Goal: Task Accomplishment & Management: Manage account settings

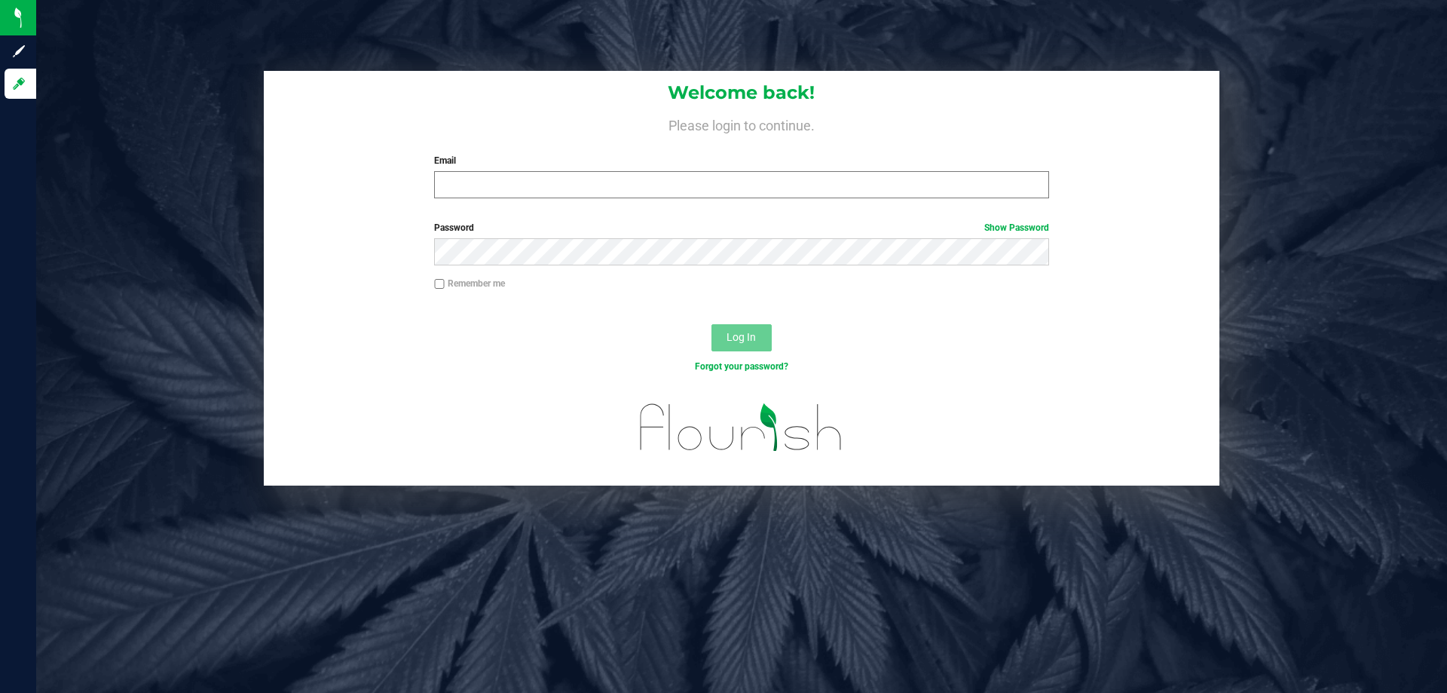
click at [732, 165] on label "Email" at bounding box center [741, 161] width 614 height 14
click at [732, 171] on input "Email" at bounding box center [741, 184] width 614 height 27
click at [733, 182] on input "Email" at bounding box center [741, 184] width 614 height 27
type input "[EMAIL_ADDRESS][DOMAIN_NAME]"
click at [427, 277] on div "Remember me" at bounding box center [741, 285] width 637 height 17
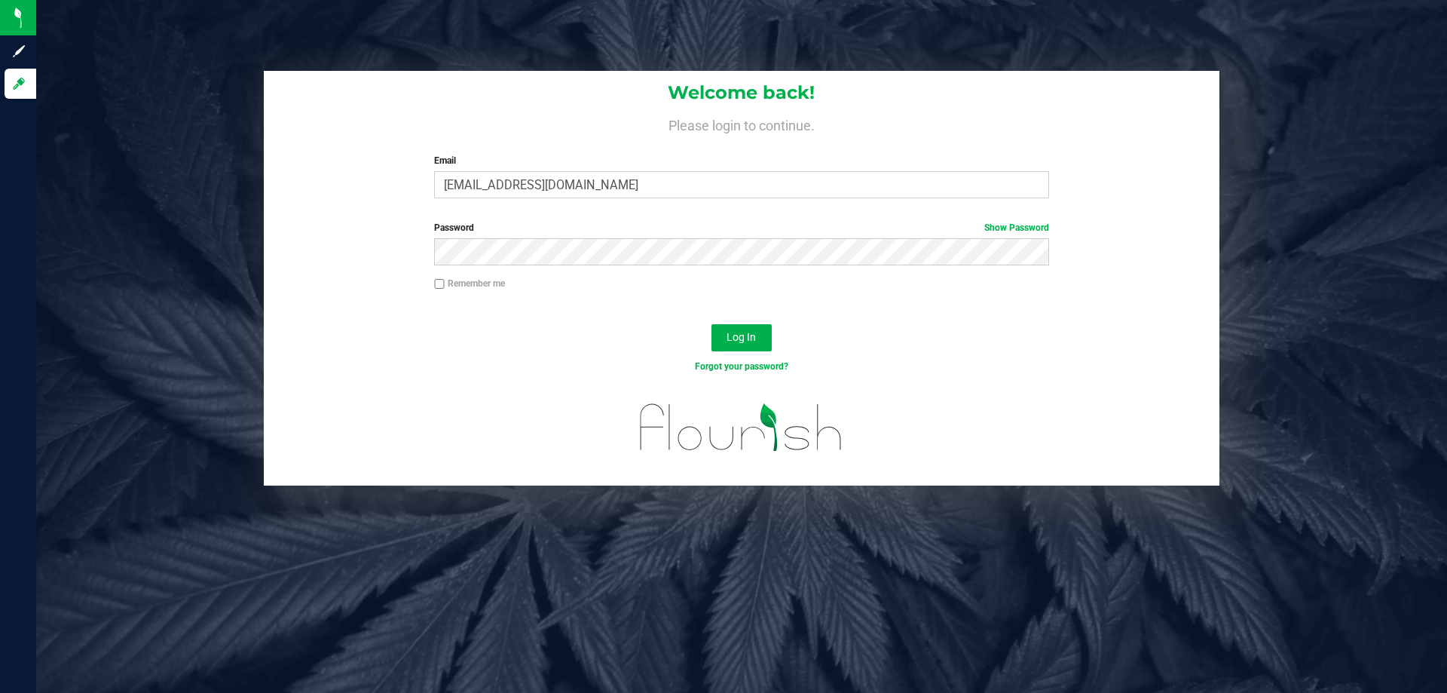
click at [434, 281] on input "Remember me" at bounding box center [439, 284] width 11 height 11
checkbox input "true"
click at [749, 348] on button "Log In" at bounding box center [742, 337] width 60 height 27
click at [712, 324] on button "Log In" at bounding box center [742, 337] width 60 height 27
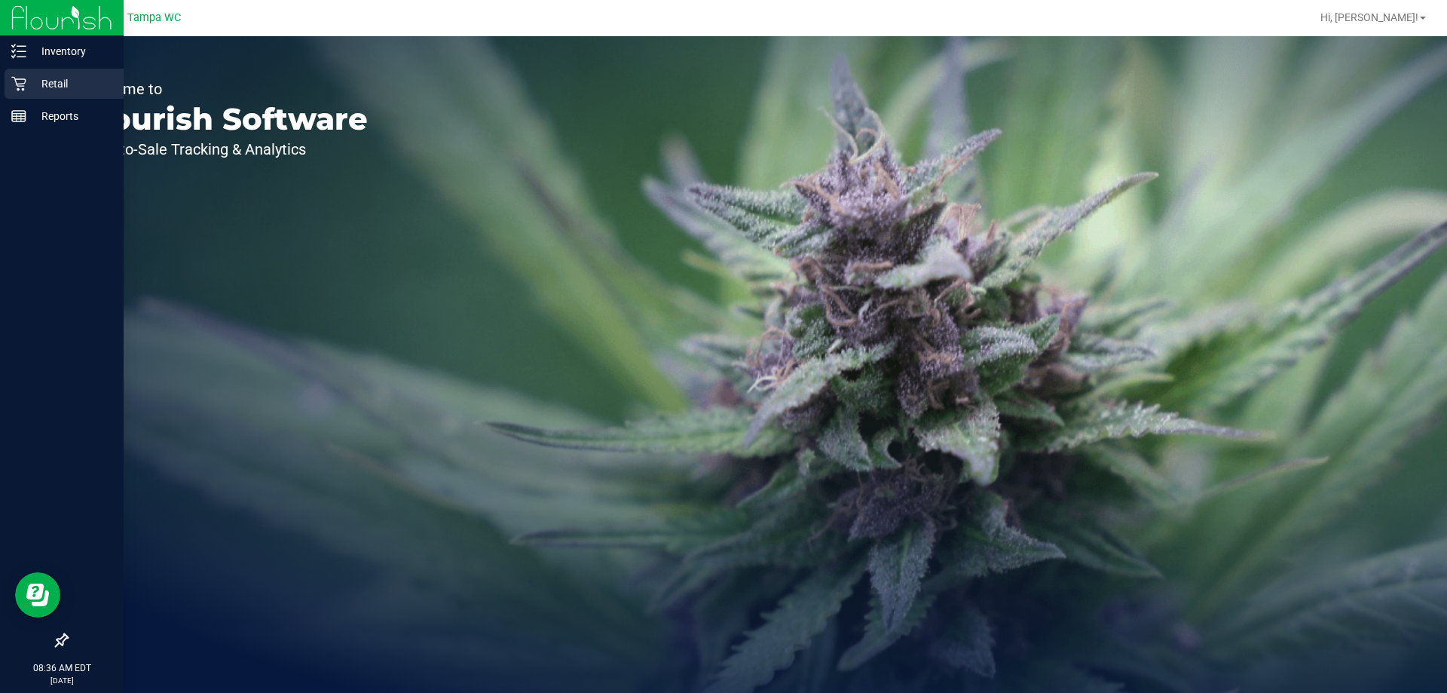
click at [26, 77] on p "Retail" at bounding box center [71, 84] width 90 height 18
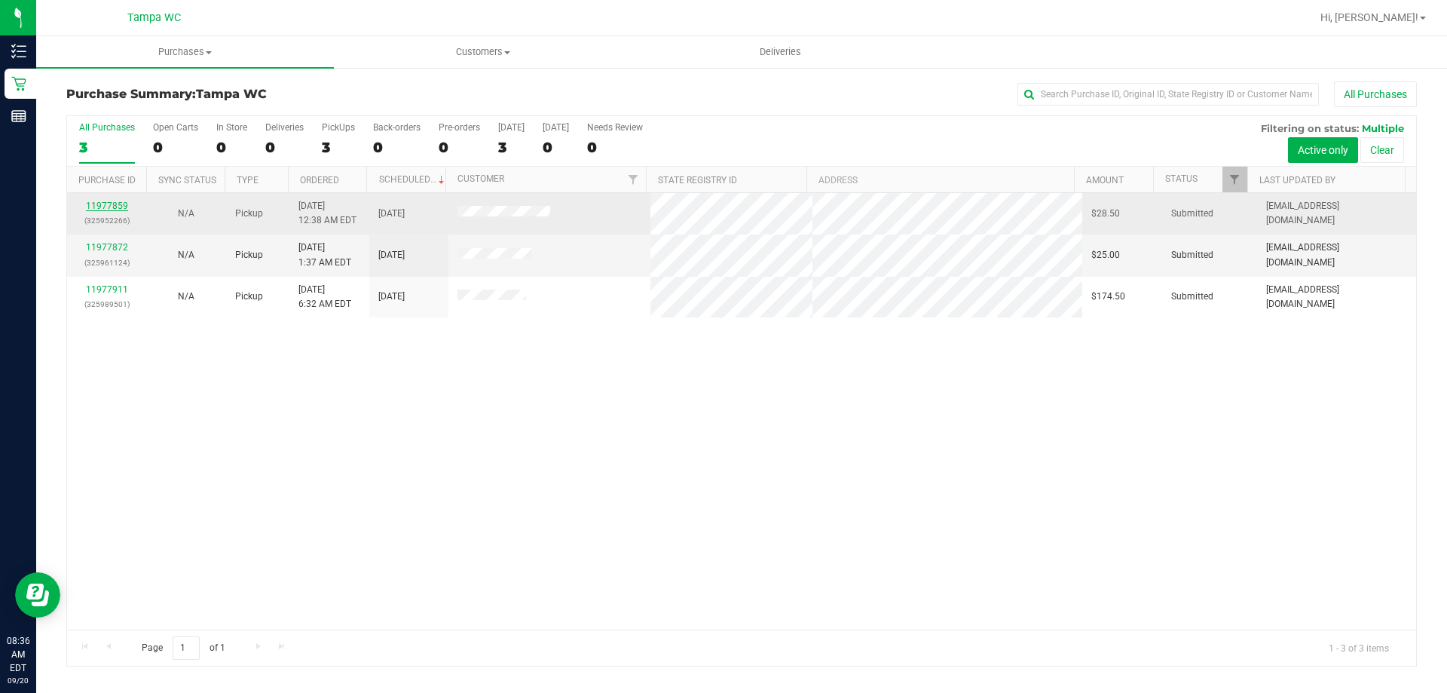
click at [115, 204] on link "11977859" at bounding box center [107, 206] width 42 height 11
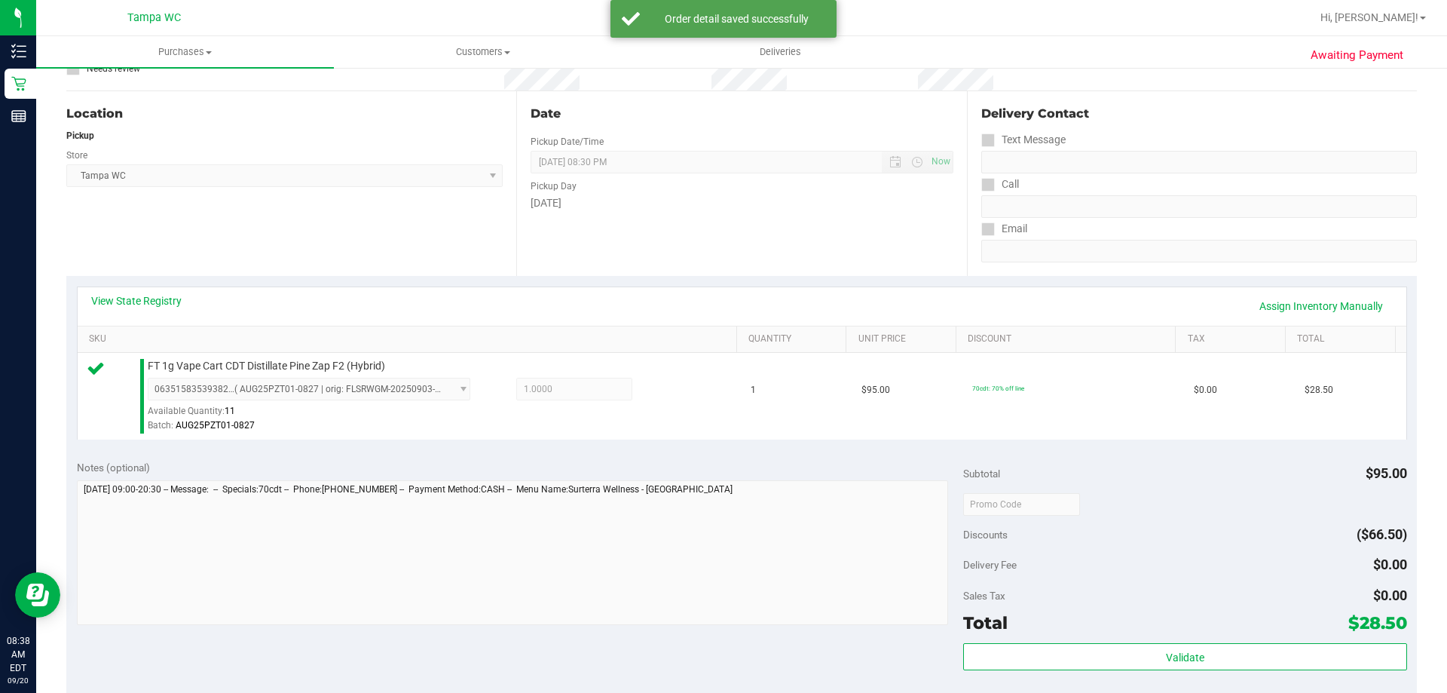
scroll to position [302, 0]
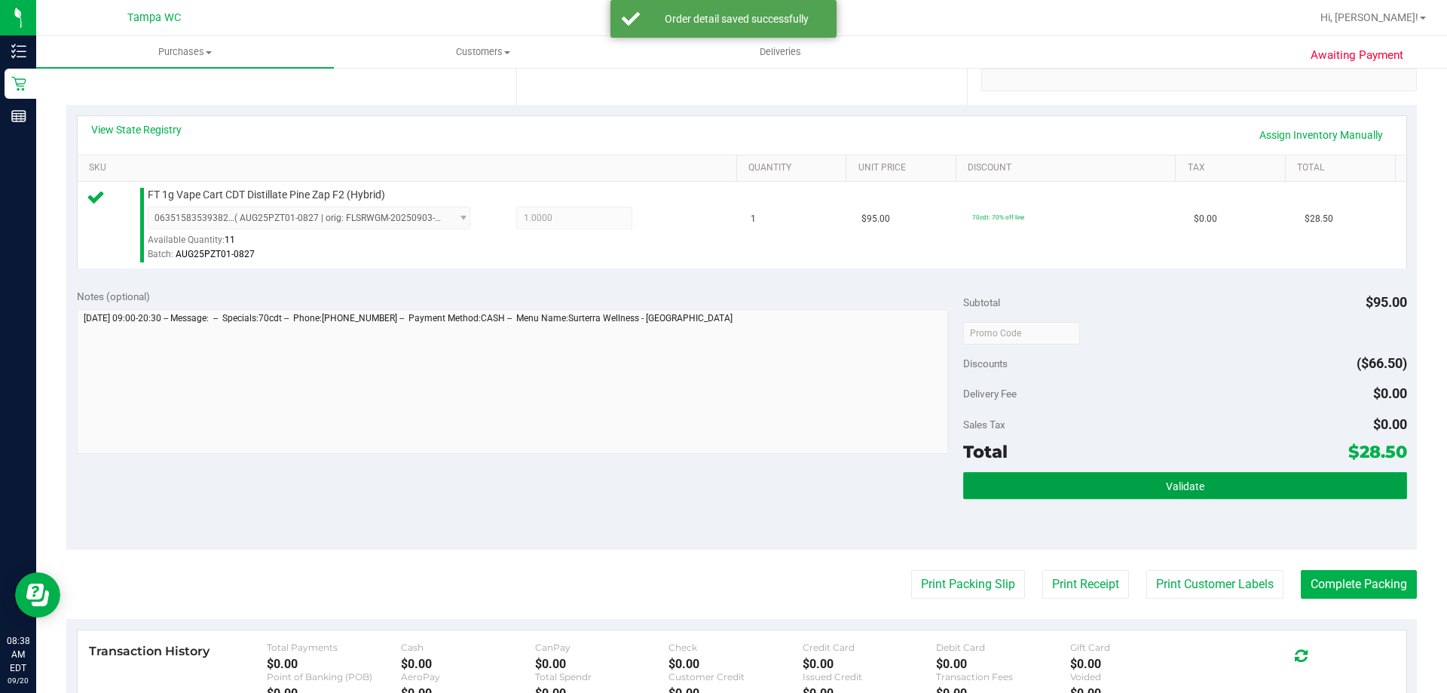
click at [1144, 479] on button "Validate" at bounding box center [1184, 485] width 443 height 27
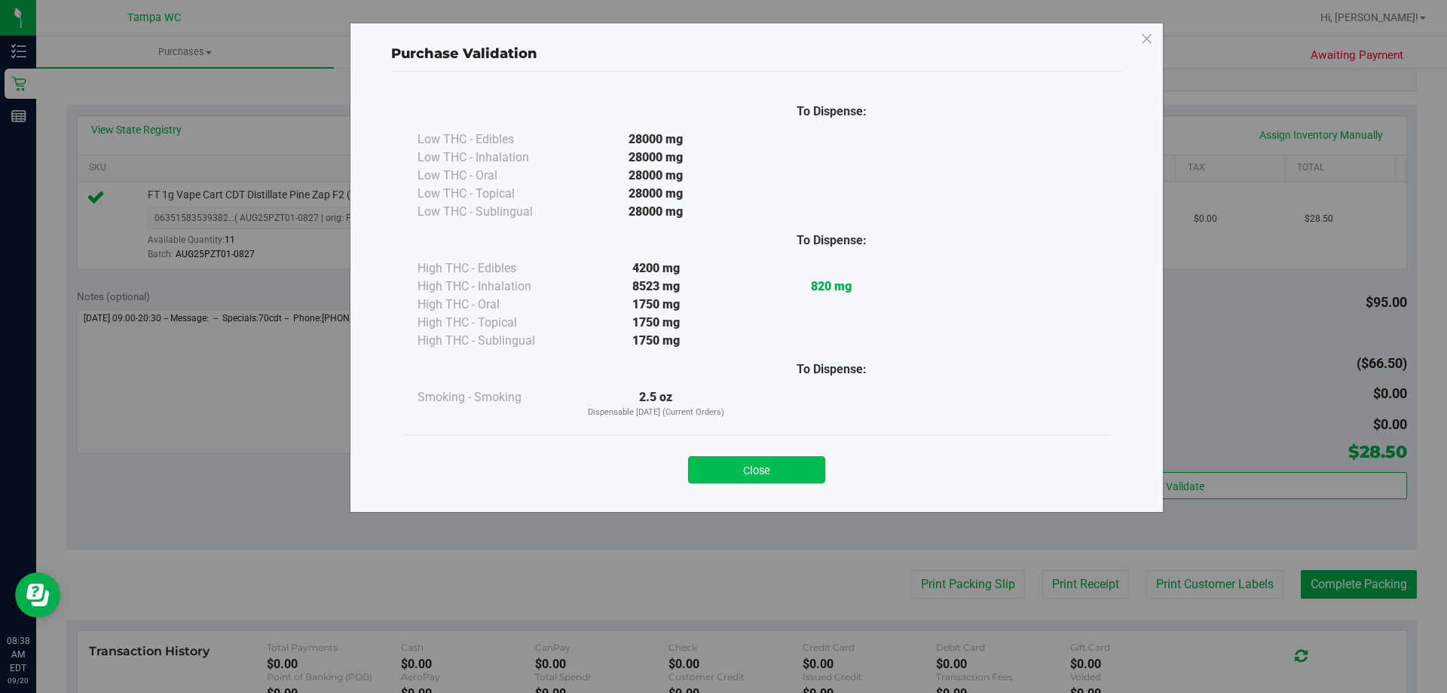
click at [747, 474] on button "Close" at bounding box center [756, 469] width 137 height 27
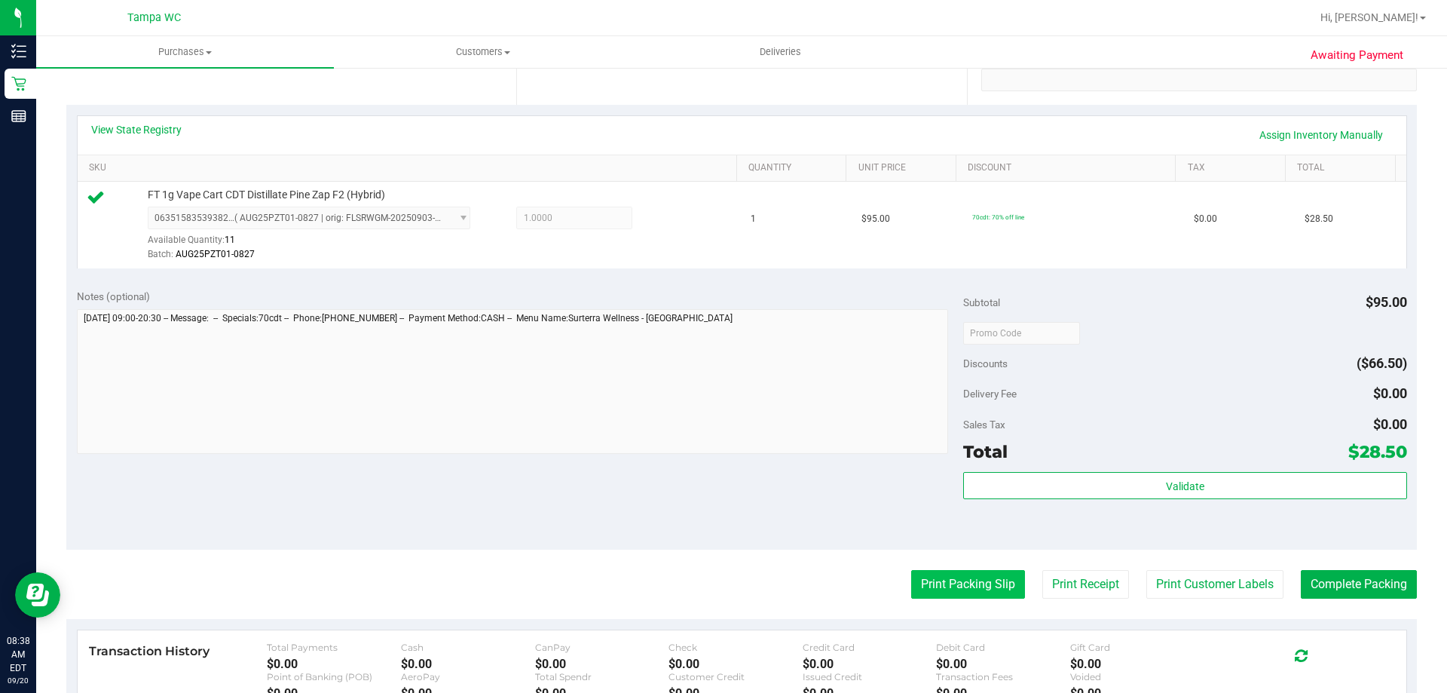
click at [947, 582] on button "Print Packing Slip" at bounding box center [968, 584] width 114 height 29
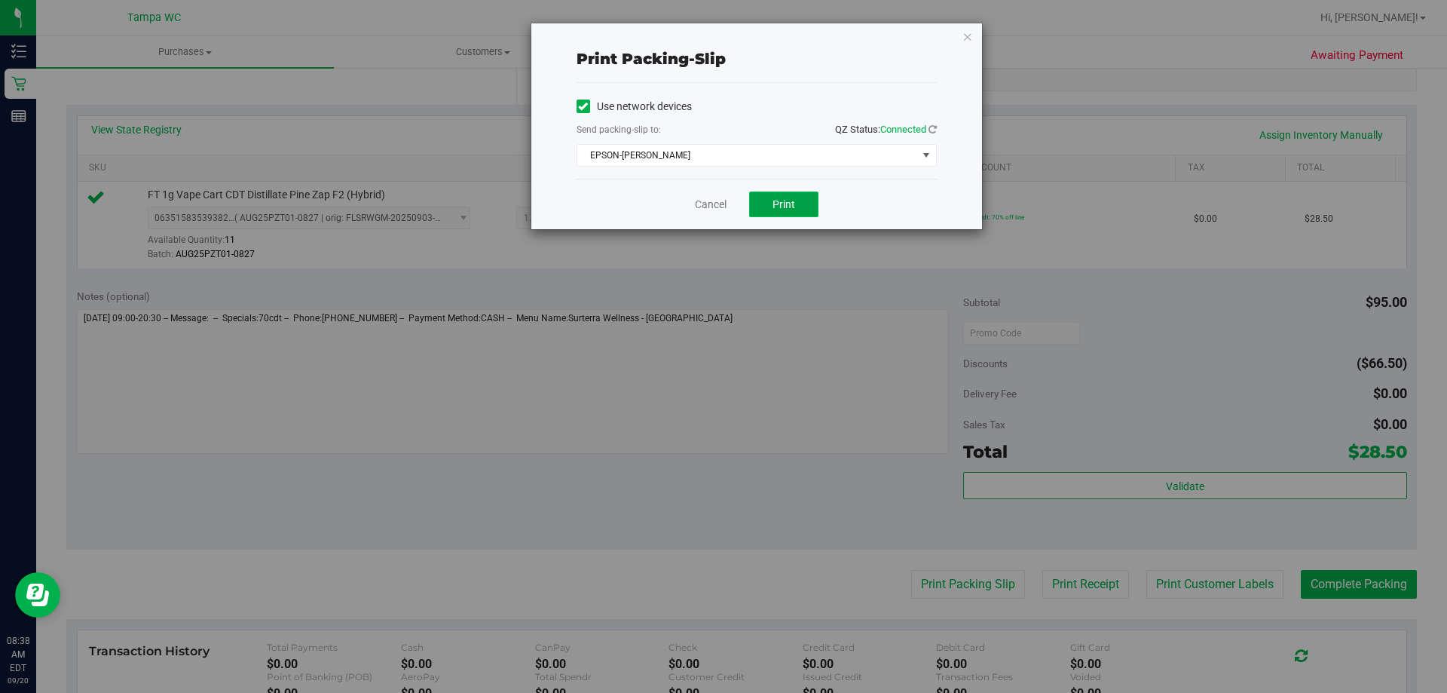
click at [795, 213] on button "Print" at bounding box center [783, 204] width 69 height 26
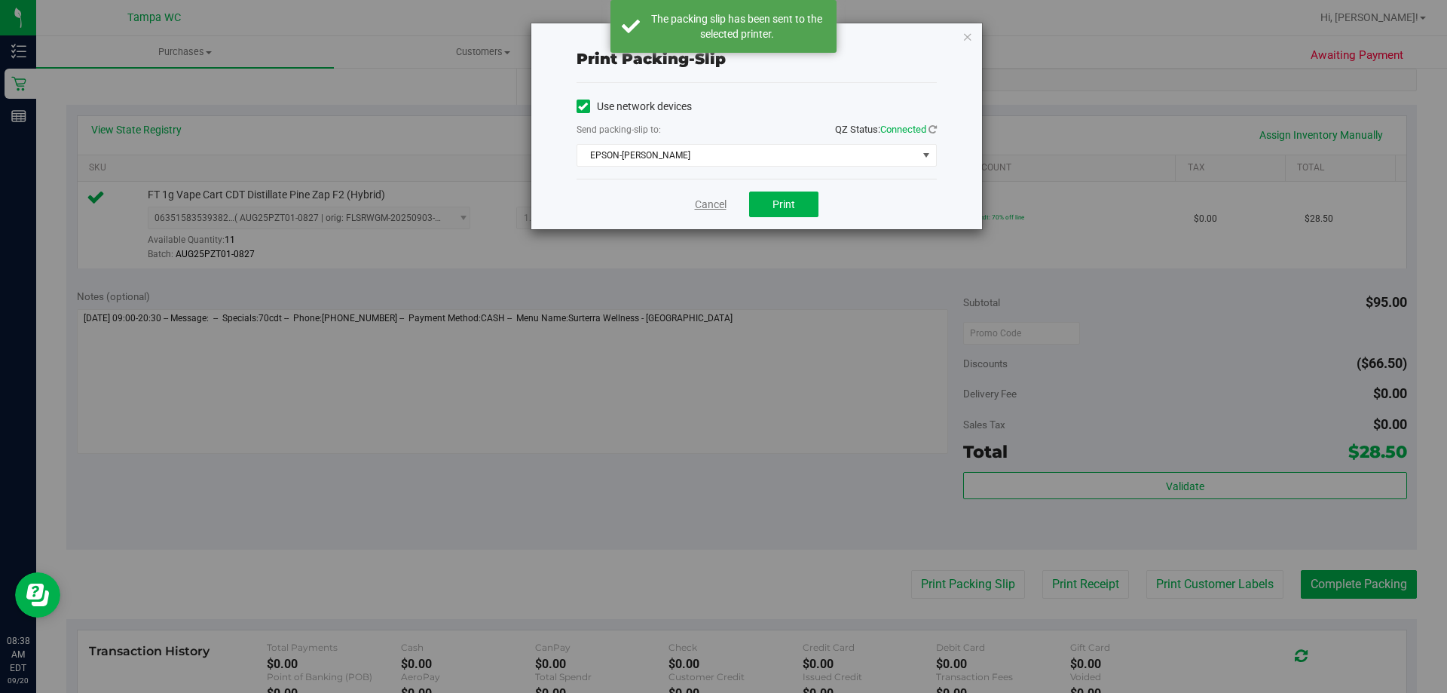
click at [712, 201] on link "Cancel" at bounding box center [711, 205] width 32 height 16
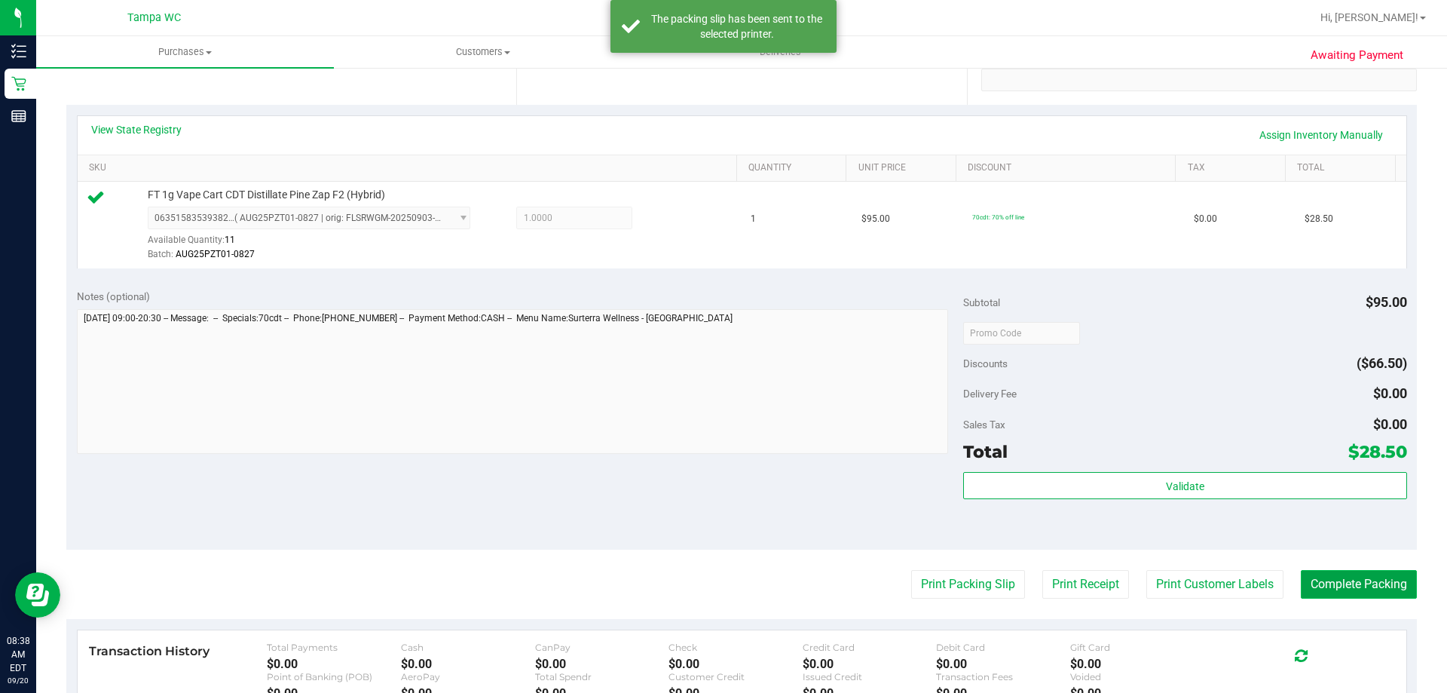
click at [1345, 595] on button "Complete Packing" at bounding box center [1359, 584] width 116 height 29
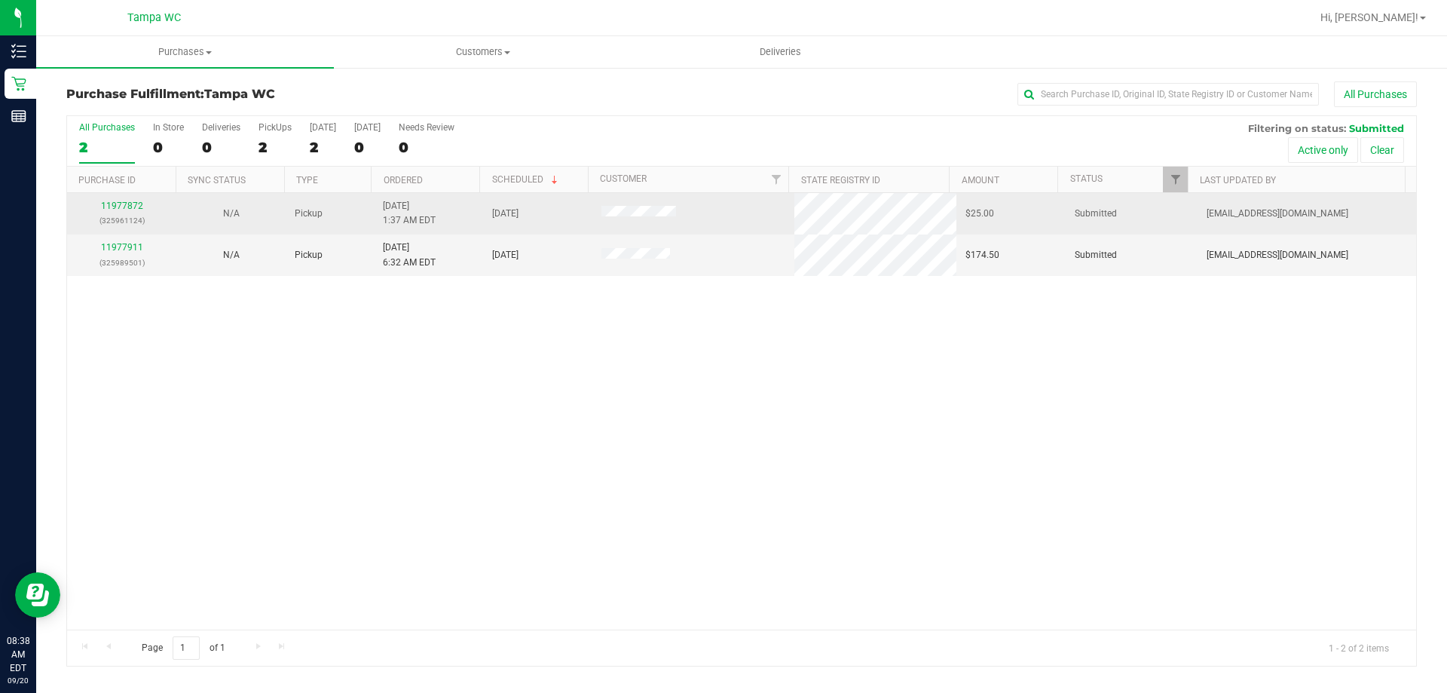
click at [130, 222] on div "11977872 (325961124)" at bounding box center [121, 213] width 91 height 29
click at [125, 198] on td "11977872 (325961124)" at bounding box center [121, 213] width 109 height 41
click at [129, 210] on link "11977872" at bounding box center [122, 206] width 42 height 11
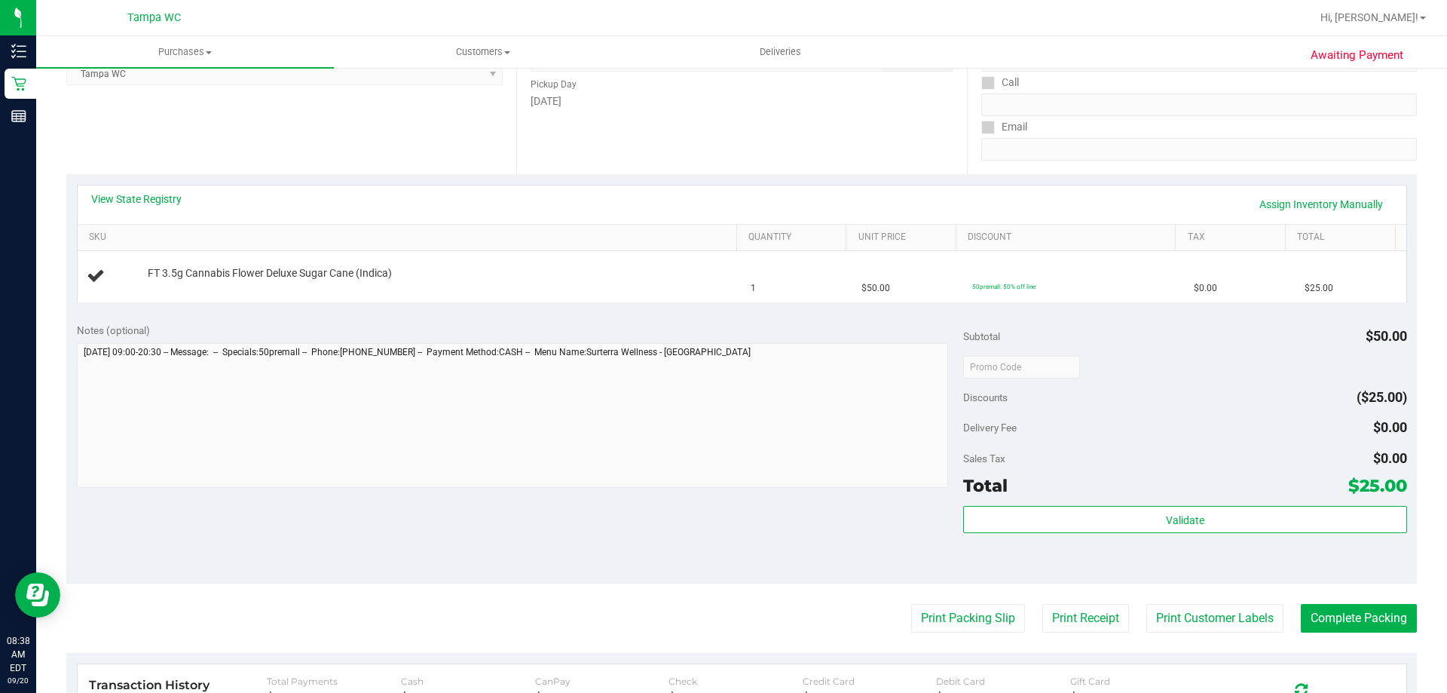
scroll to position [443, 0]
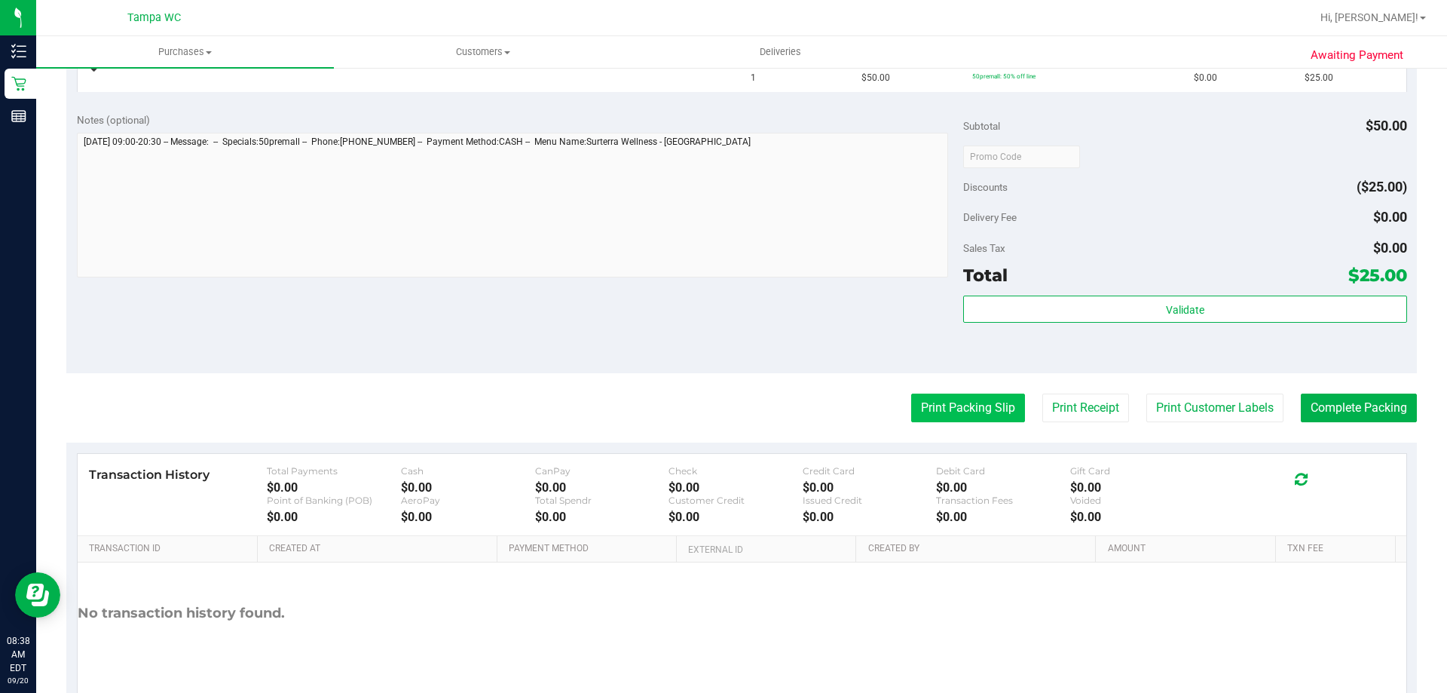
click at [983, 411] on button "Print Packing Slip" at bounding box center [968, 408] width 114 height 29
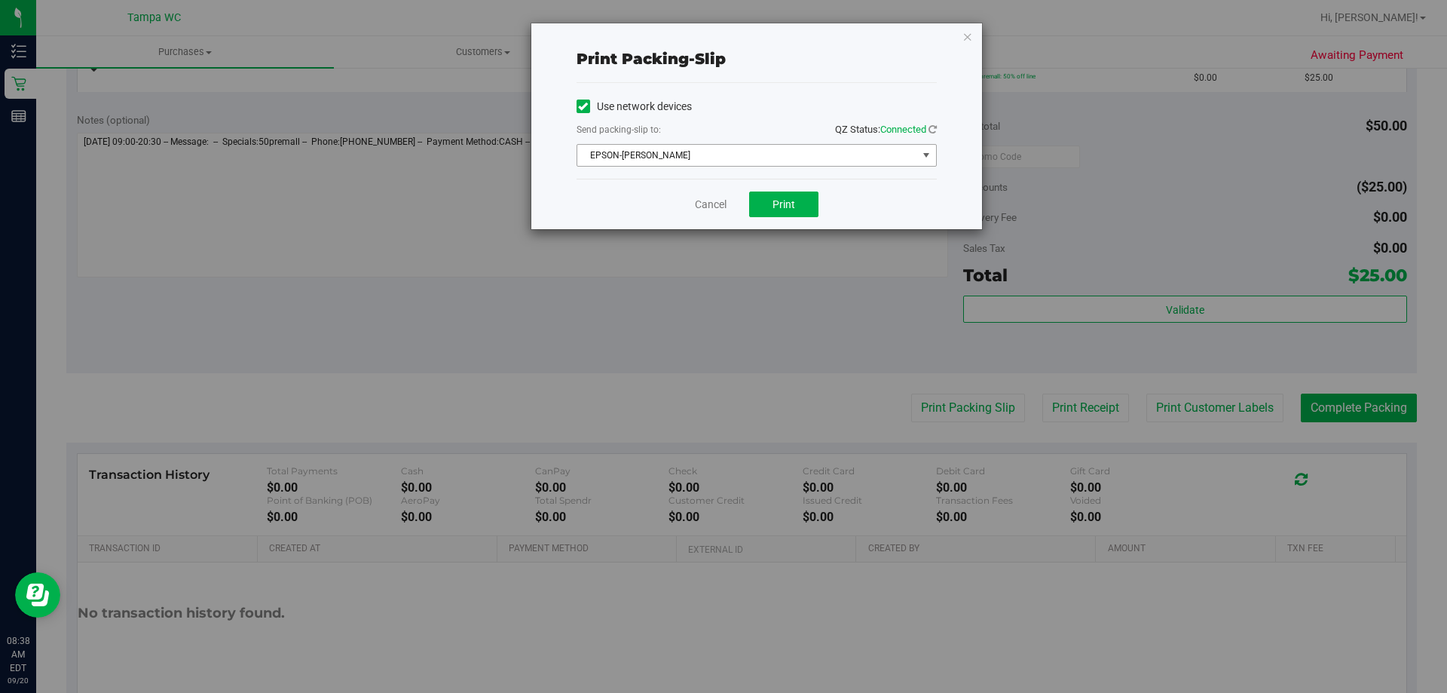
click at [719, 158] on span "EPSON-[PERSON_NAME]" at bounding box center [747, 155] width 340 height 21
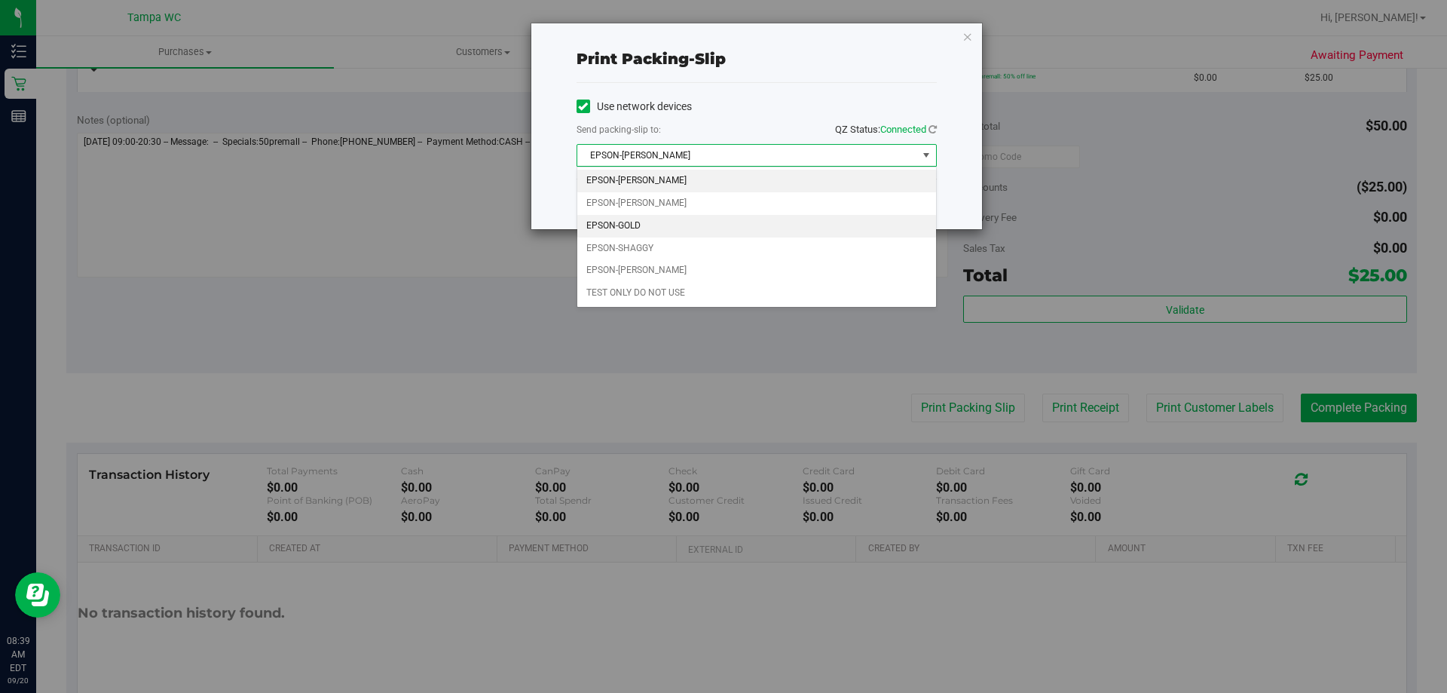
click at [691, 235] on li "EPSON-GOLD" at bounding box center [756, 226] width 359 height 23
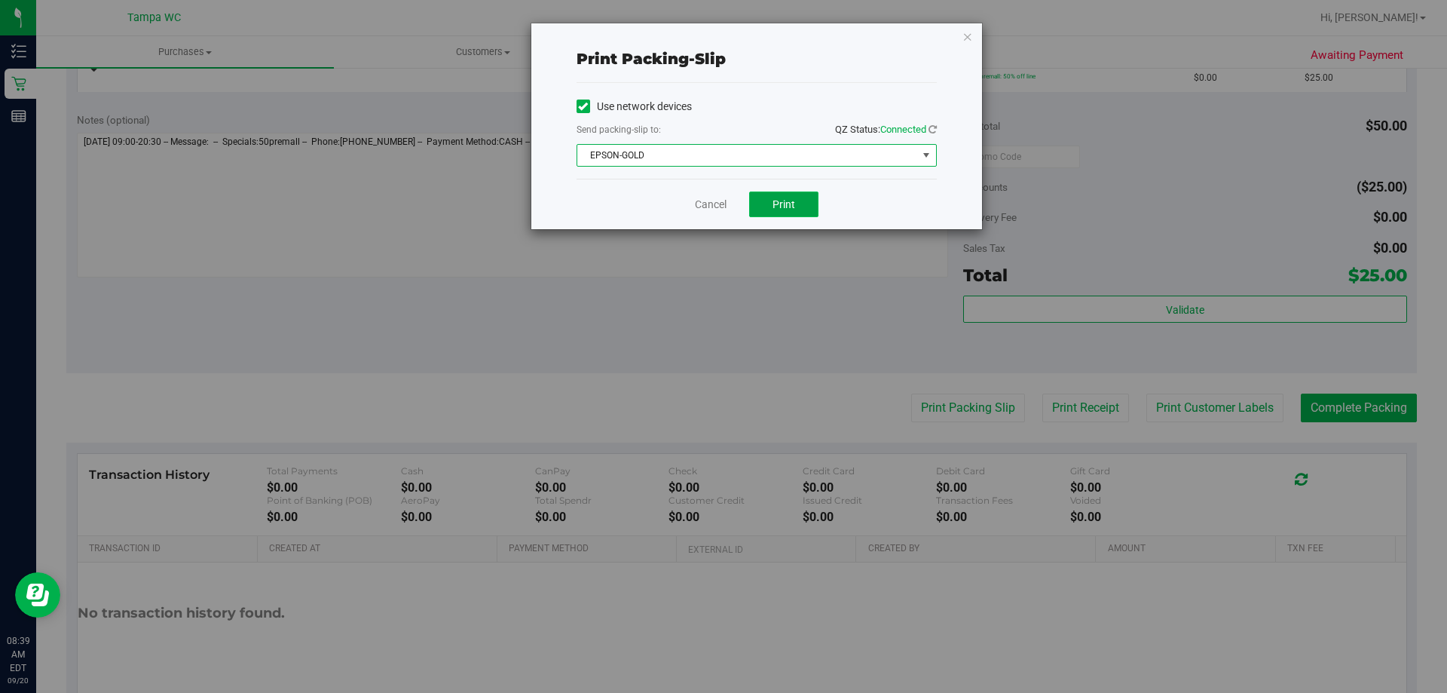
click at [795, 204] on span "Print" at bounding box center [784, 204] width 23 height 12
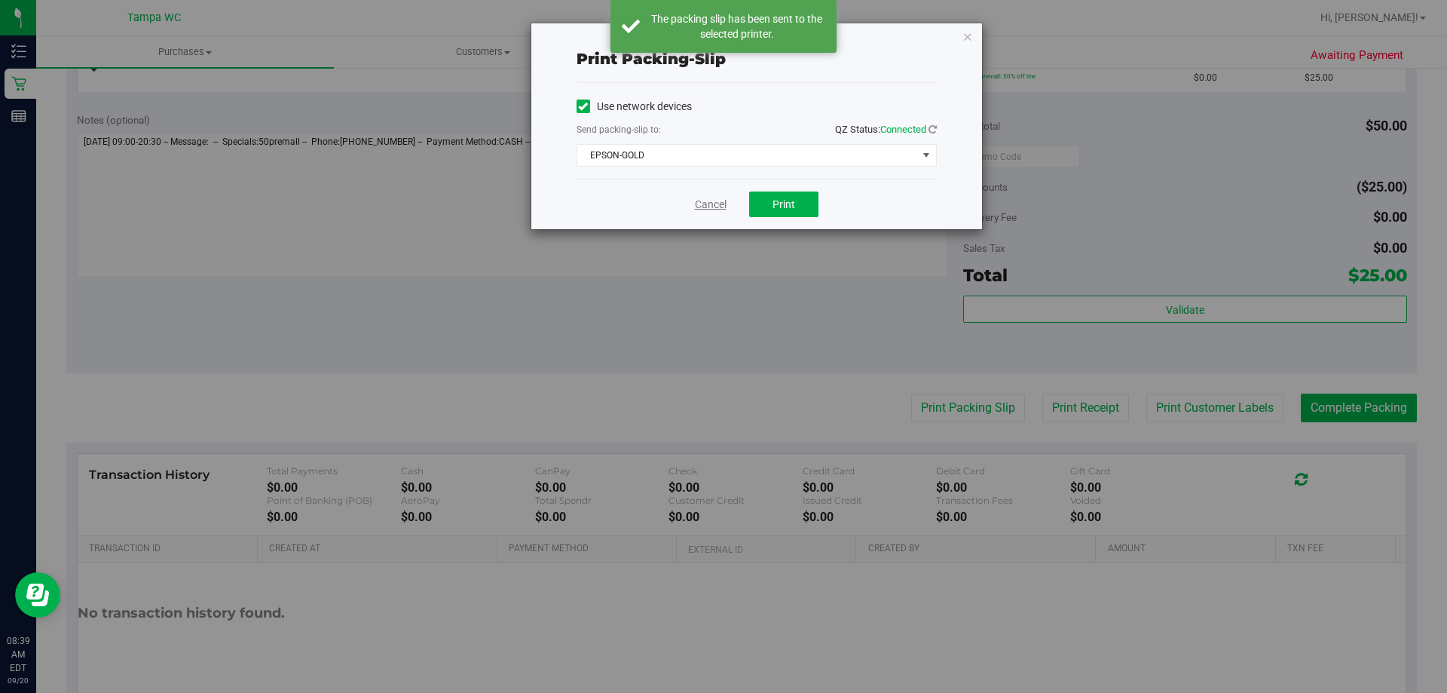
click at [695, 204] on link "Cancel" at bounding box center [711, 205] width 32 height 16
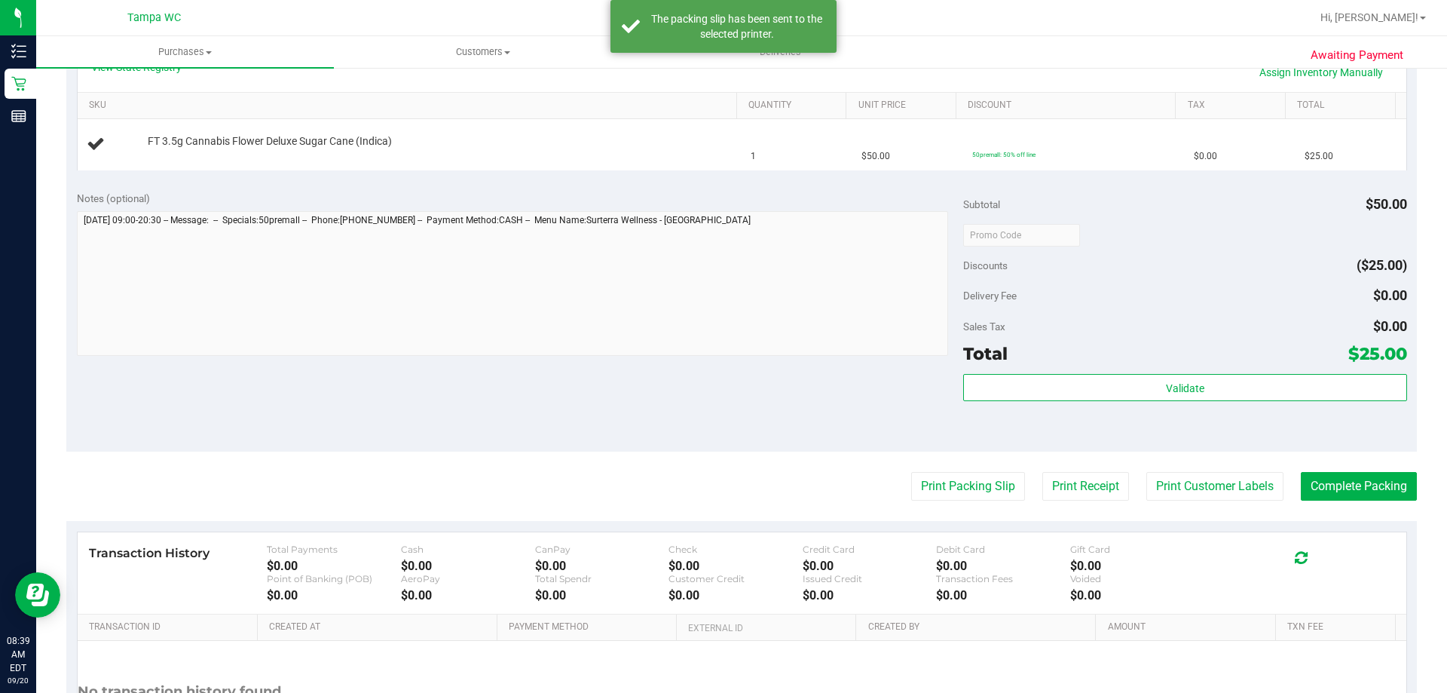
scroll to position [292, 0]
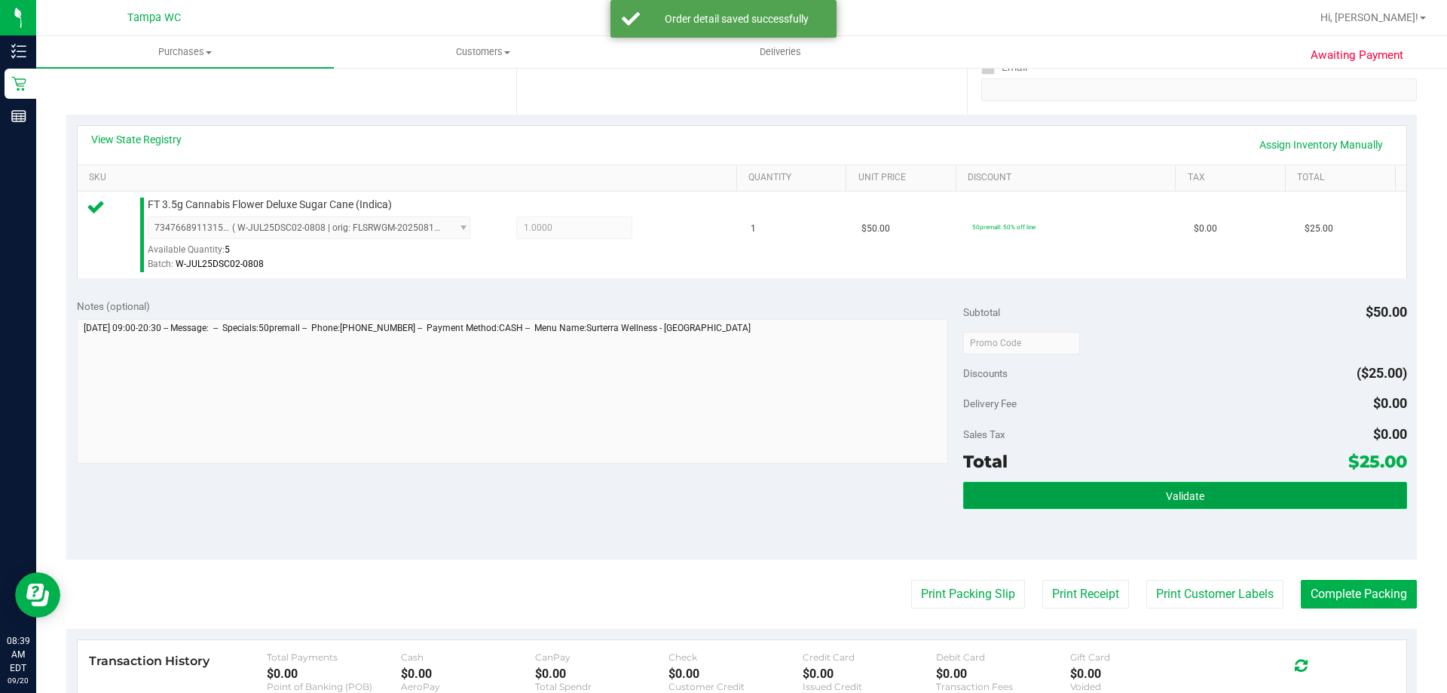
click at [1109, 489] on button "Validate" at bounding box center [1184, 495] width 443 height 27
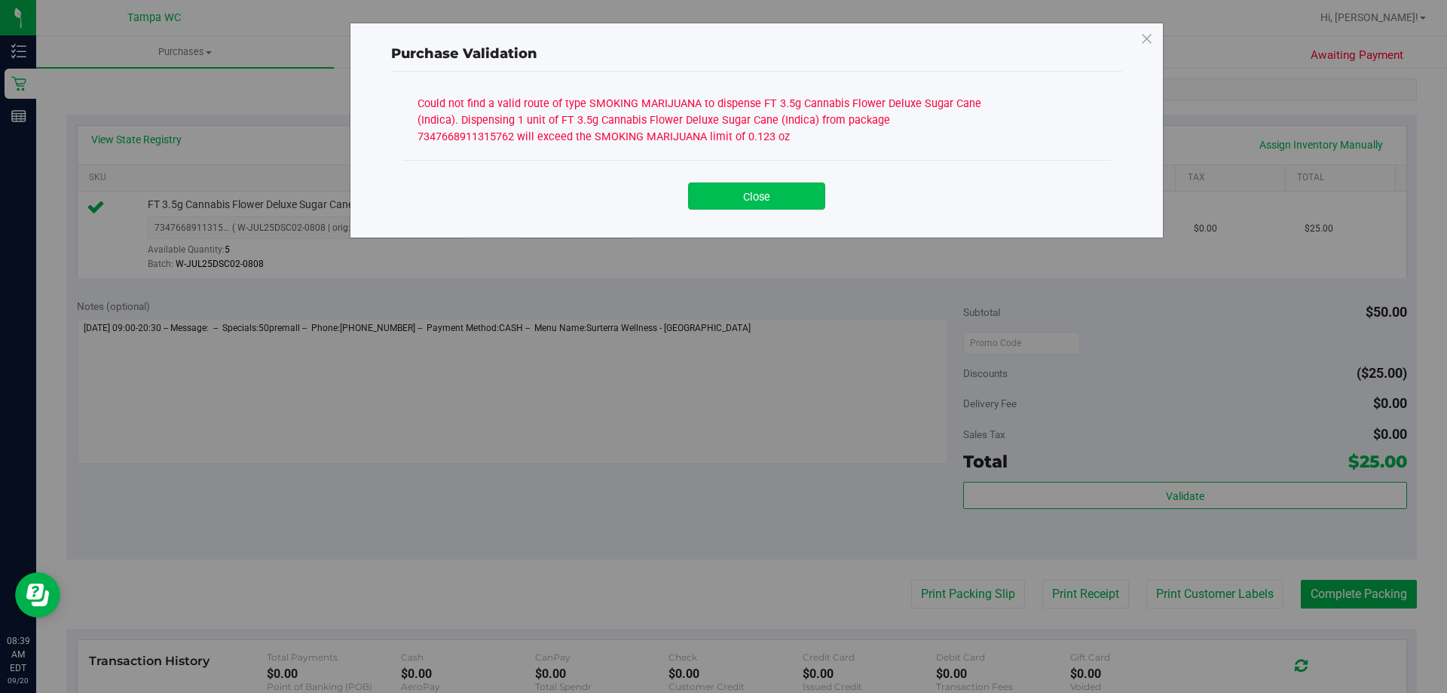
click at [783, 201] on button "Close" at bounding box center [756, 195] width 137 height 27
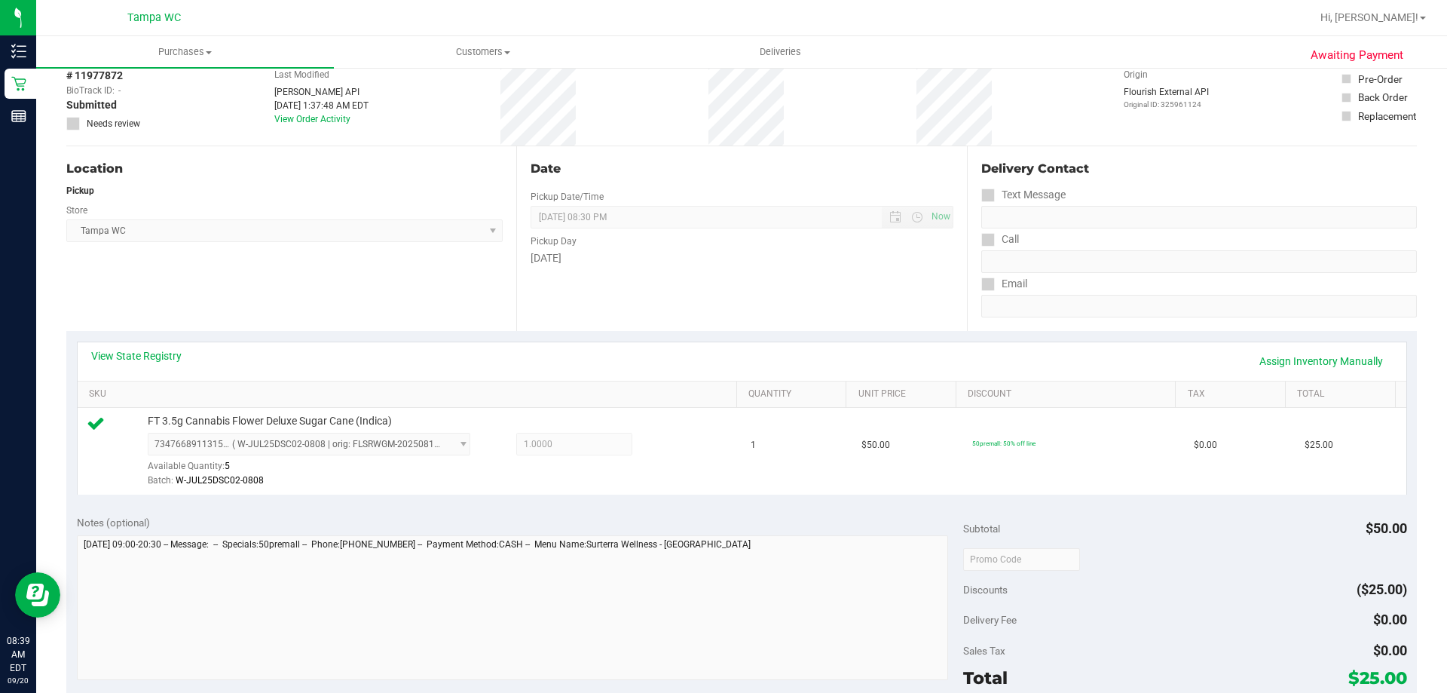
scroll to position [0, 0]
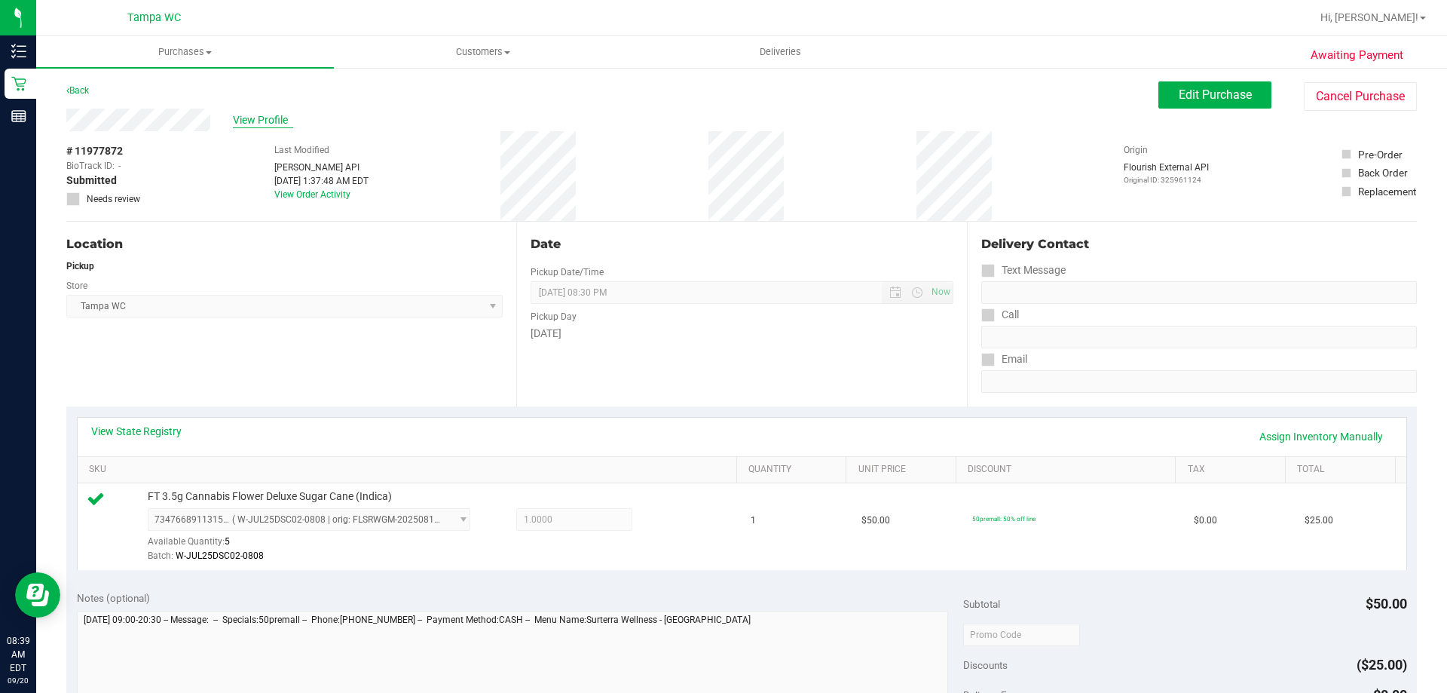
click at [266, 115] on span "View Profile" at bounding box center [263, 120] width 60 height 16
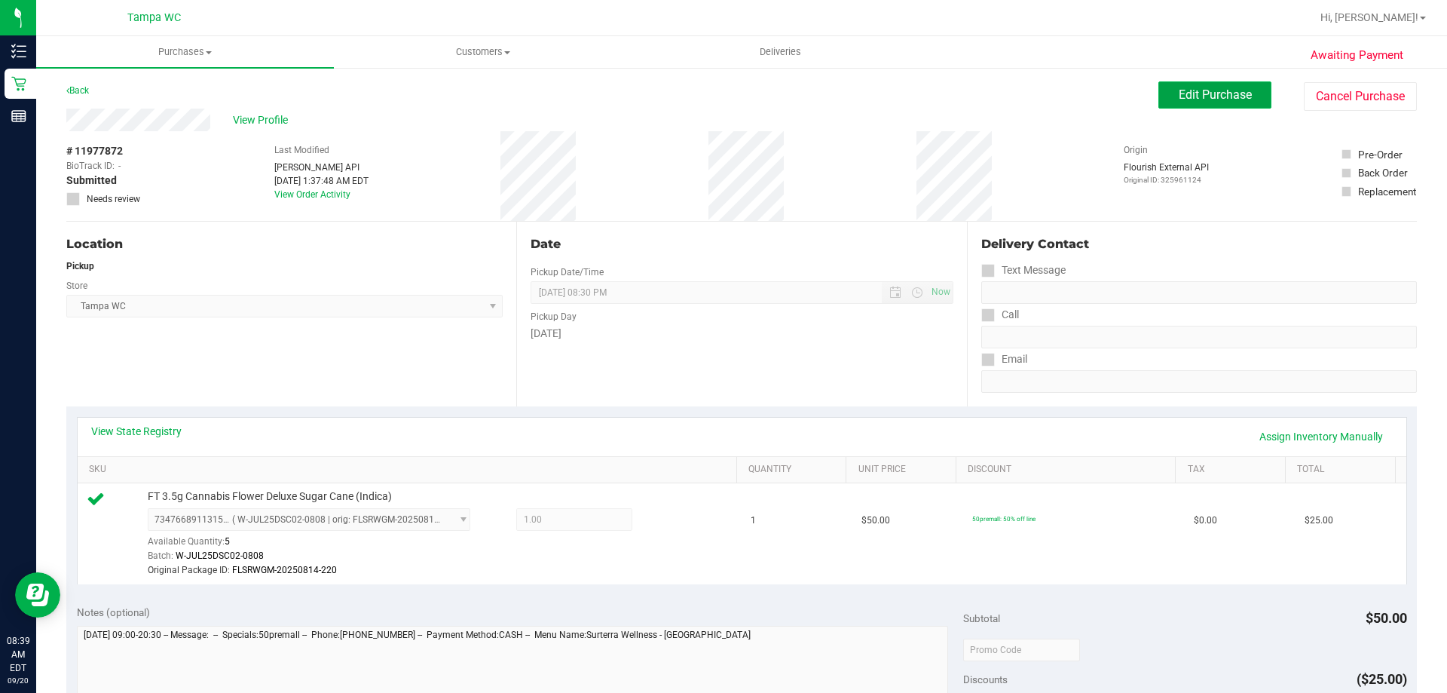
click at [1218, 90] on span "Edit Purchase" at bounding box center [1215, 94] width 73 height 14
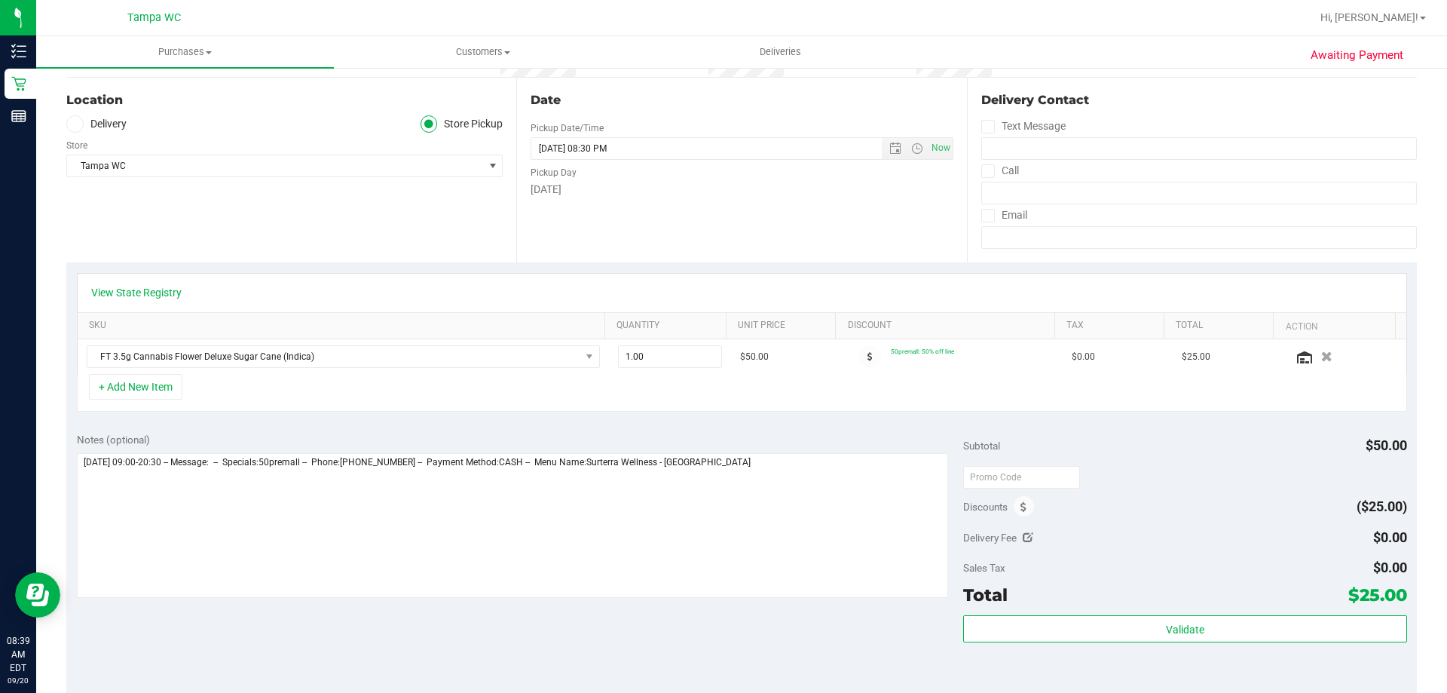
scroll to position [151, 0]
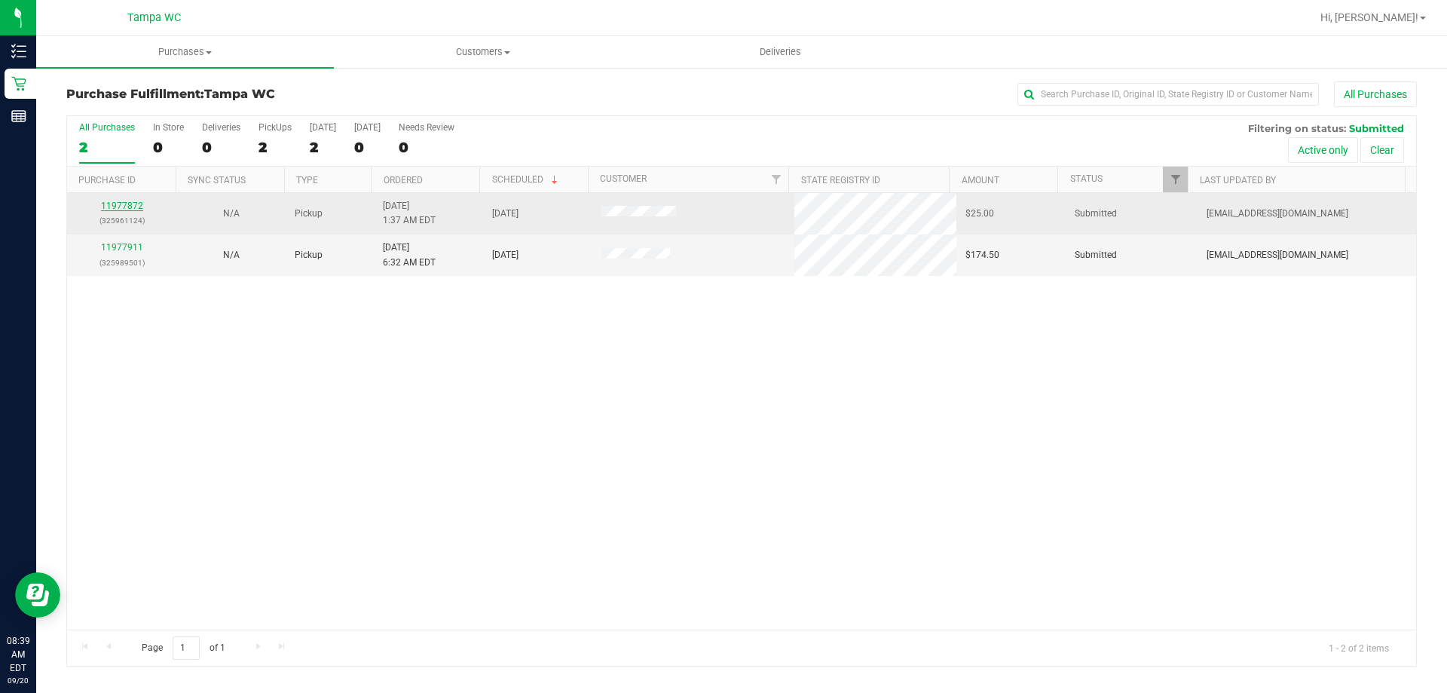
click at [130, 204] on link "11977872" at bounding box center [122, 206] width 42 height 11
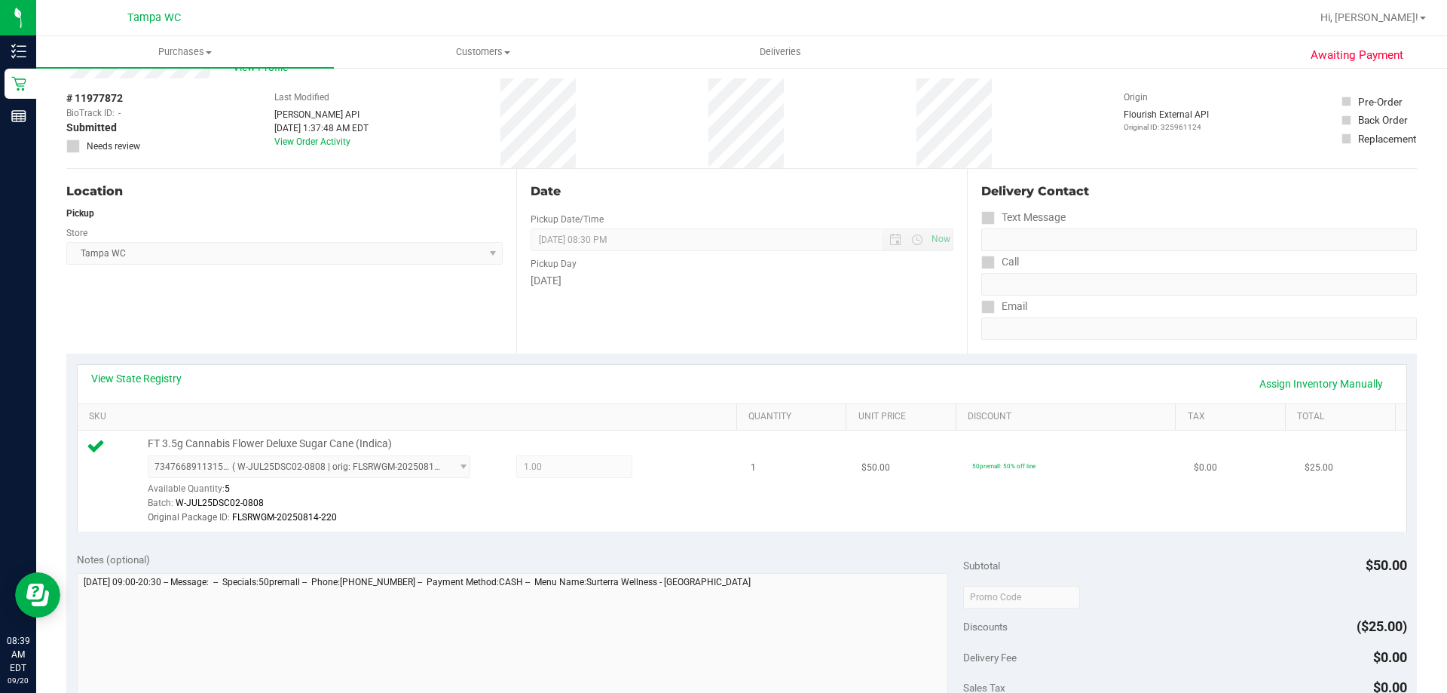
scroll to position [151, 0]
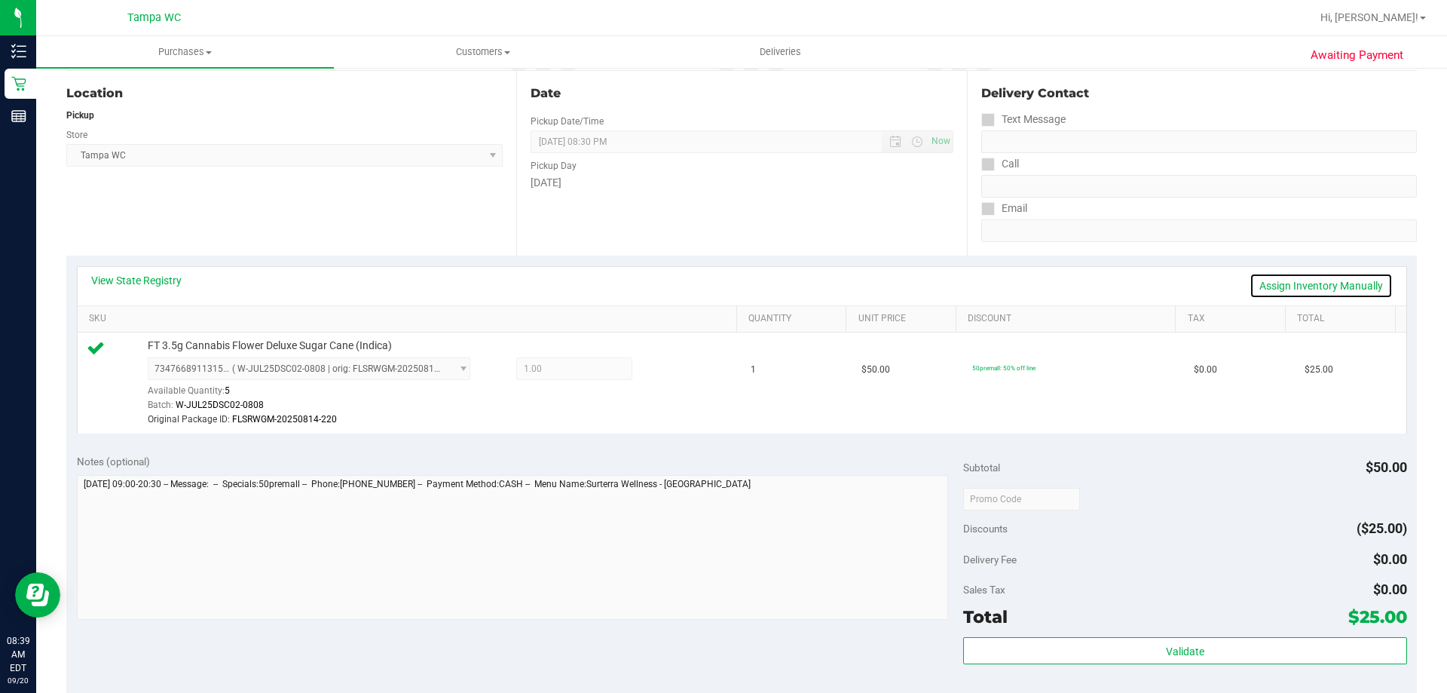
click at [1303, 289] on link "Assign Inventory Manually" at bounding box center [1321, 286] width 143 height 26
click at [663, 363] on icon at bounding box center [668, 370] width 16 height 17
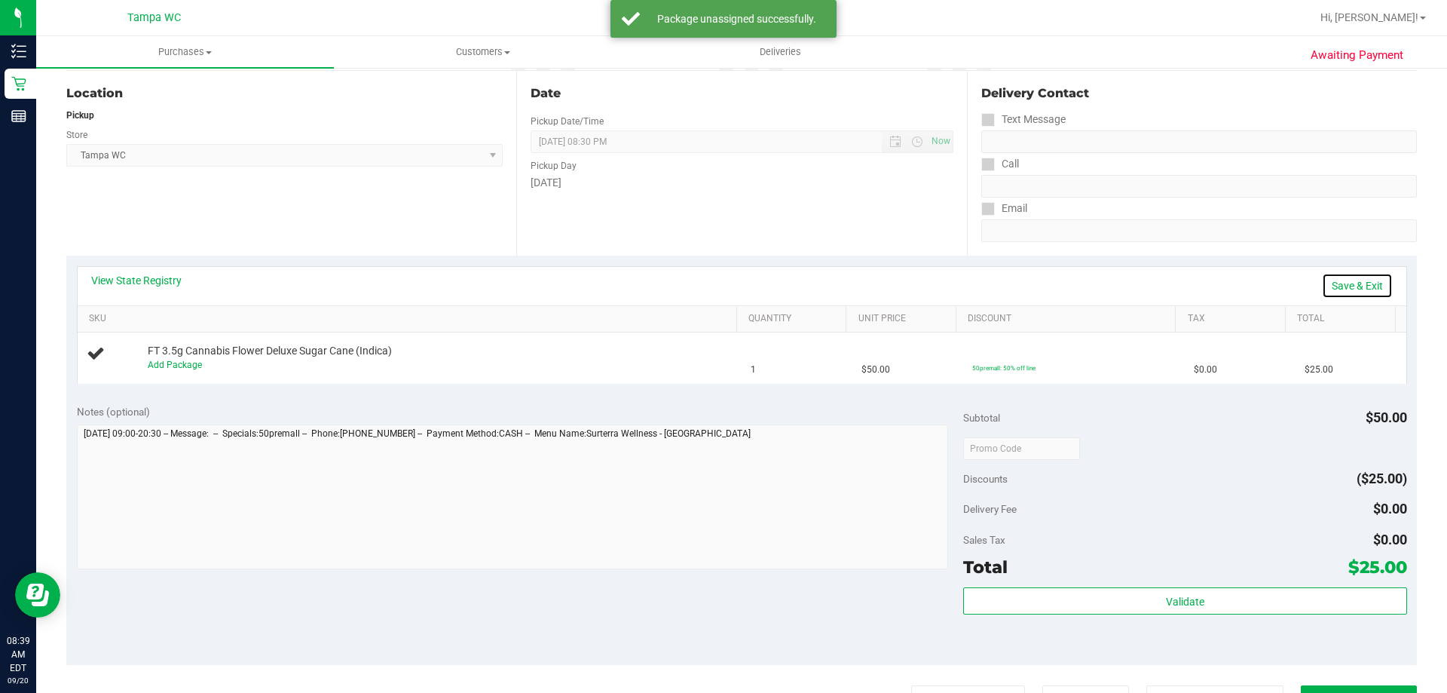
click at [1340, 279] on link "Save & Exit" at bounding box center [1357, 286] width 71 height 26
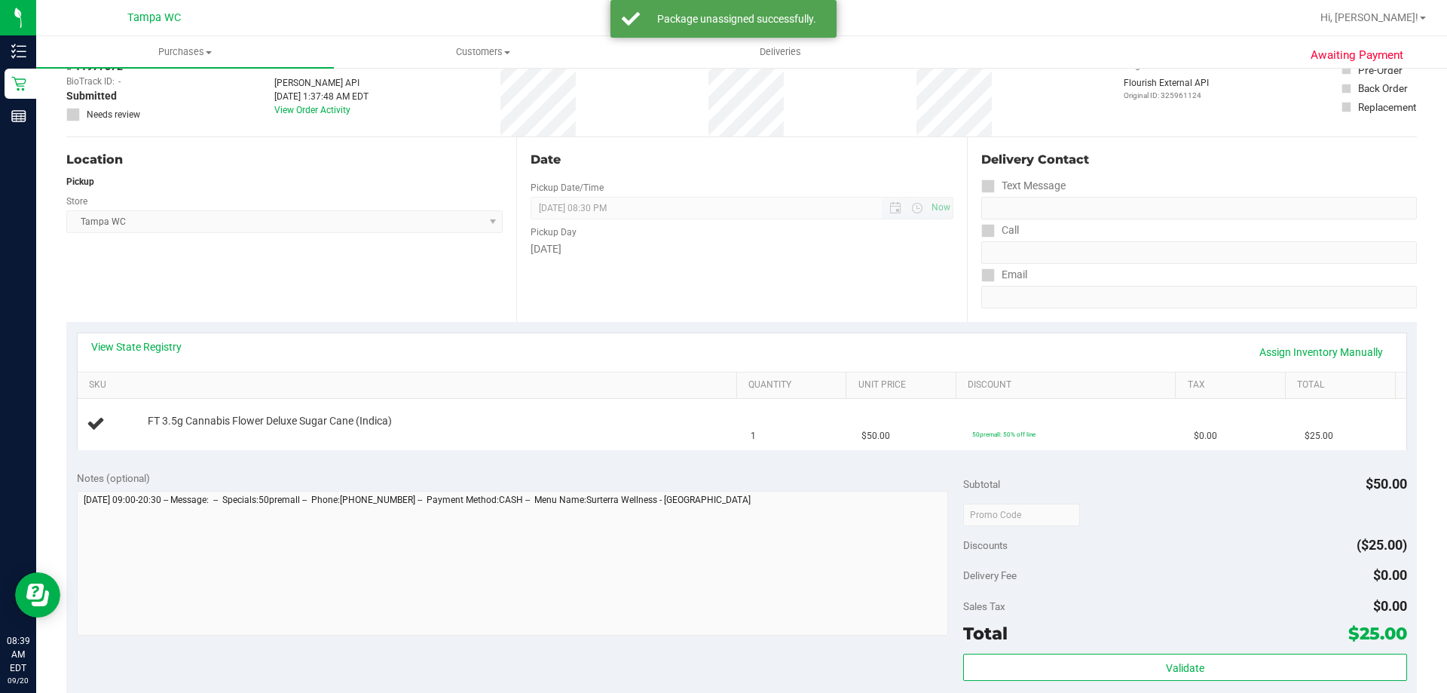
scroll to position [0, 0]
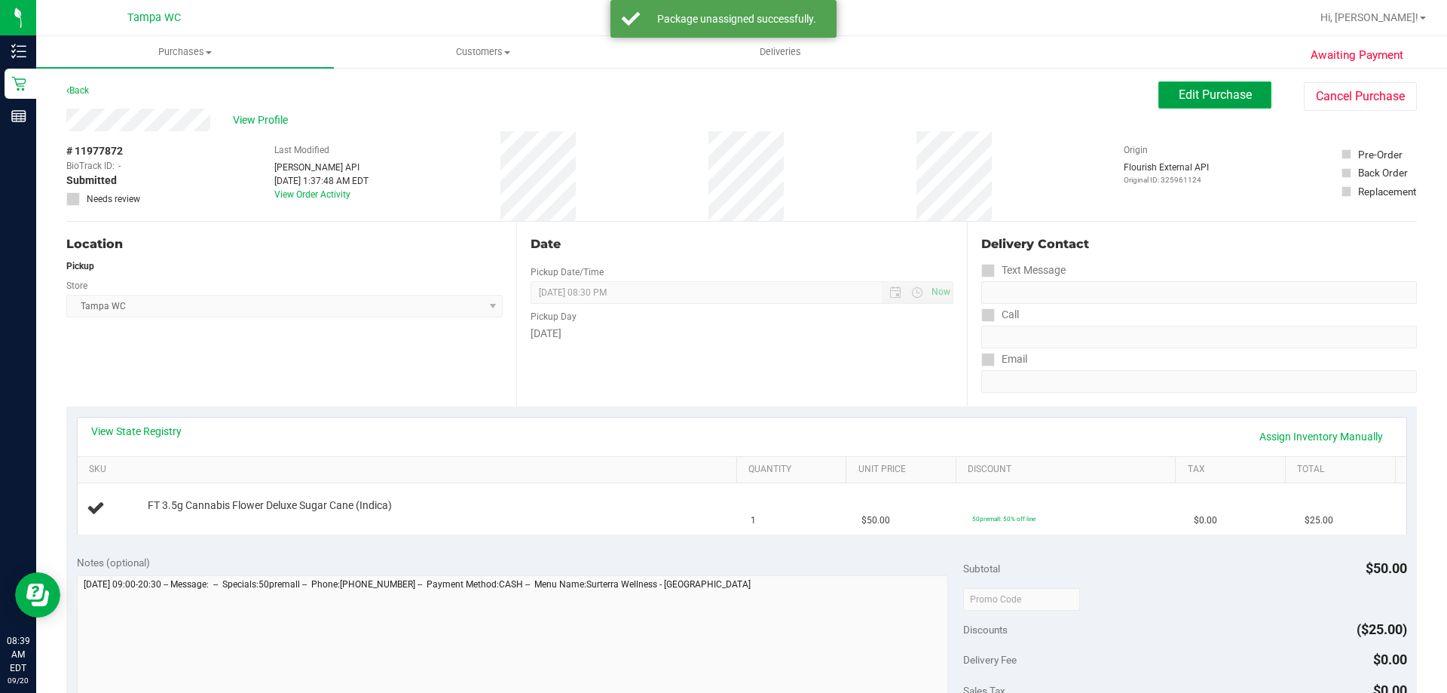
click at [1214, 107] on button "Edit Purchase" at bounding box center [1215, 94] width 113 height 27
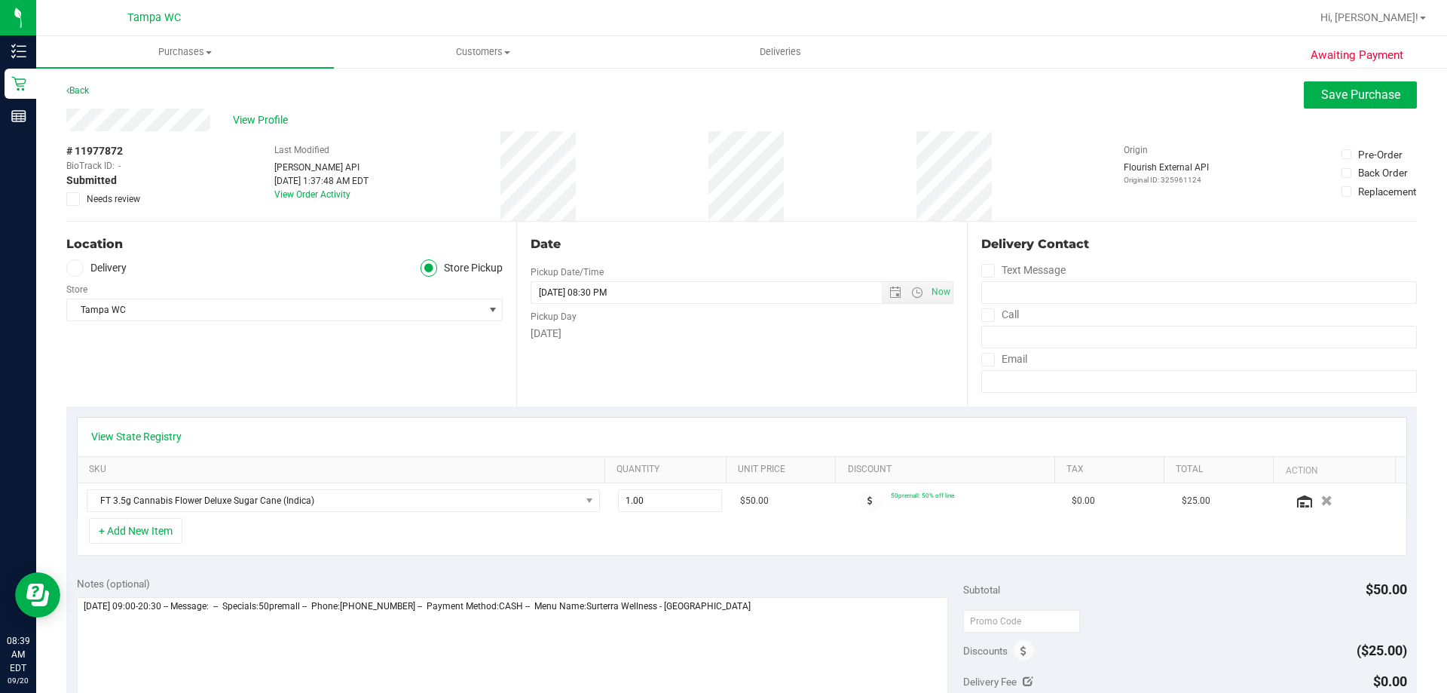
click at [107, 196] on span "Needs review" at bounding box center [114, 199] width 54 height 14
click at [0, 0] on input "Needs review" at bounding box center [0, 0] width 0 height 0
click at [1395, 100] on button "Save Purchase" at bounding box center [1360, 94] width 113 height 27
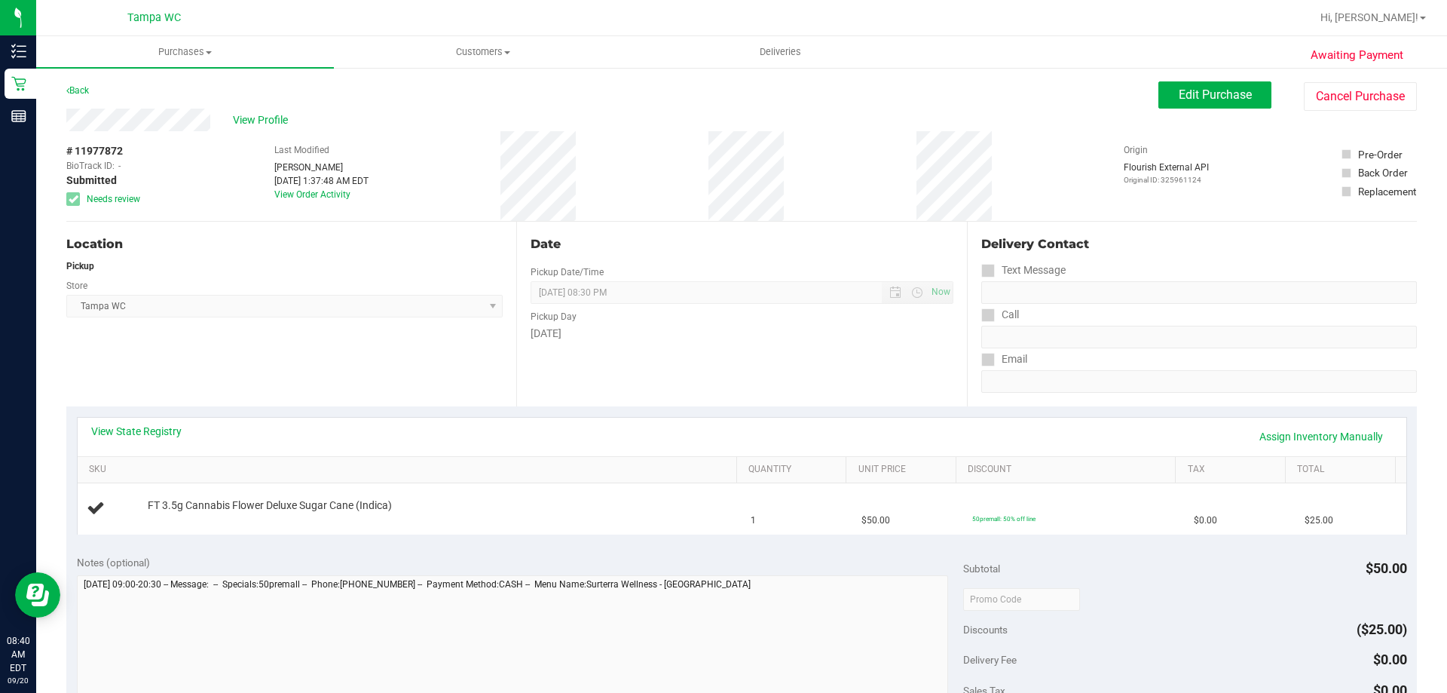
click at [451, 172] on div "# 11977872 BioTrack ID: - Submitted Needs review Last Modified [PERSON_NAME] [D…" at bounding box center [741, 176] width 1351 height 90
click at [268, 115] on span "View Profile" at bounding box center [263, 120] width 60 height 16
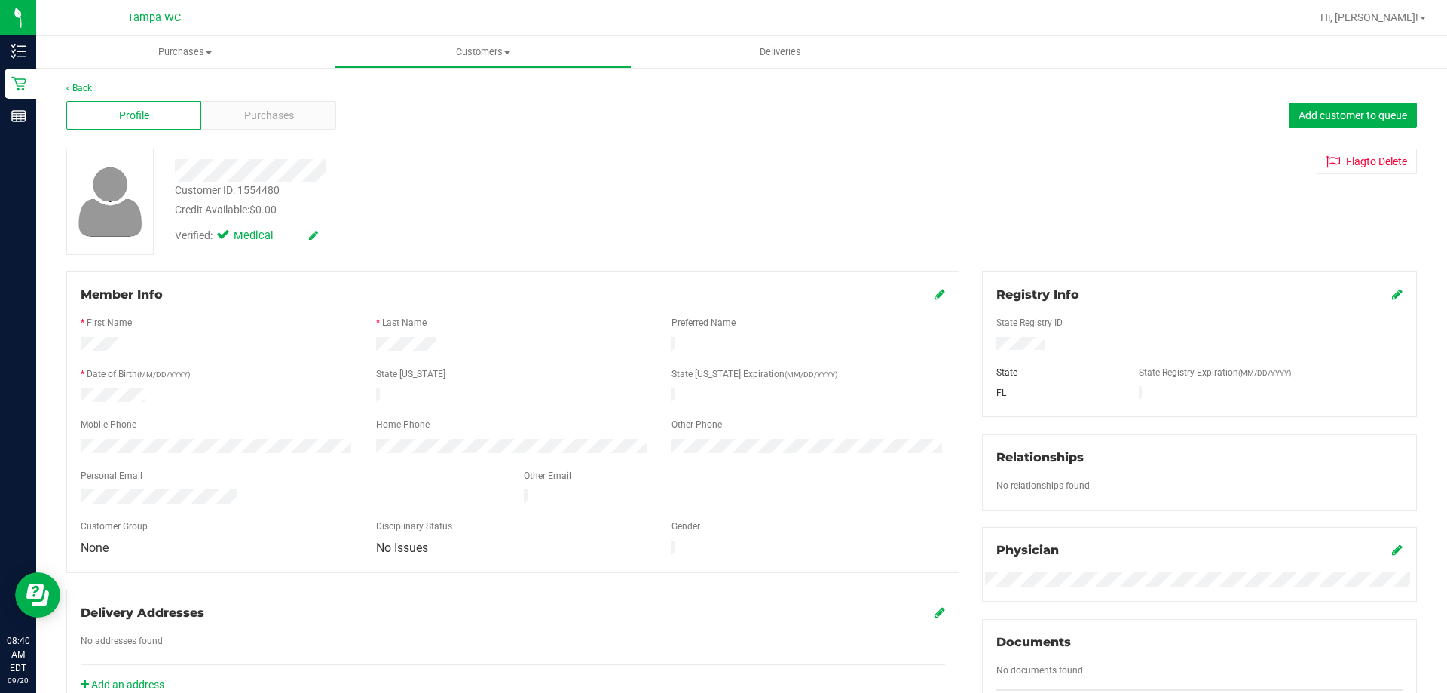
click at [259, 188] on div "Customer ID: 1554480" at bounding box center [227, 190] width 105 height 16
copy div "Customer ID: 1554480"
click at [1260, 48] on ul "Purchases Summary of purchases Fulfillment All purchases Customers All customer…" at bounding box center [759, 52] width 1447 height 32
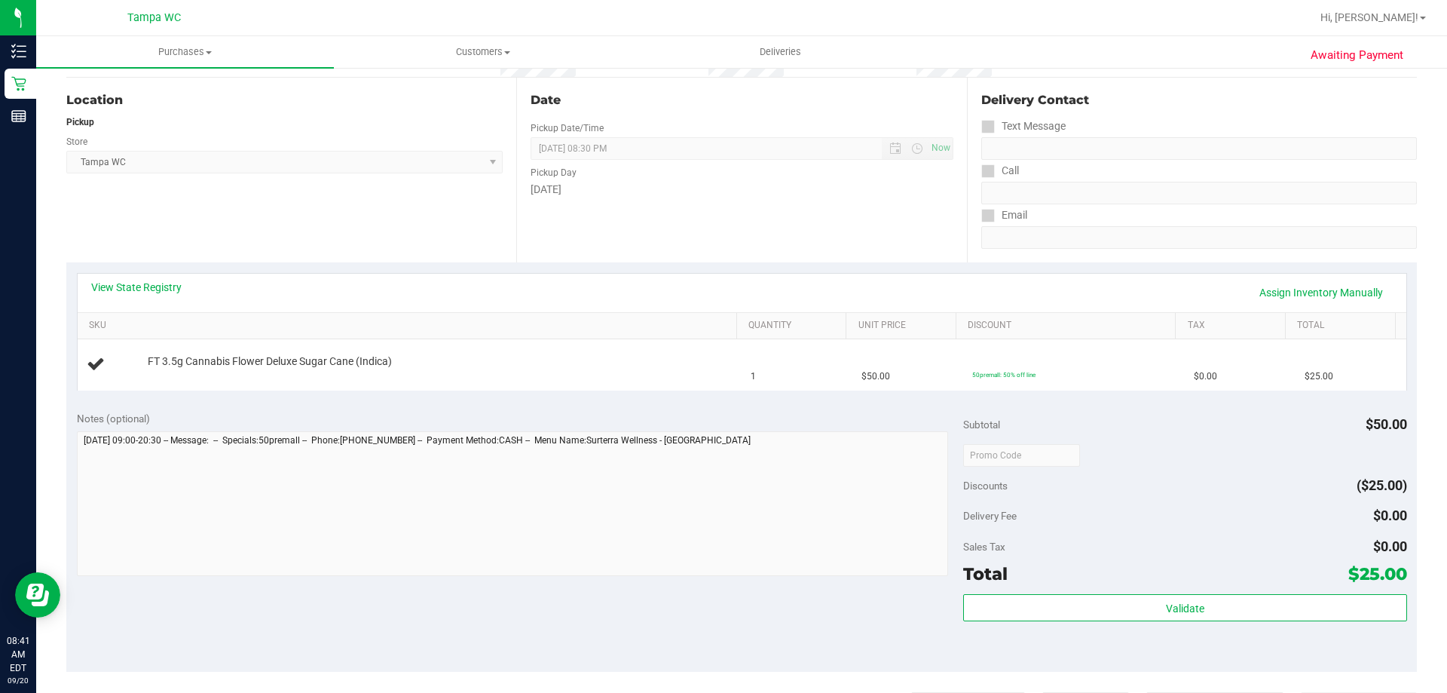
scroll to position [151, 0]
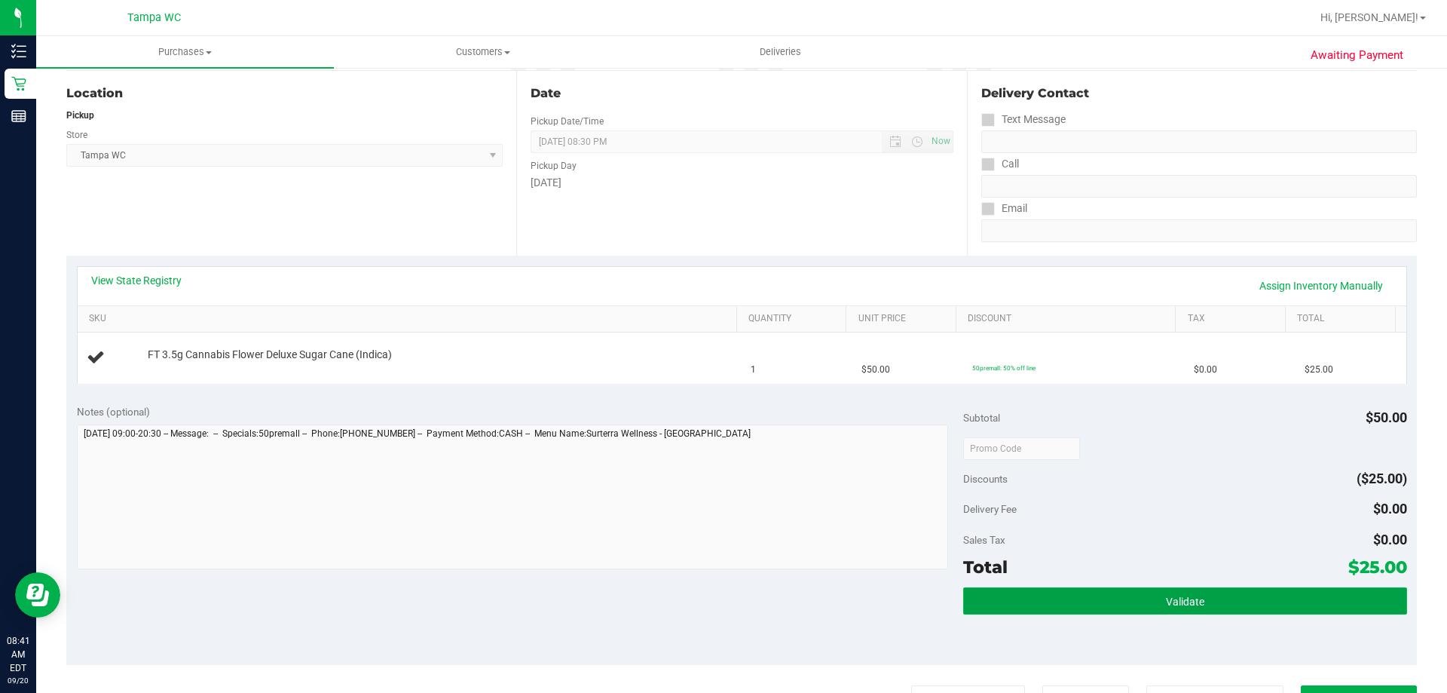
click at [1063, 607] on button "Validate" at bounding box center [1184, 600] width 443 height 27
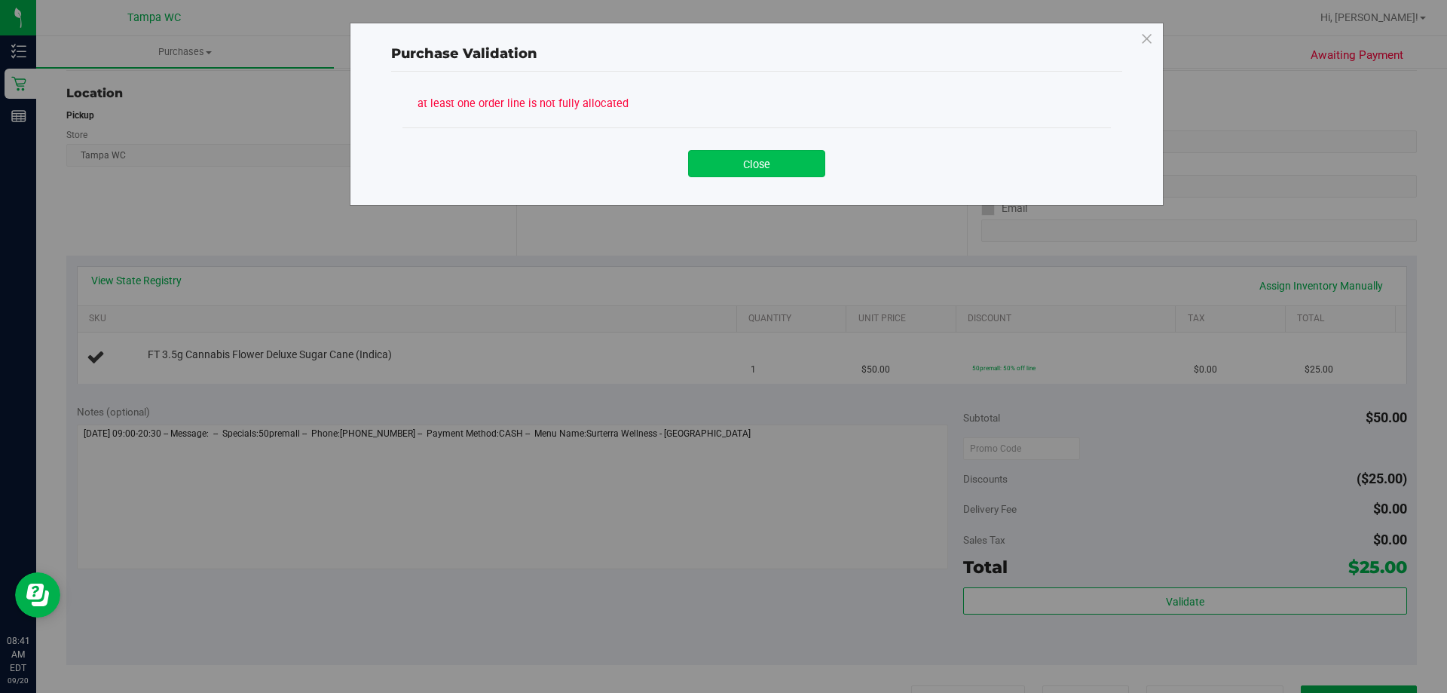
click at [769, 168] on button "Close" at bounding box center [756, 163] width 137 height 27
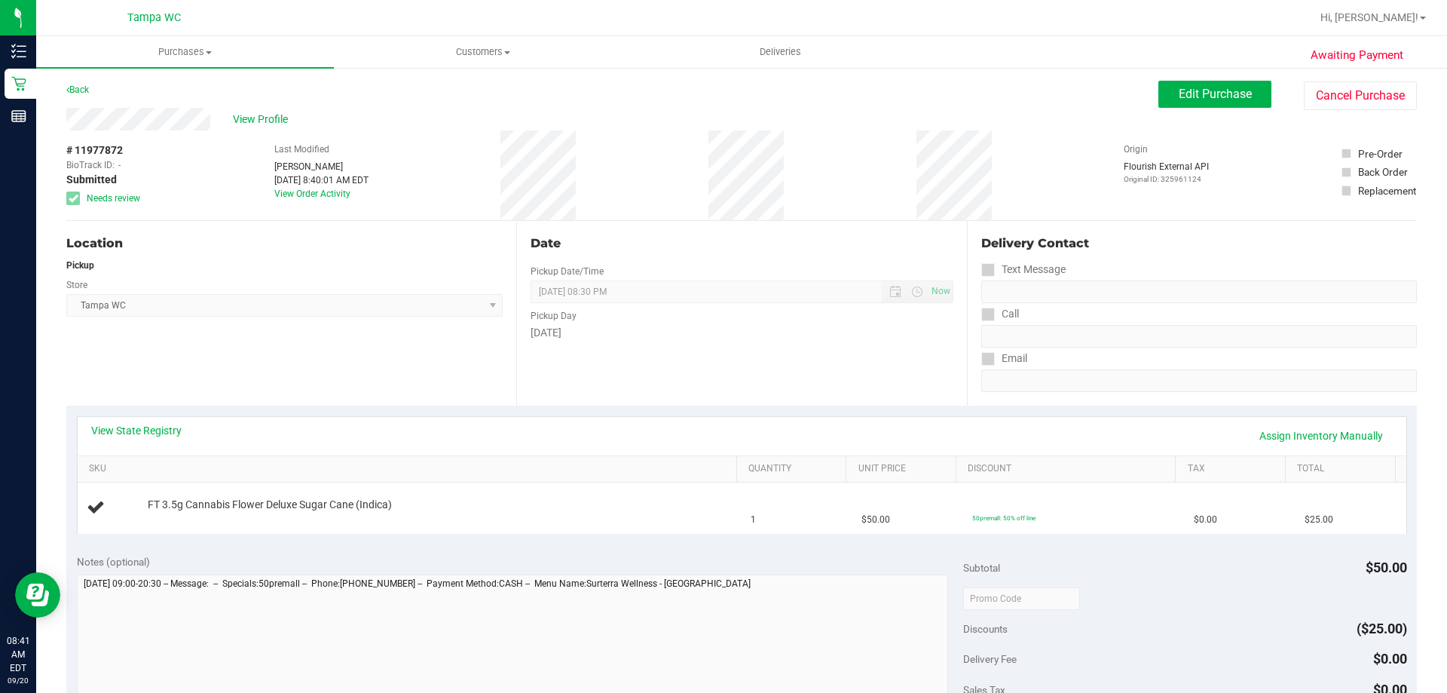
scroll to position [0, 0]
click at [307, 194] on link "View Order Activity" at bounding box center [312, 194] width 76 height 11
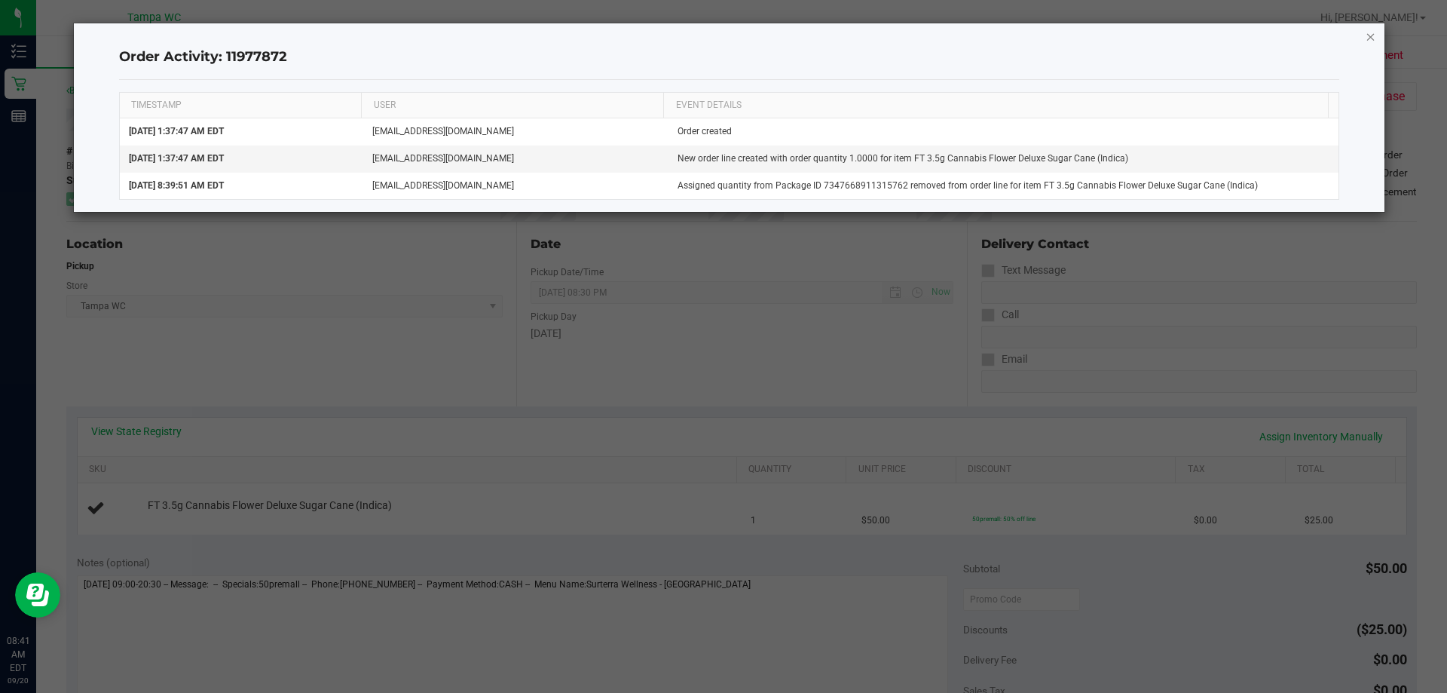
click at [1367, 39] on icon "button" at bounding box center [1371, 36] width 11 height 18
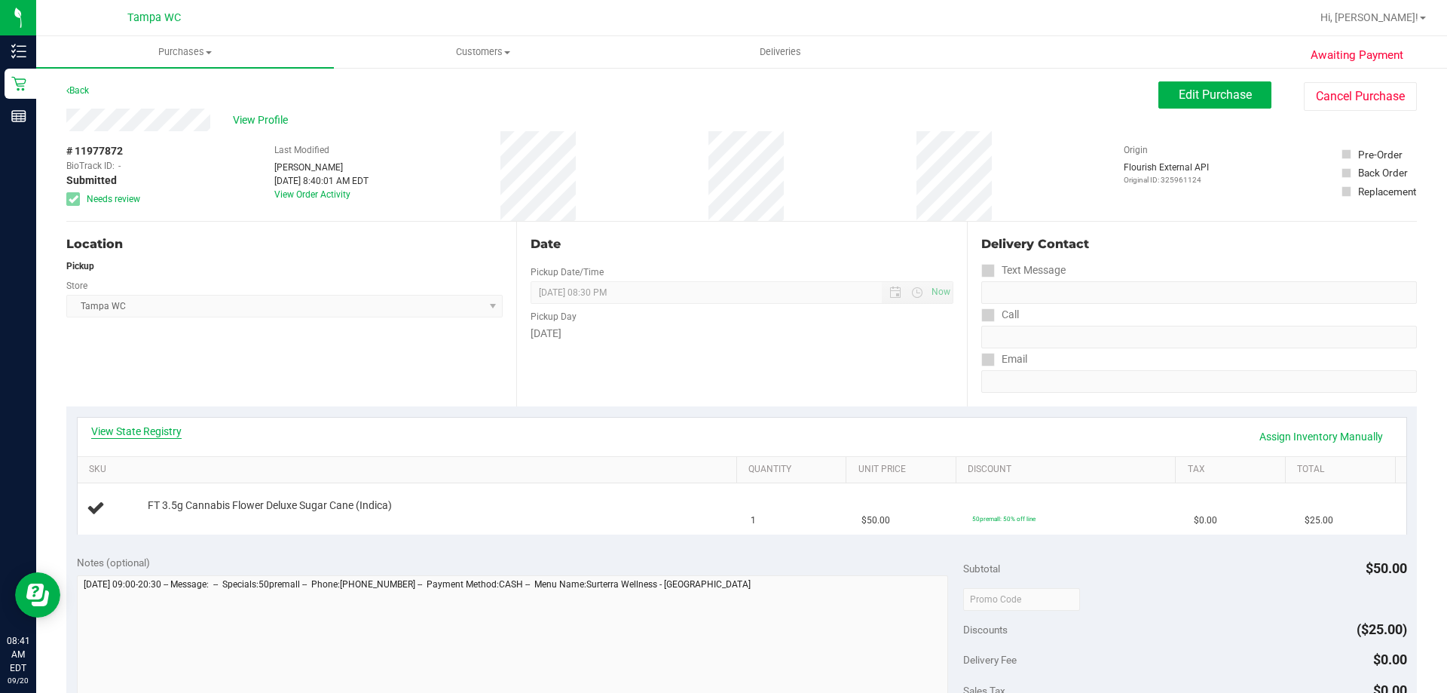
drag, startPoint x: 123, startPoint y: 417, endPoint x: 124, endPoint y: 430, distance: 13.7
click at [124, 418] on div "View State Registry Assign Inventory Manually" at bounding box center [742, 437] width 1329 height 38
click at [126, 436] on link "View State Registry" at bounding box center [136, 431] width 90 height 15
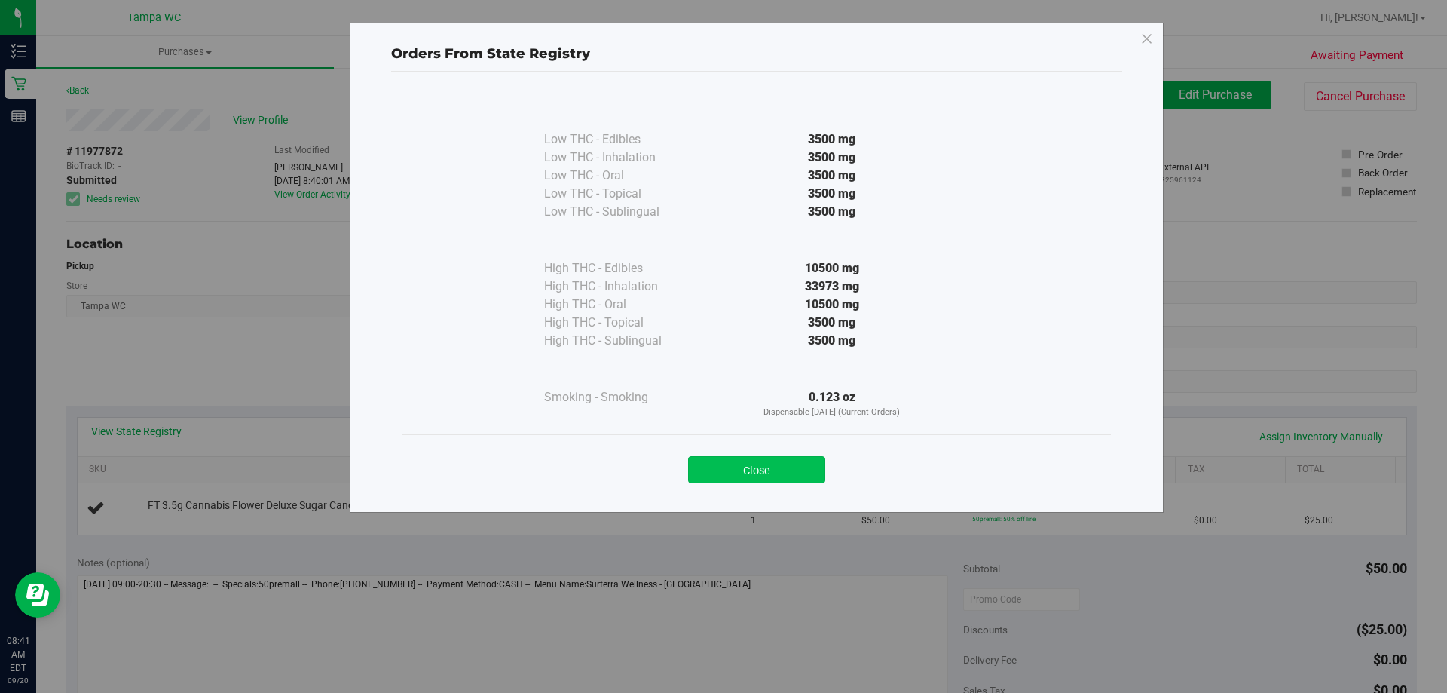
click at [778, 482] on button "Close" at bounding box center [756, 469] width 137 height 27
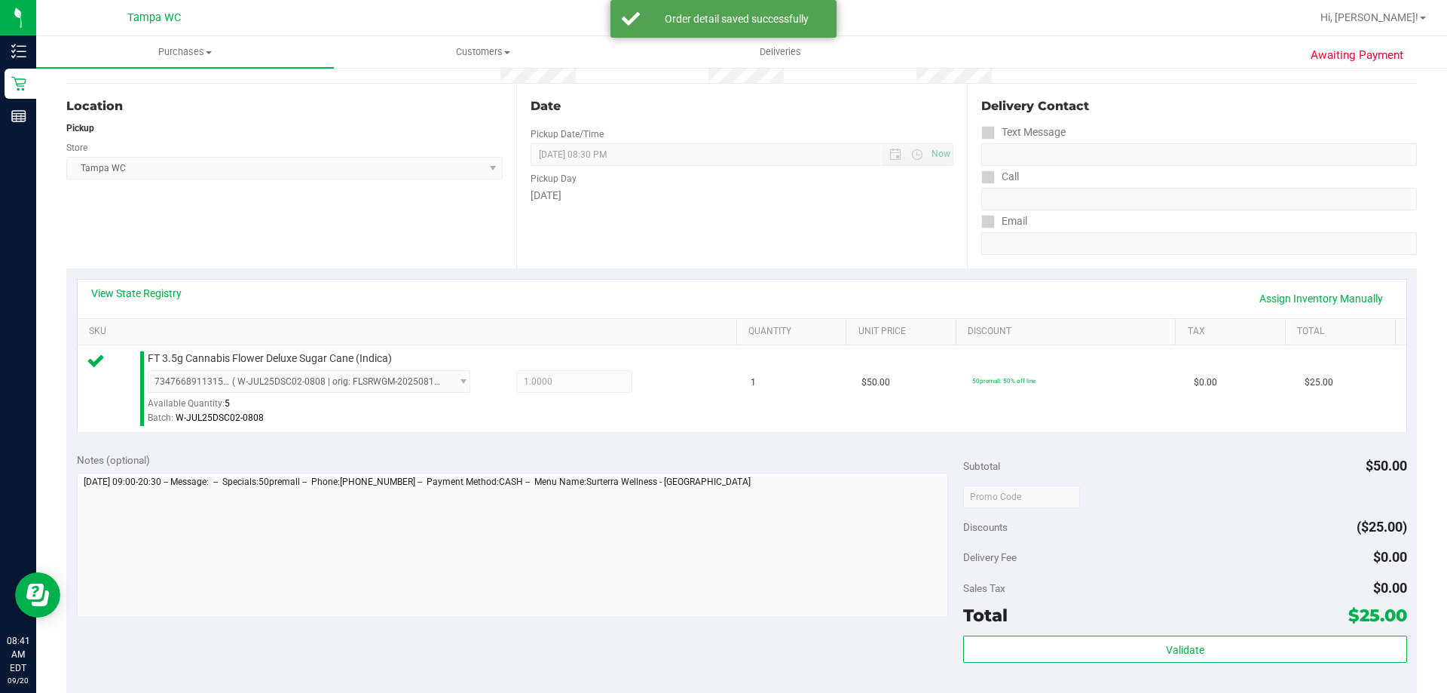
scroll to position [302, 0]
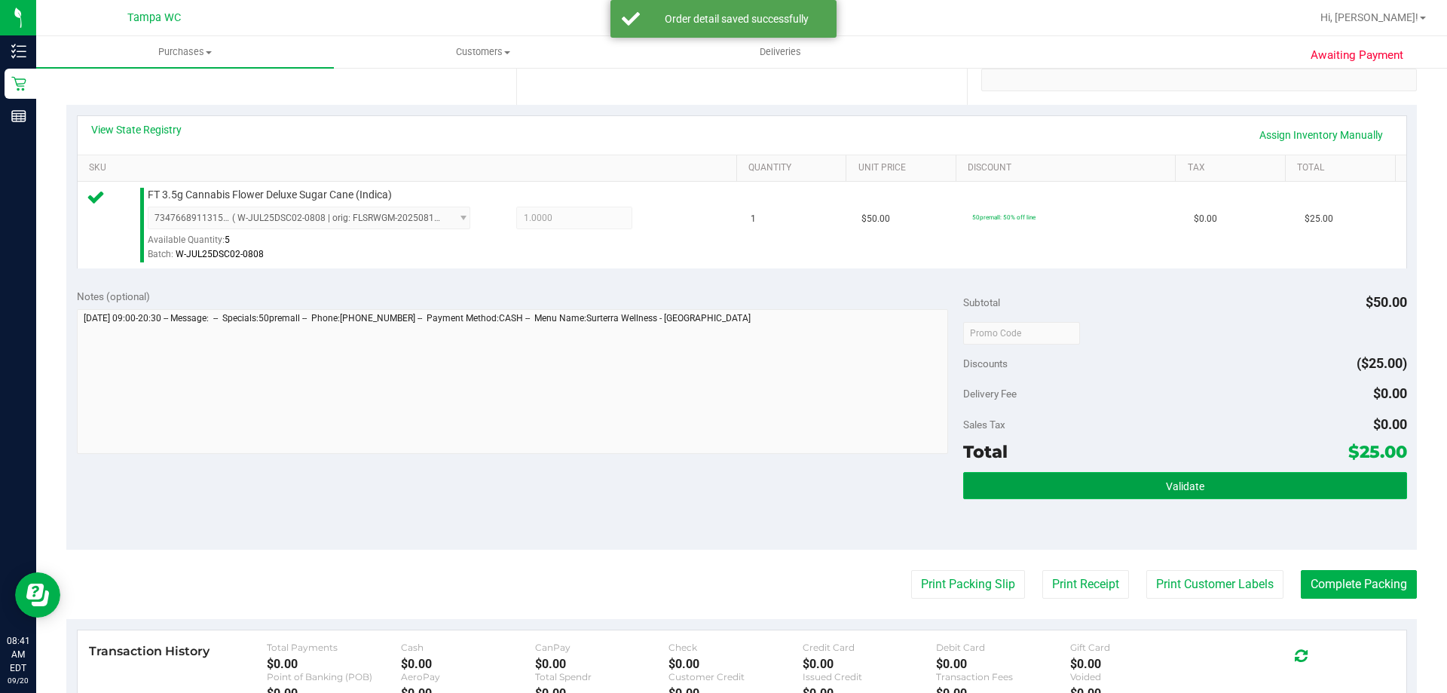
click at [1147, 489] on button "Validate" at bounding box center [1184, 485] width 443 height 27
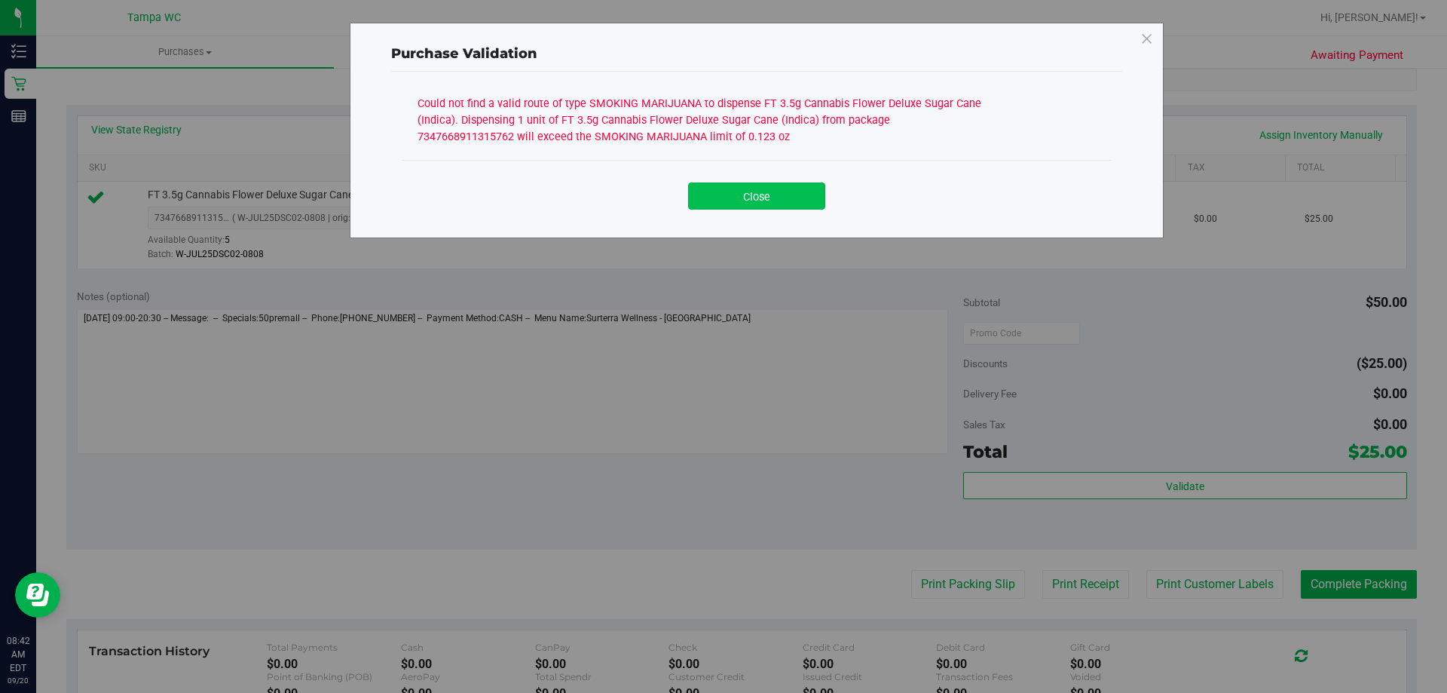
click at [751, 187] on button "Close" at bounding box center [756, 195] width 137 height 27
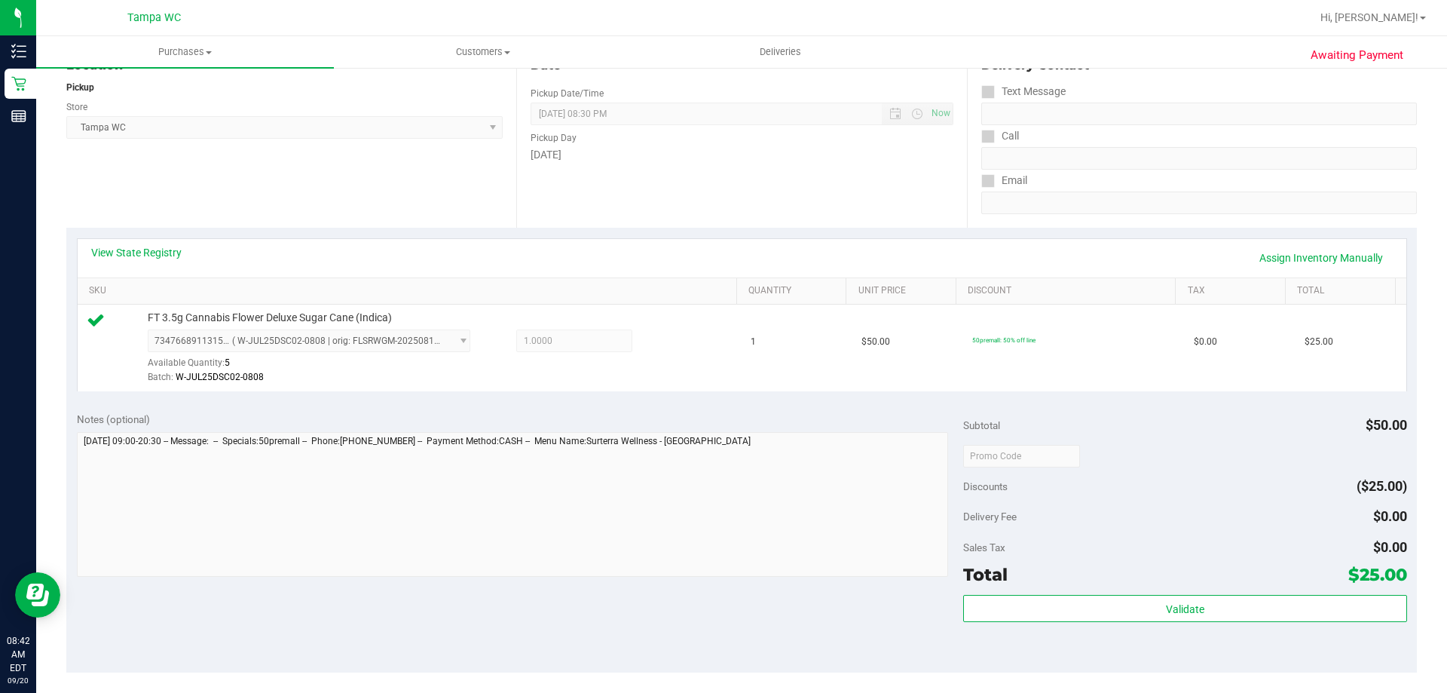
scroll to position [226, 0]
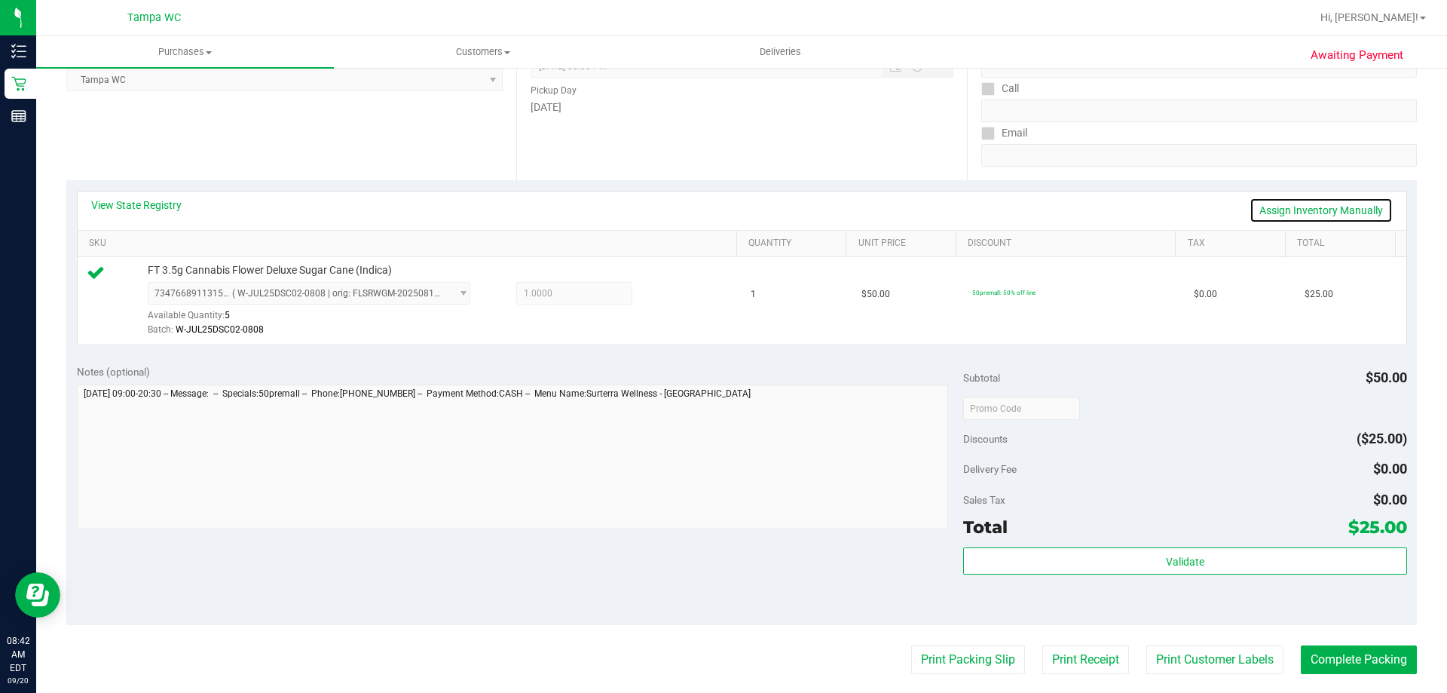
click at [1310, 206] on link "Assign Inventory Manually" at bounding box center [1321, 211] width 143 height 26
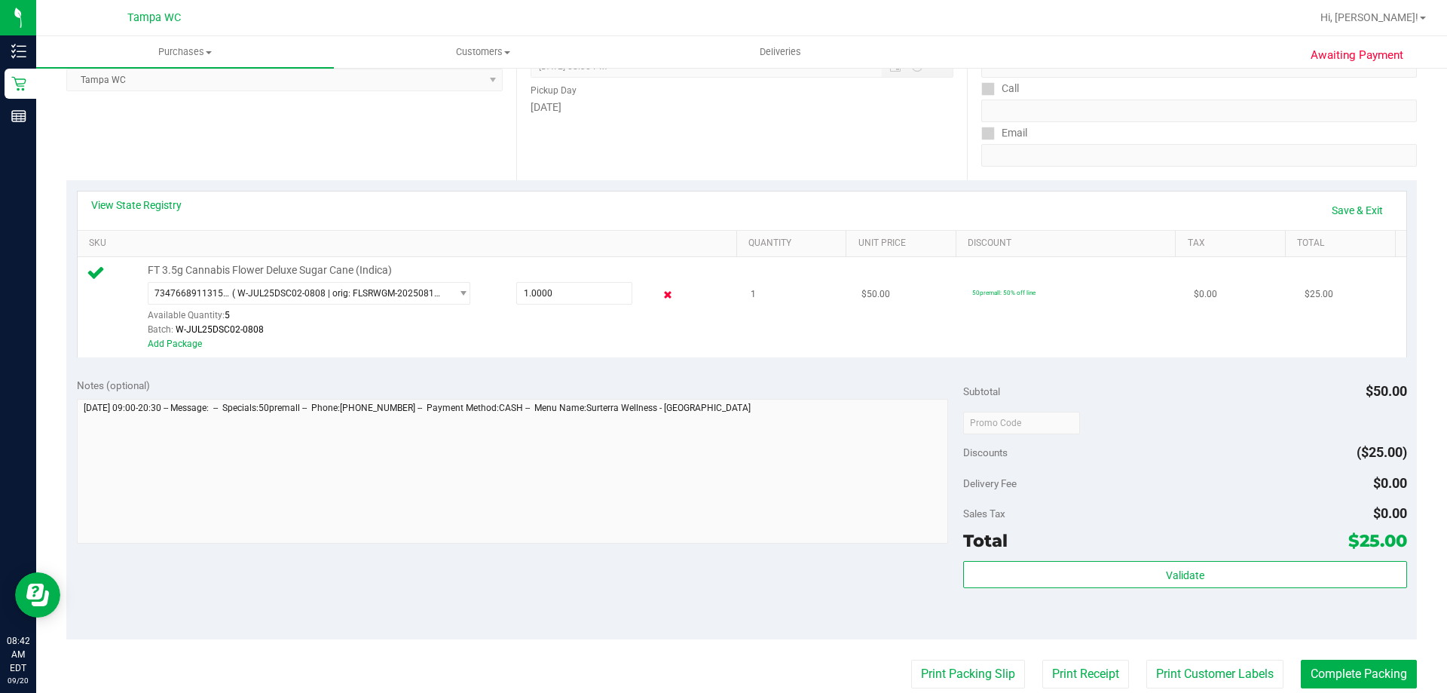
click at [660, 297] on icon at bounding box center [668, 294] width 16 height 17
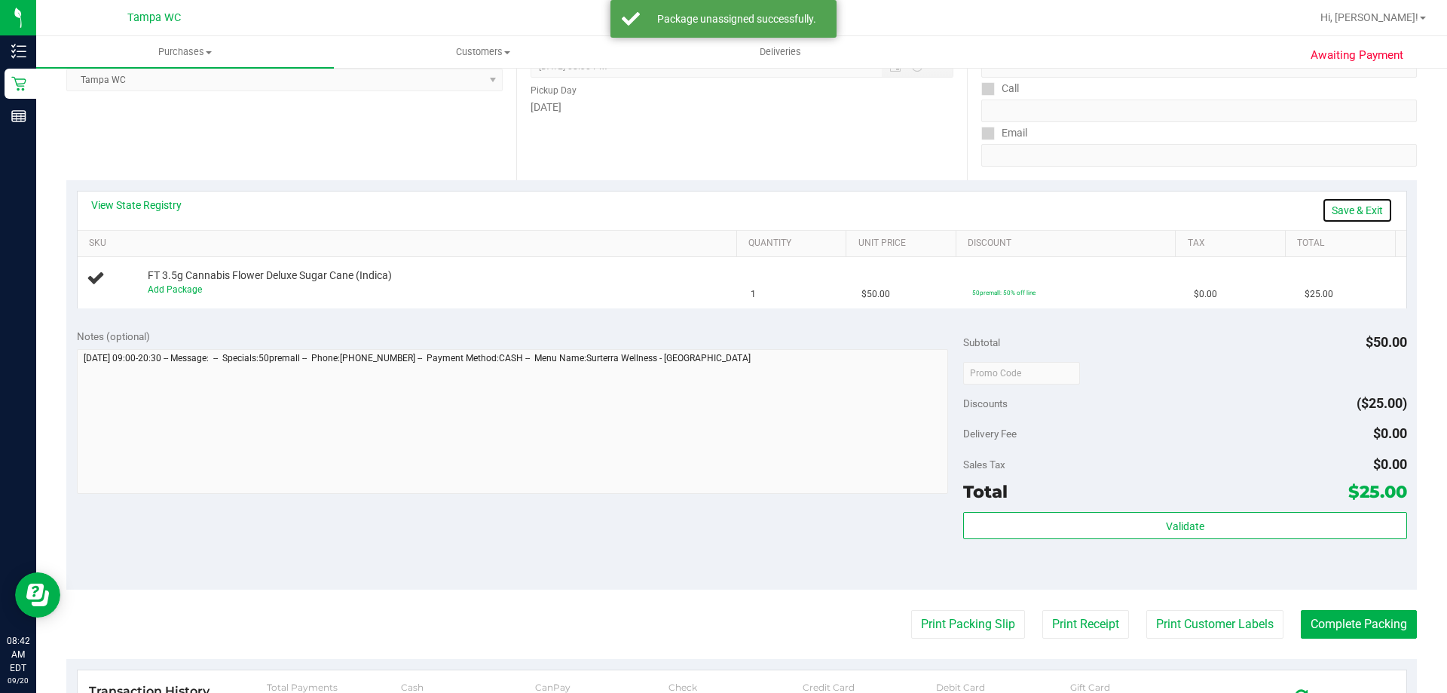
click at [1352, 208] on link "Save & Exit" at bounding box center [1357, 211] width 71 height 26
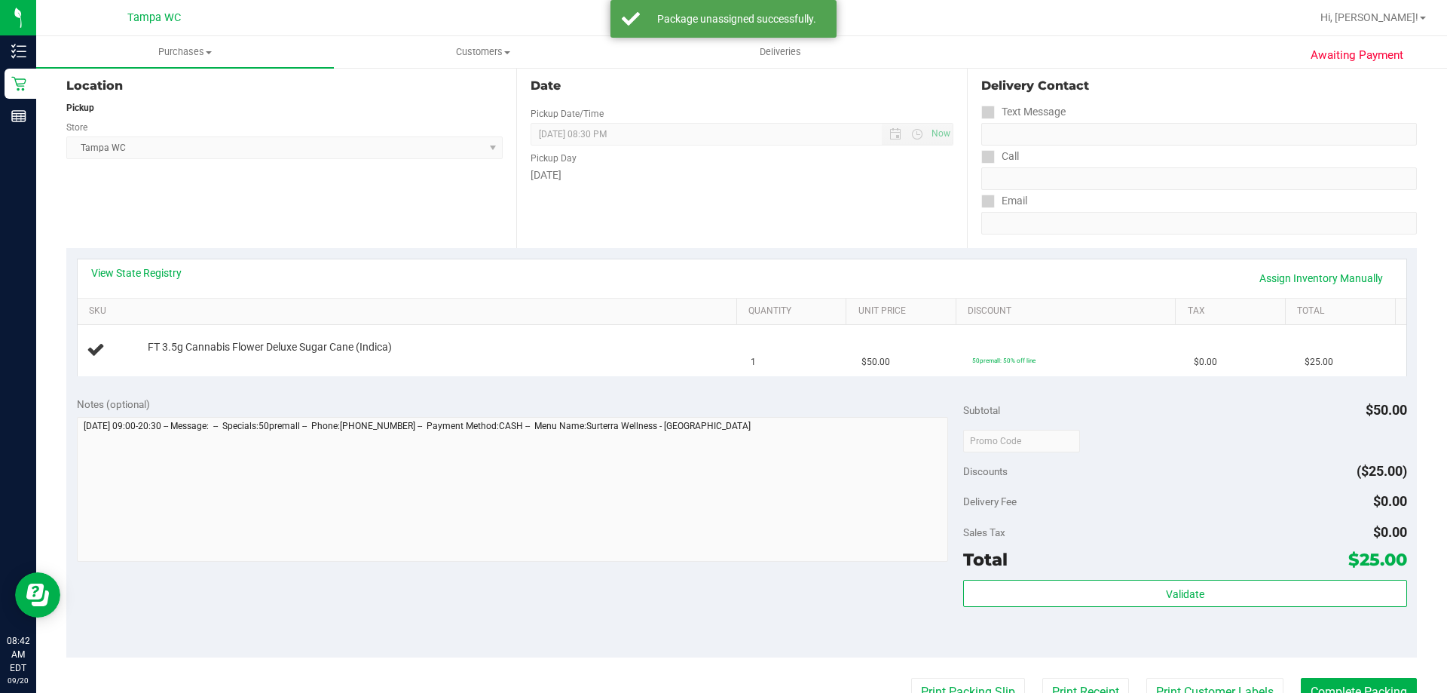
scroll to position [0, 0]
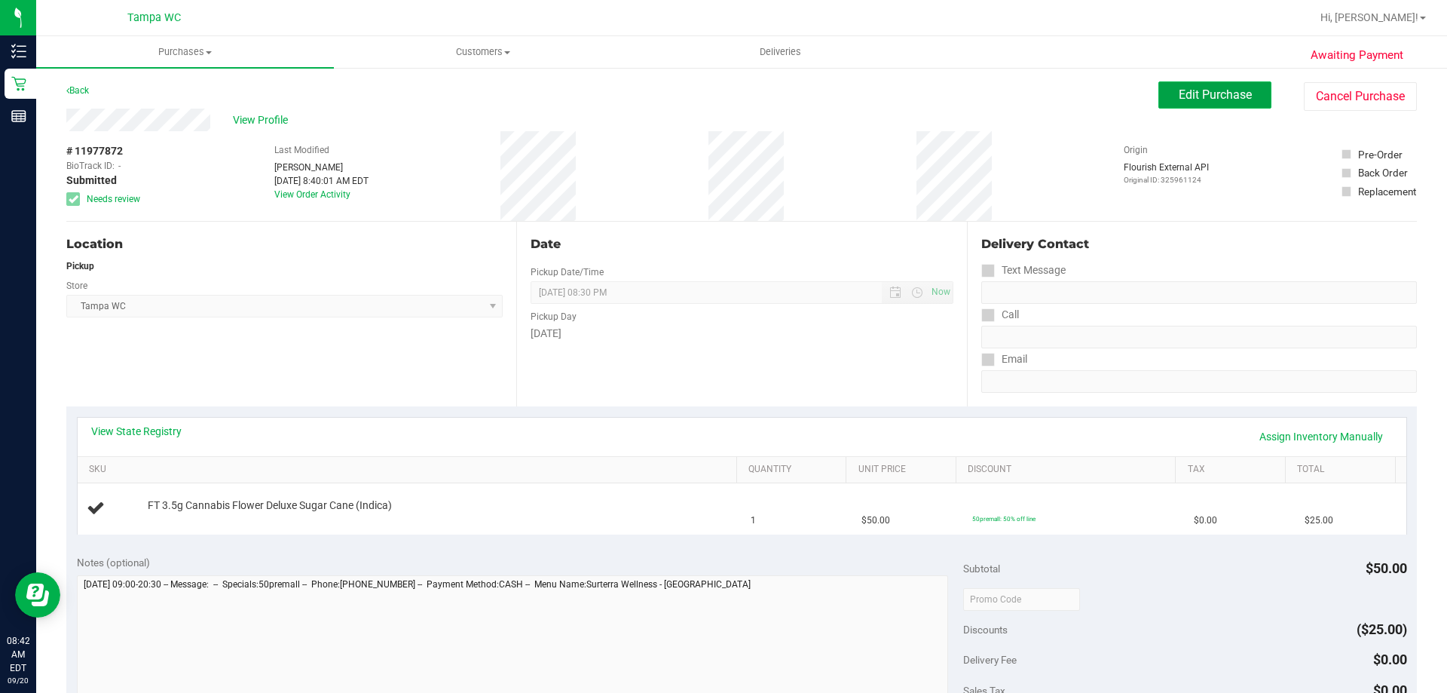
click at [1179, 98] on span "Edit Purchase" at bounding box center [1215, 94] width 73 height 14
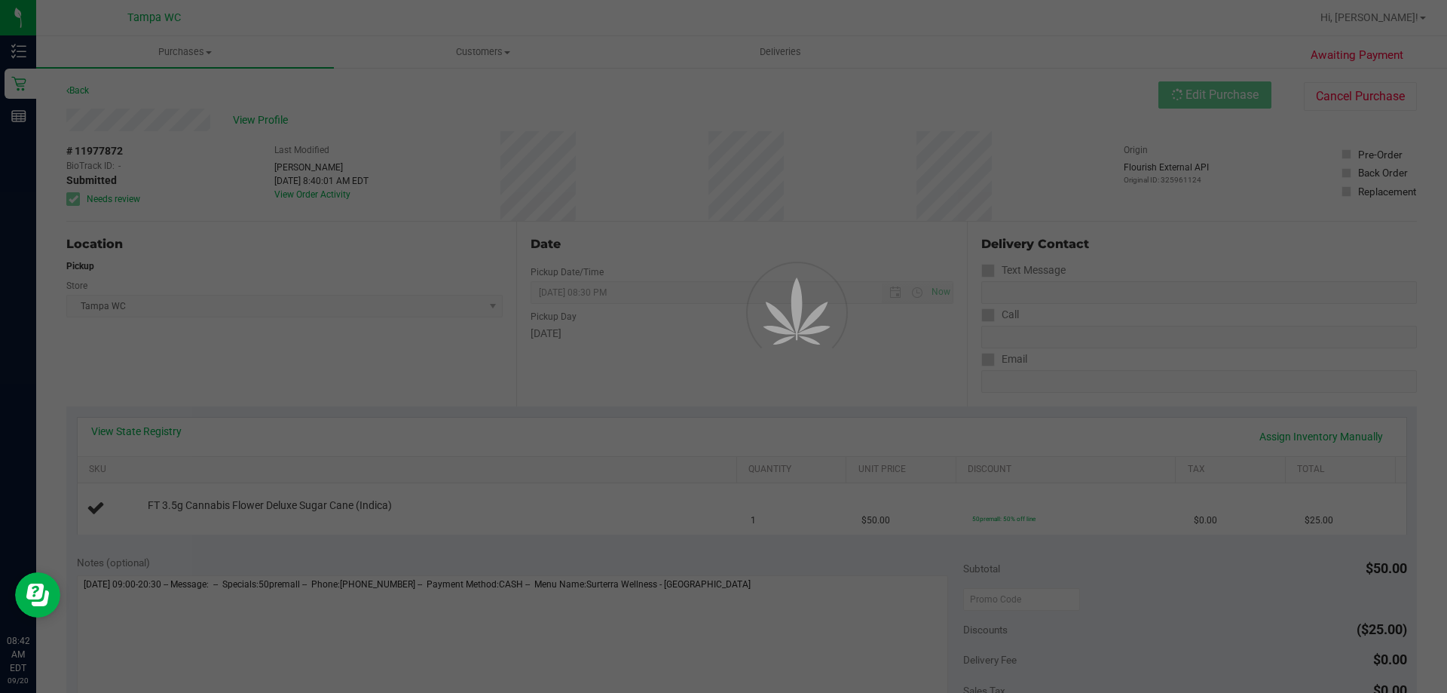
scroll to position [226, 0]
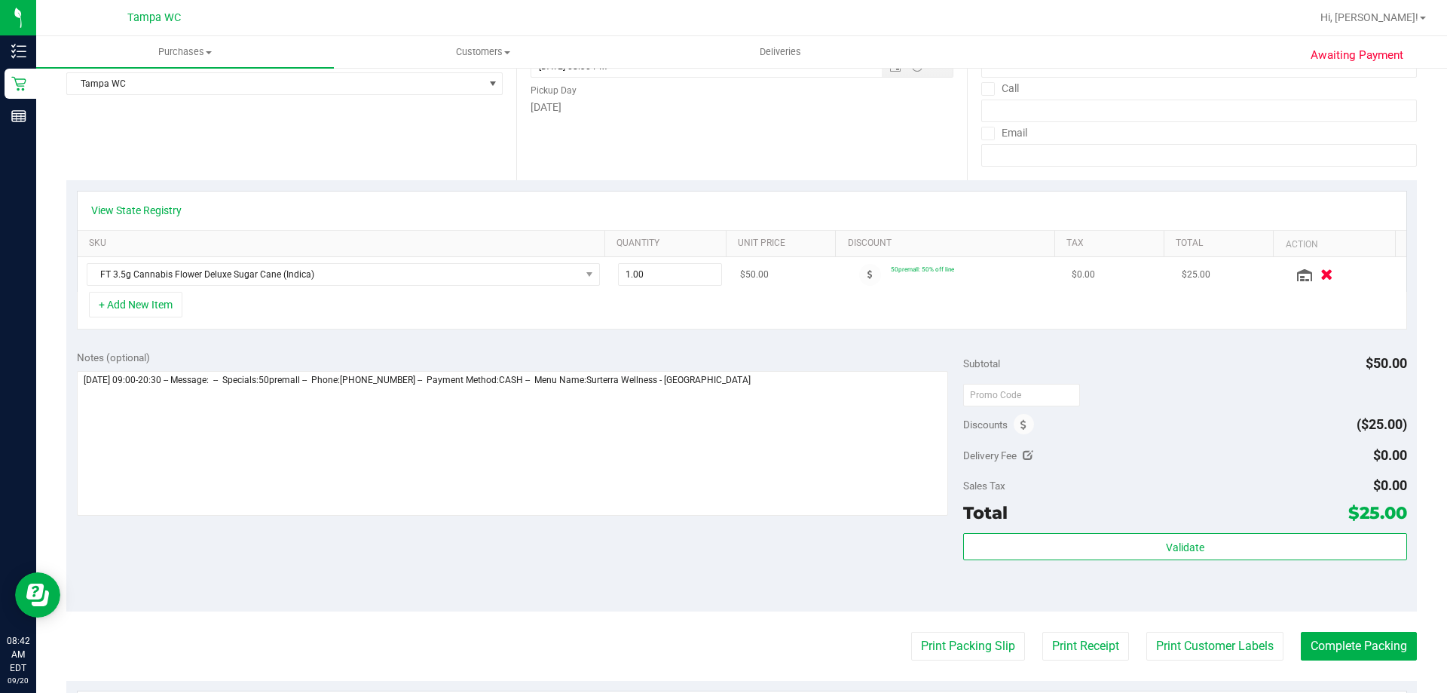
click at [1321, 271] on icon "button" at bounding box center [1327, 274] width 13 height 11
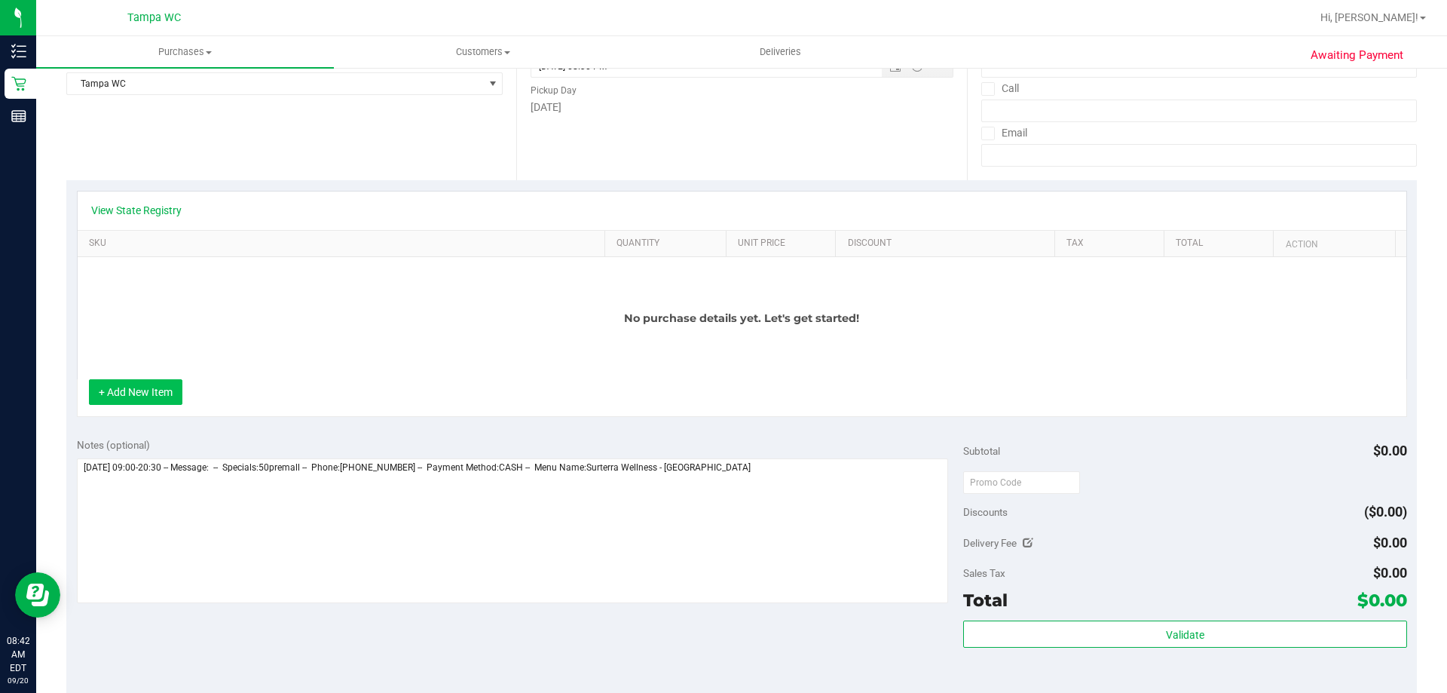
click at [142, 394] on button "+ Add New Item" at bounding box center [135, 392] width 93 height 26
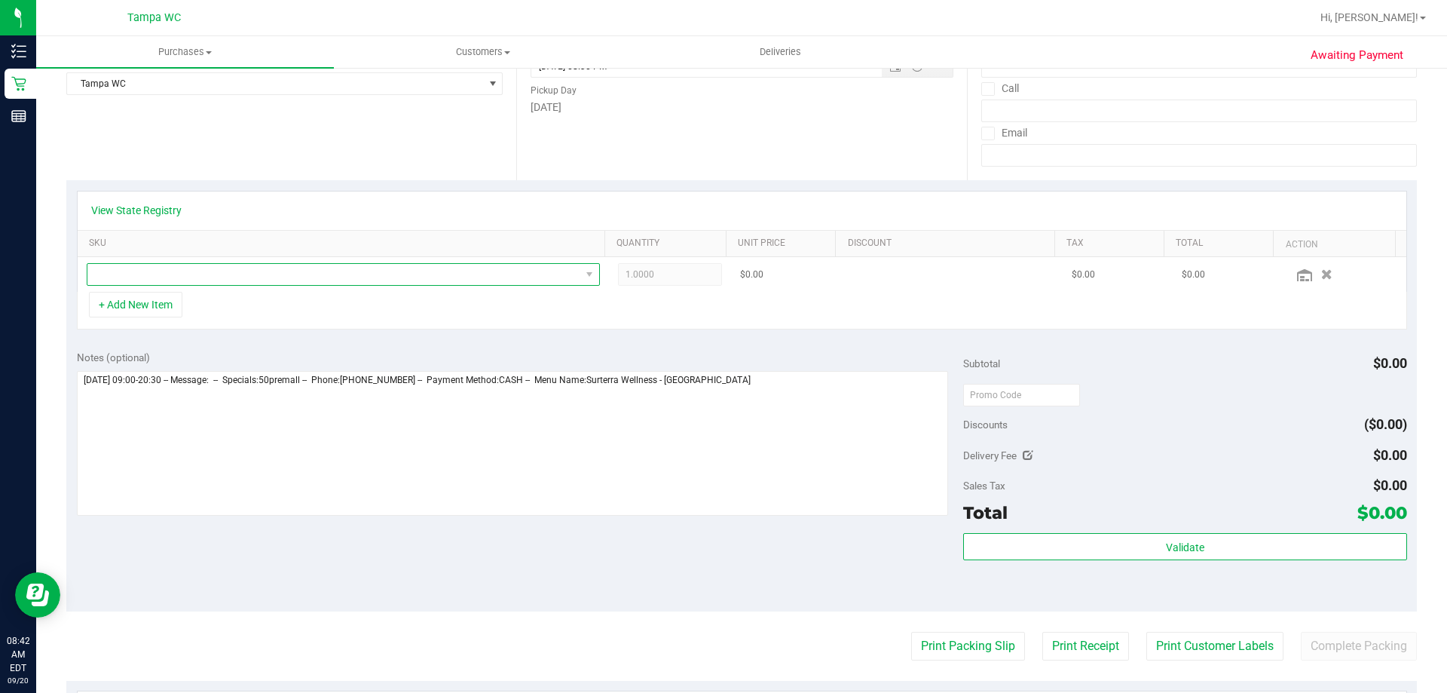
click at [286, 280] on span "NO DATA FOUND" at bounding box center [333, 274] width 493 height 21
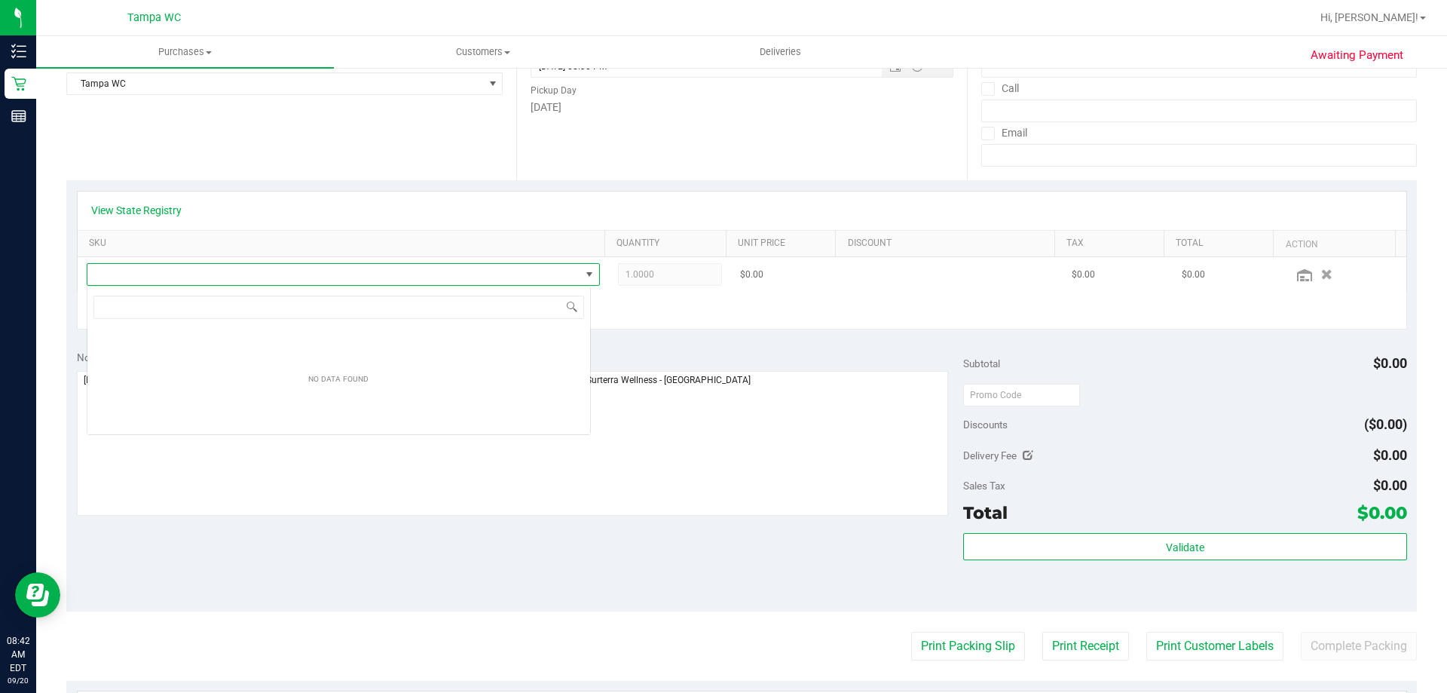
scroll to position [23, 504]
click at [291, 272] on span "NO DATA FOUND" at bounding box center [333, 274] width 493 height 21
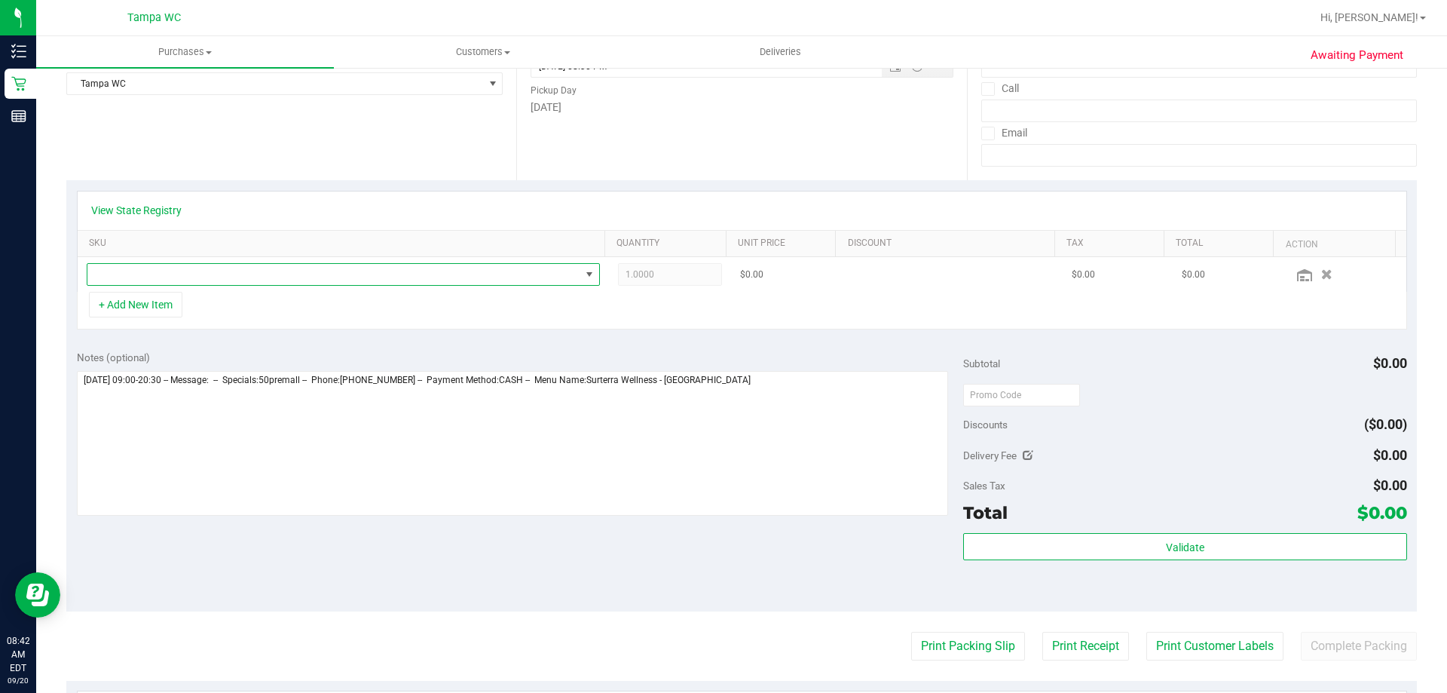
click at [296, 279] on span at bounding box center [333, 274] width 493 height 21
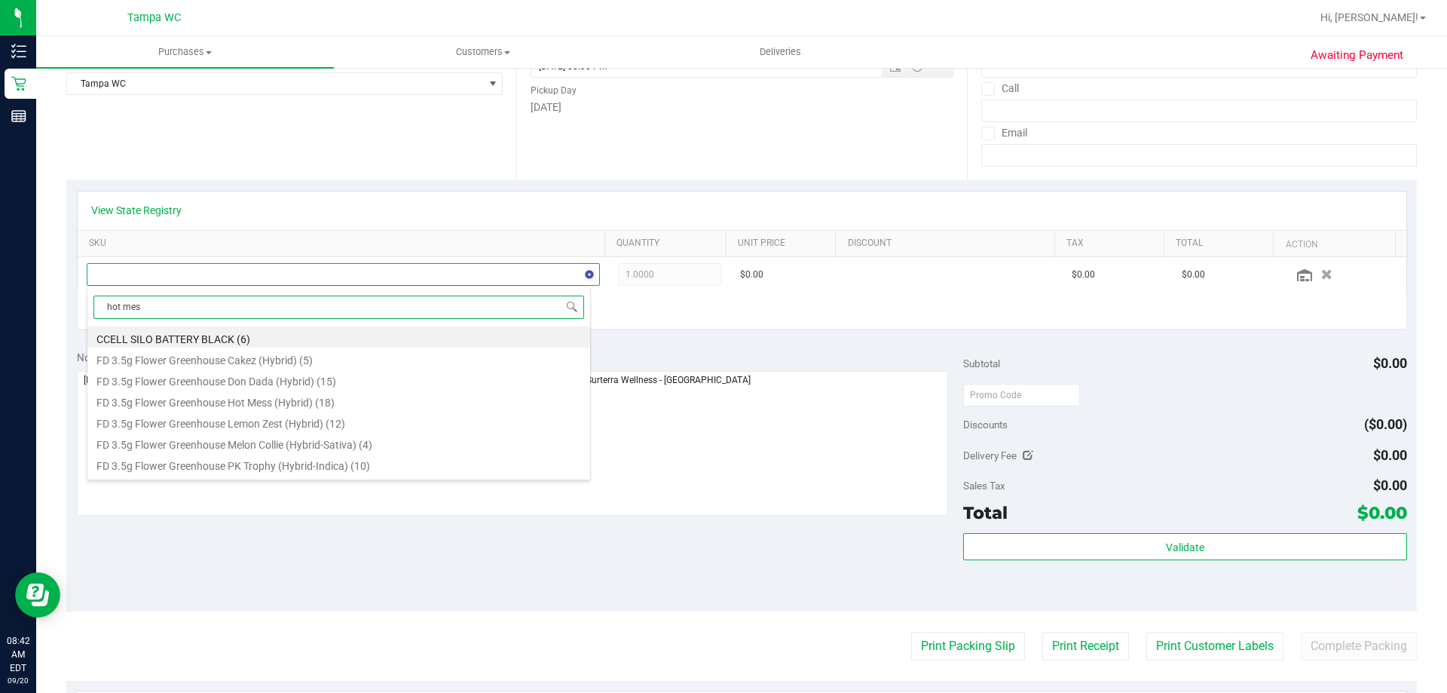
type input "hot mess"
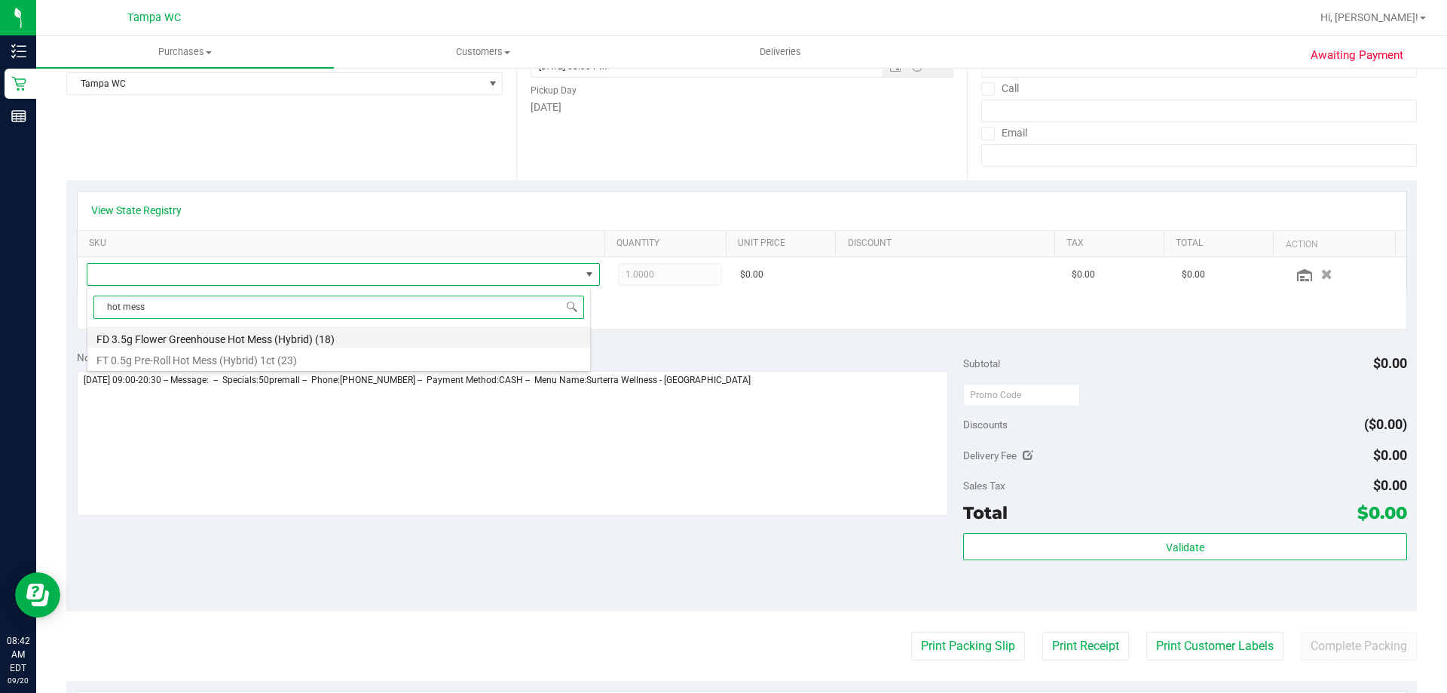
click at [278, 341] on li "FD 3.5g Flower Greenhouse Hot Mess (Hybrid) (18)" at bounding box center [338, 336] width 503 height 21
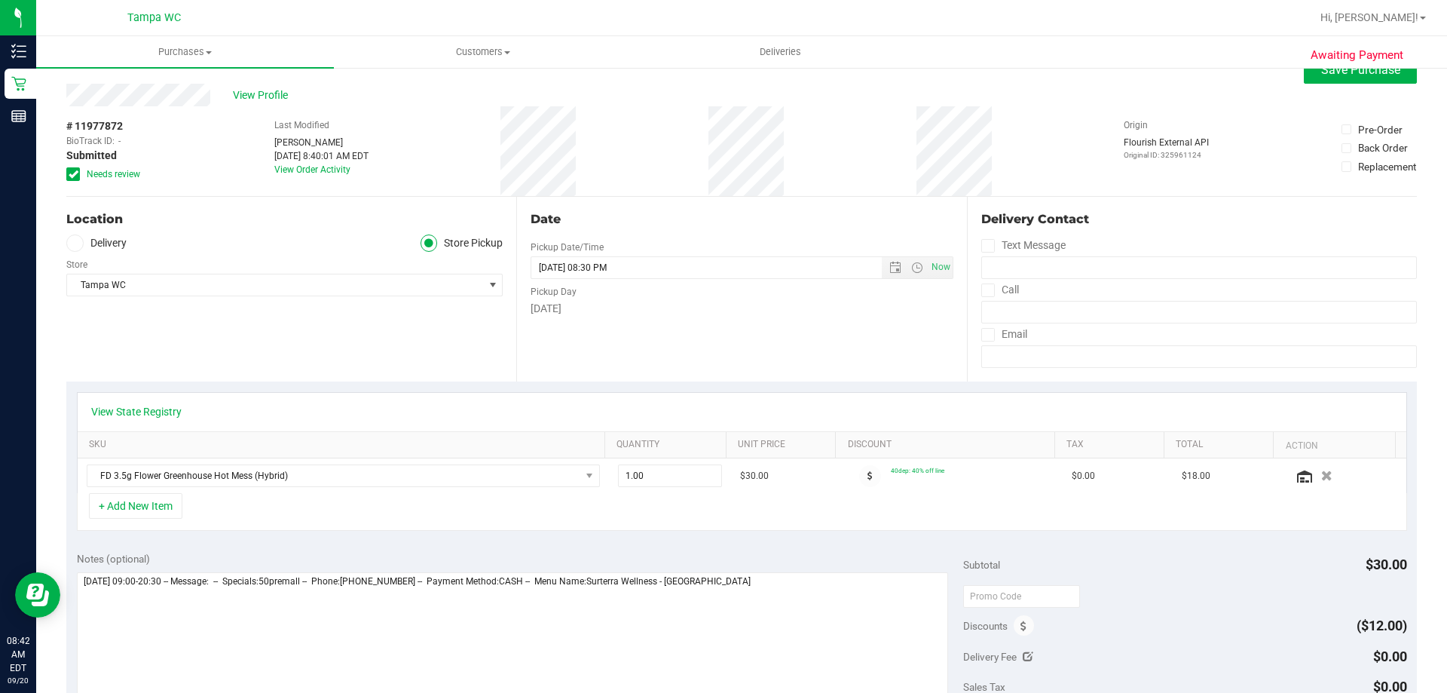
scroll to position [0, 0]
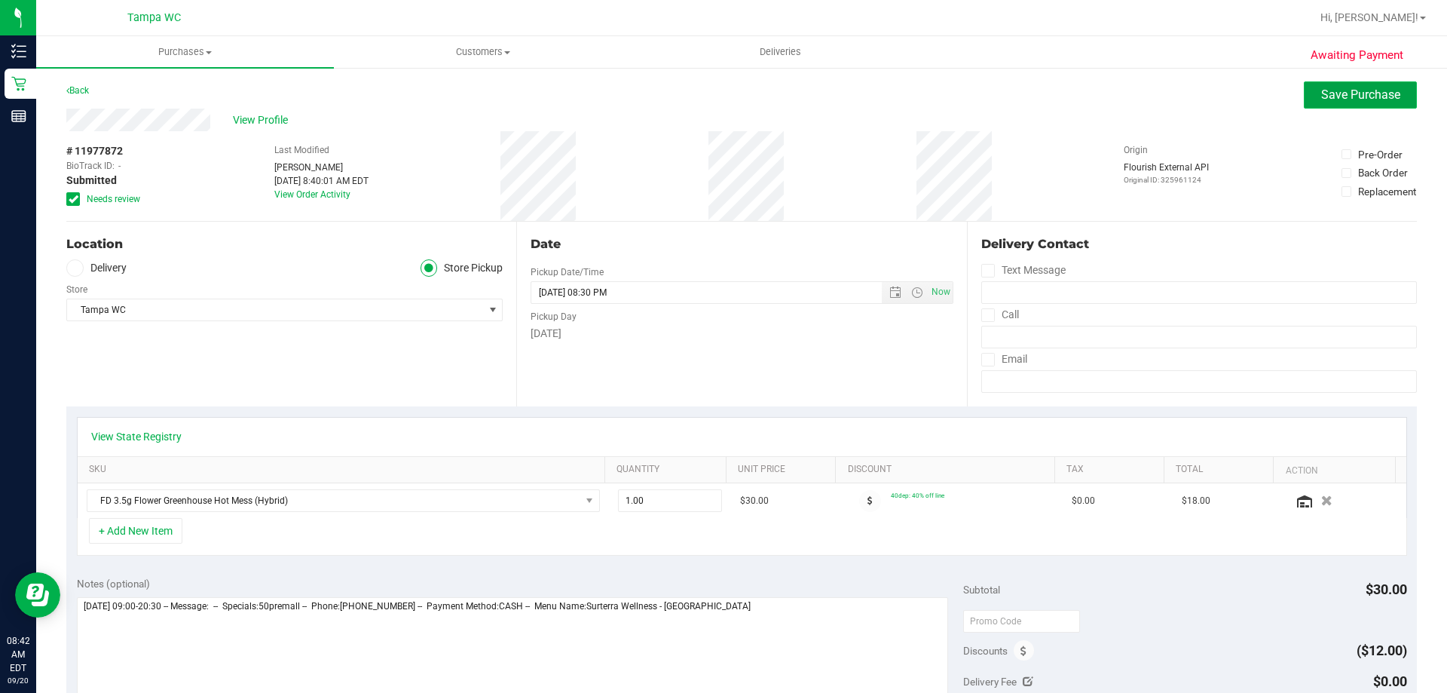
click at [1328, 96] on span "Save Purchase" at bounding box center [1361, 94] width 79 height 14
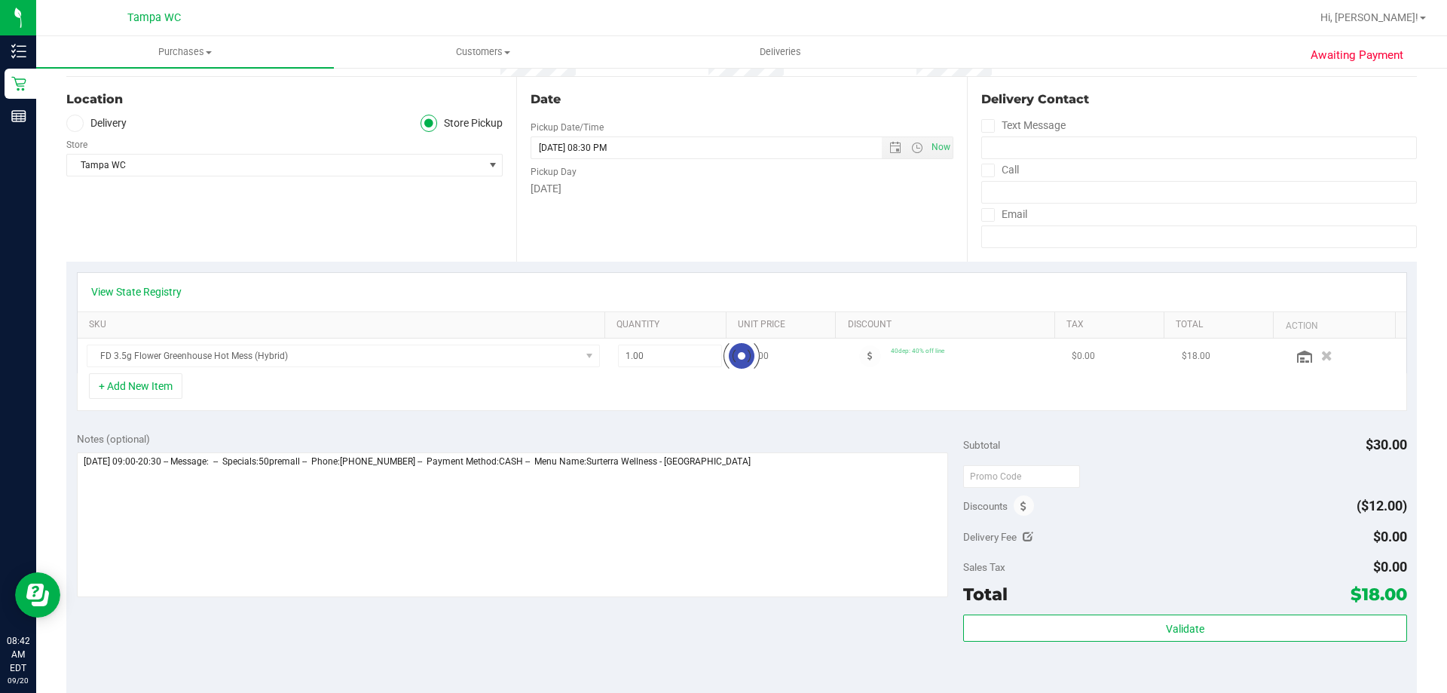
scroll to position [151, 0]
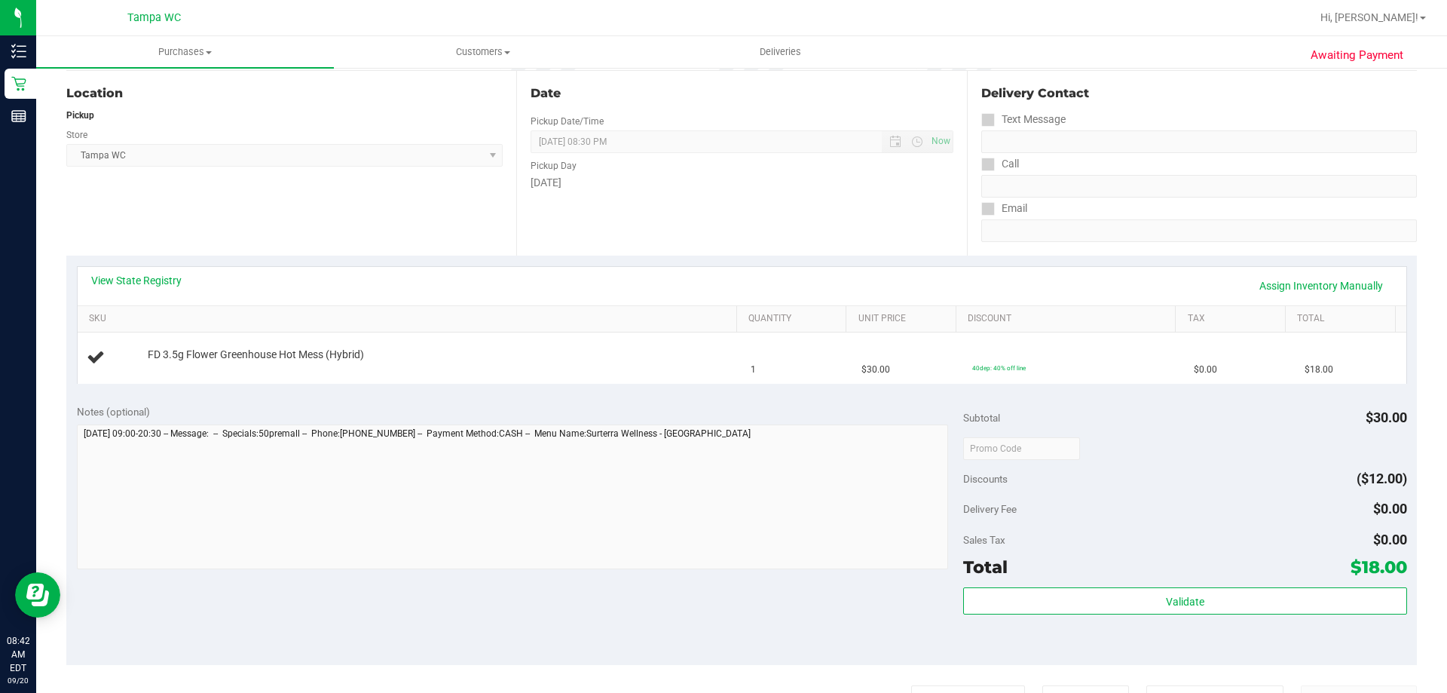
click at [955, 415] on div "Notes (optional)" at bounding box center [520, 411] width 887 height 15
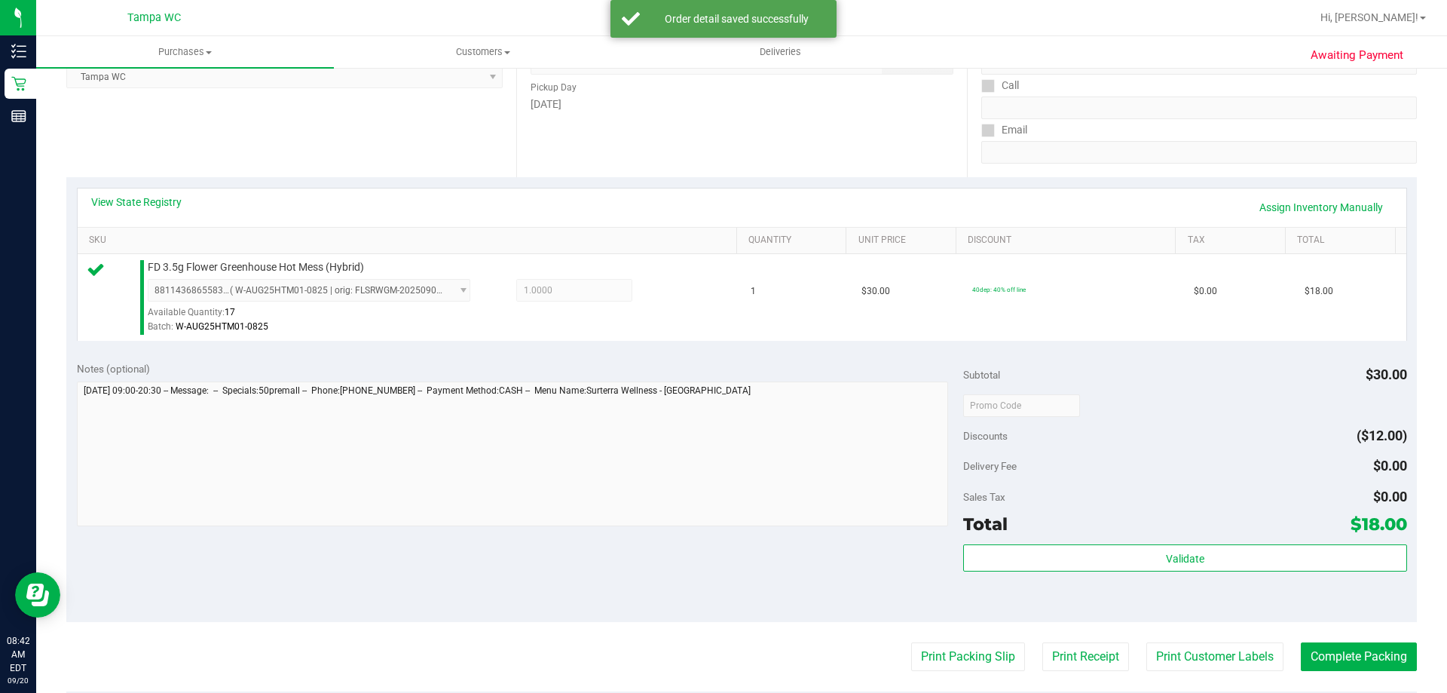
scroll to position [302, 0]
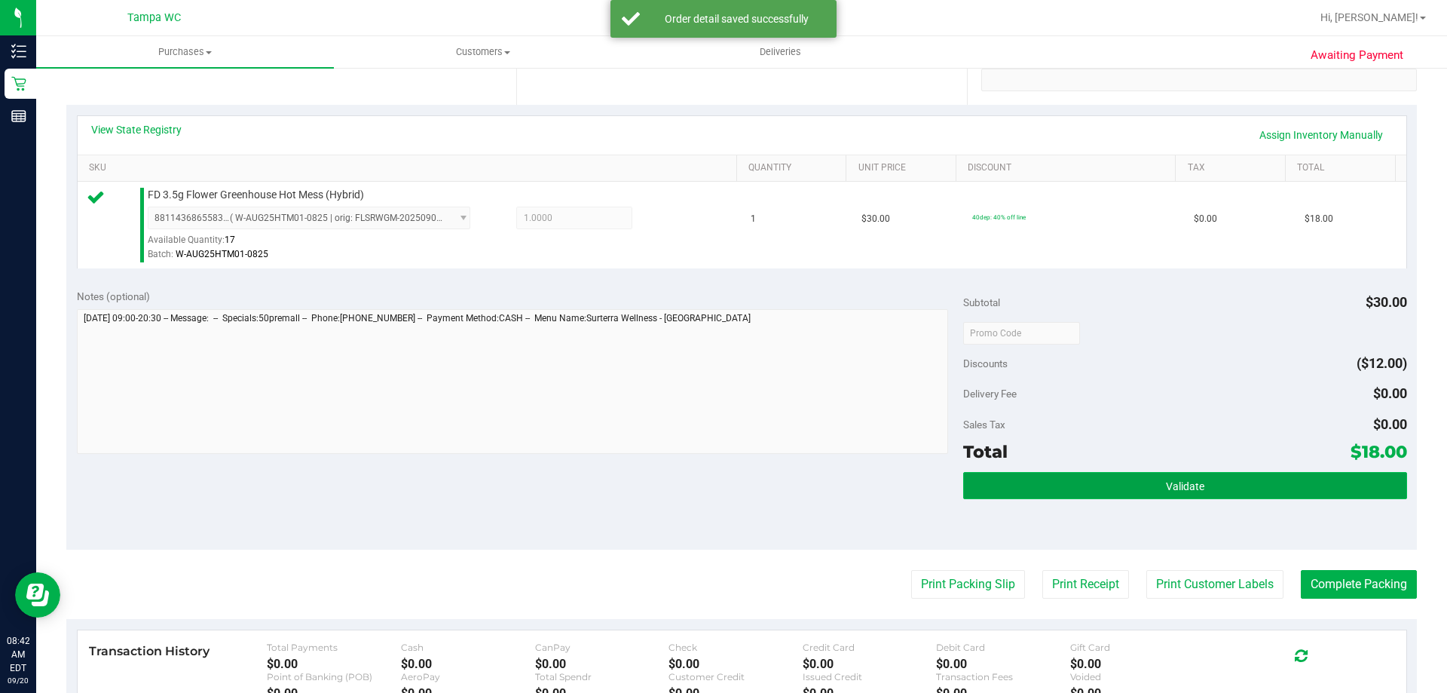
click at [1064, 492] on button "Validate" at bounding box center [1184, 485] width 443 height 27
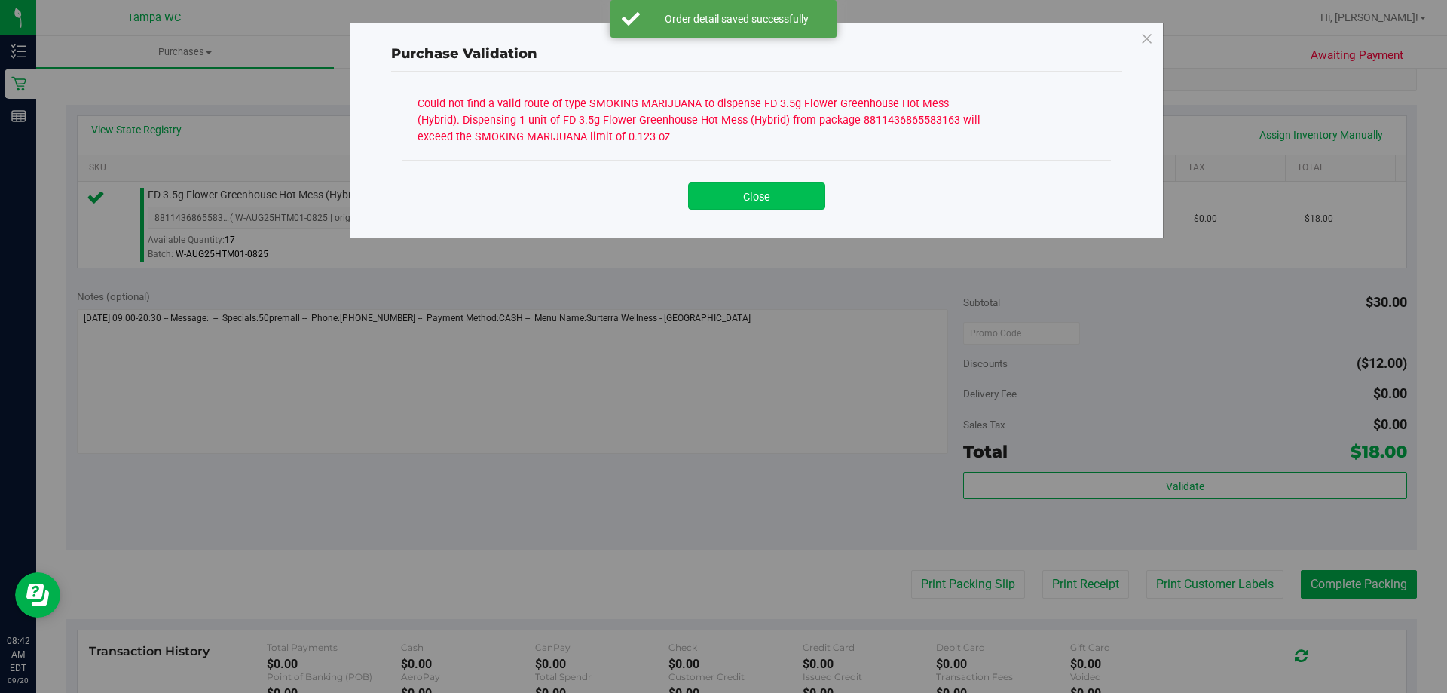
click at [770, 191] on button "Close" at bounding box center [756, 195] width 137 height 27
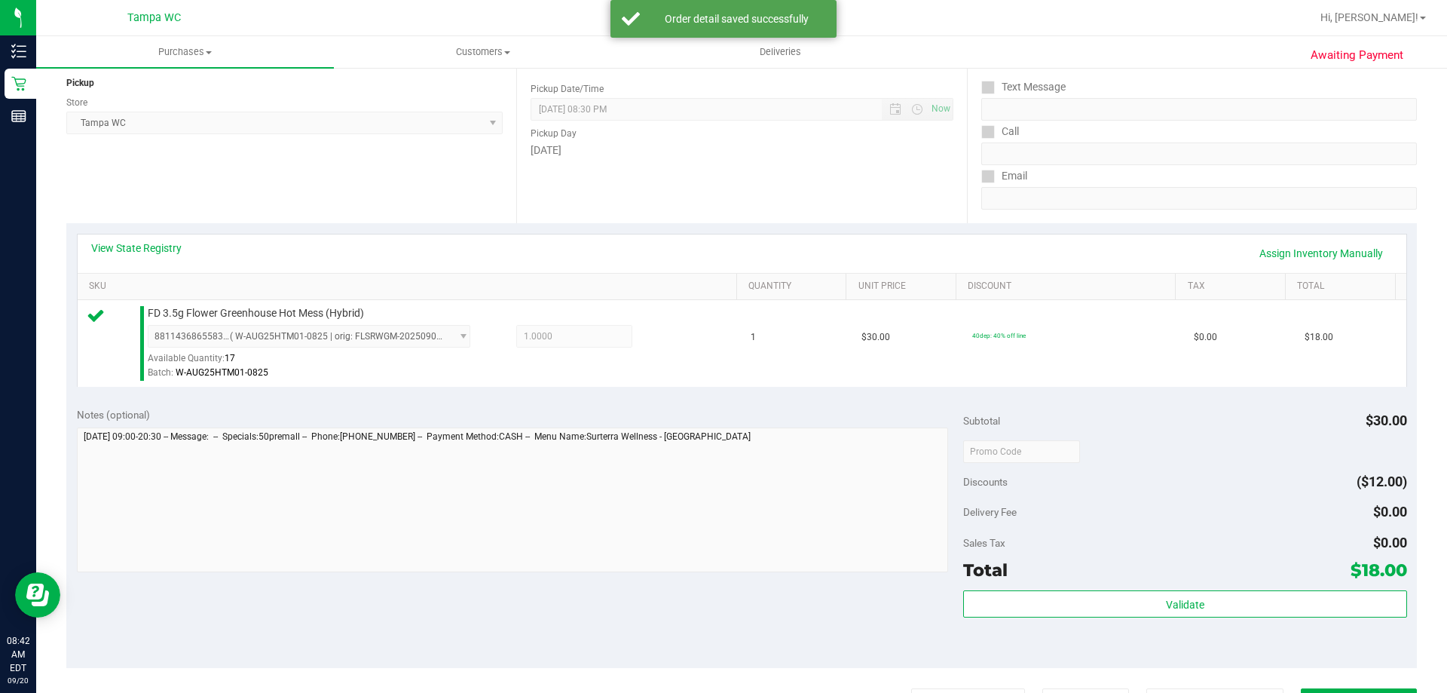
scroll to position [0, 0]
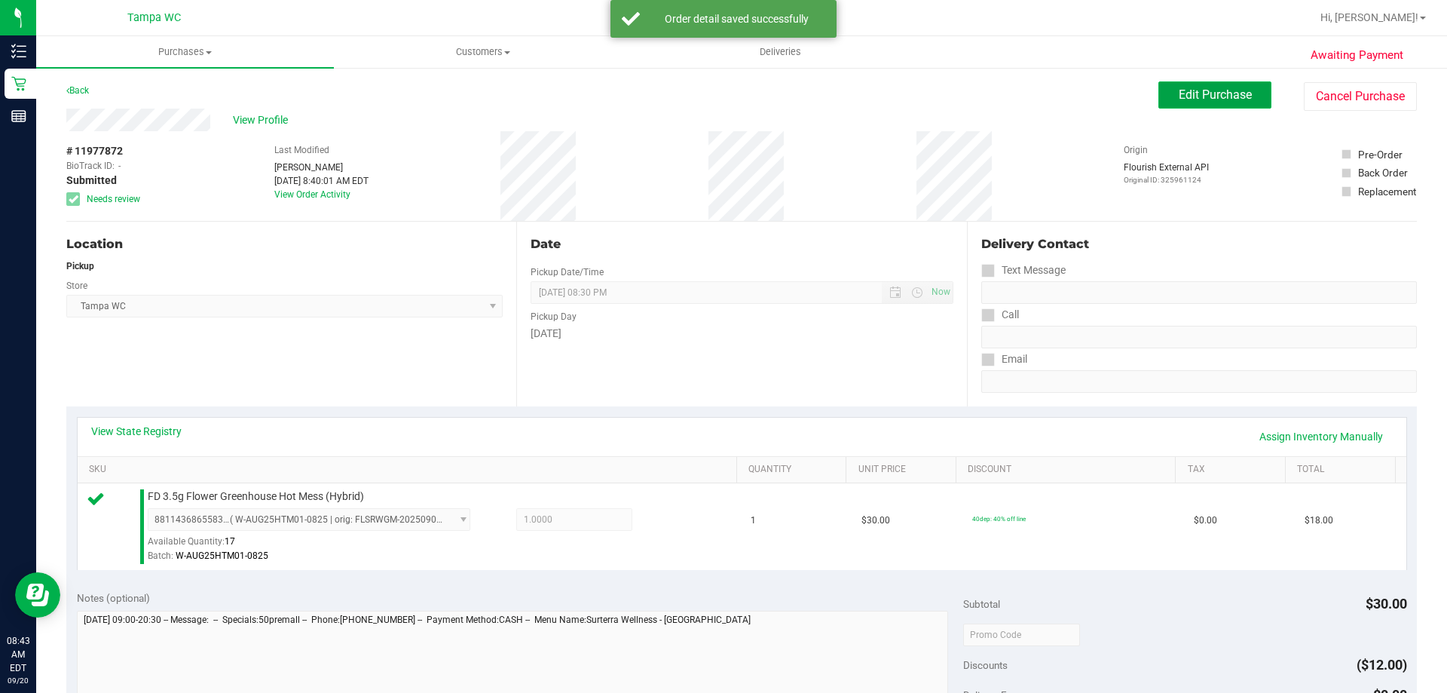
click at [1196, 105] on button "Edit Purchase" at bounding box center [1215, 94] width 113 height 27
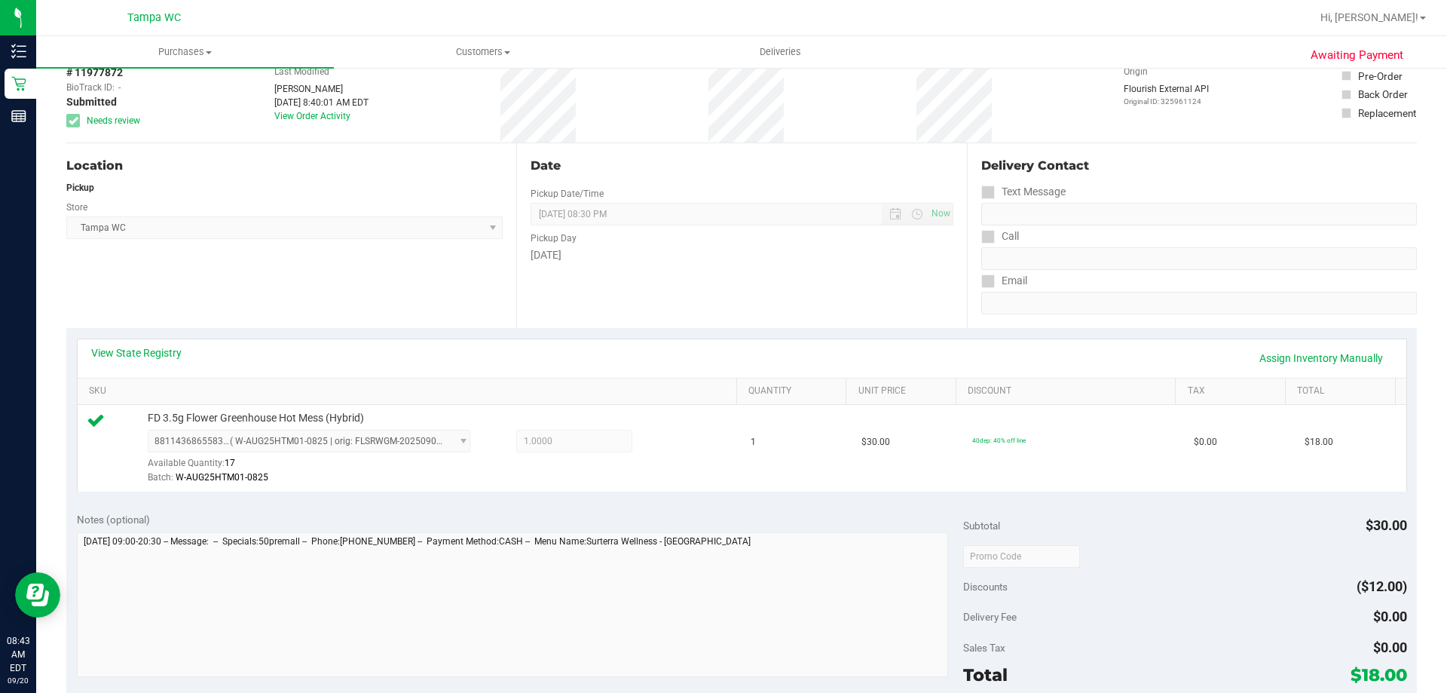
scroll to position [226, 0]
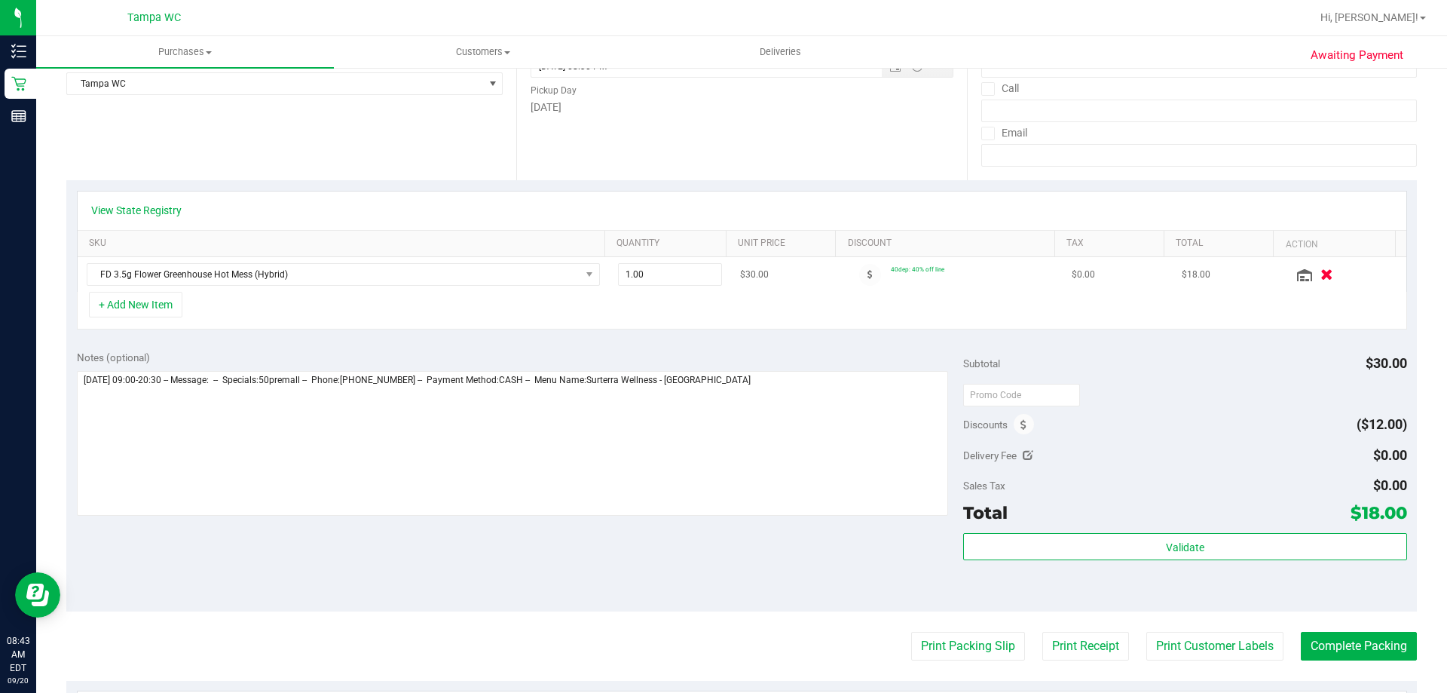
click at [1314, 270] on button "button" at bounding box center [1327, 274] width 26 height 16
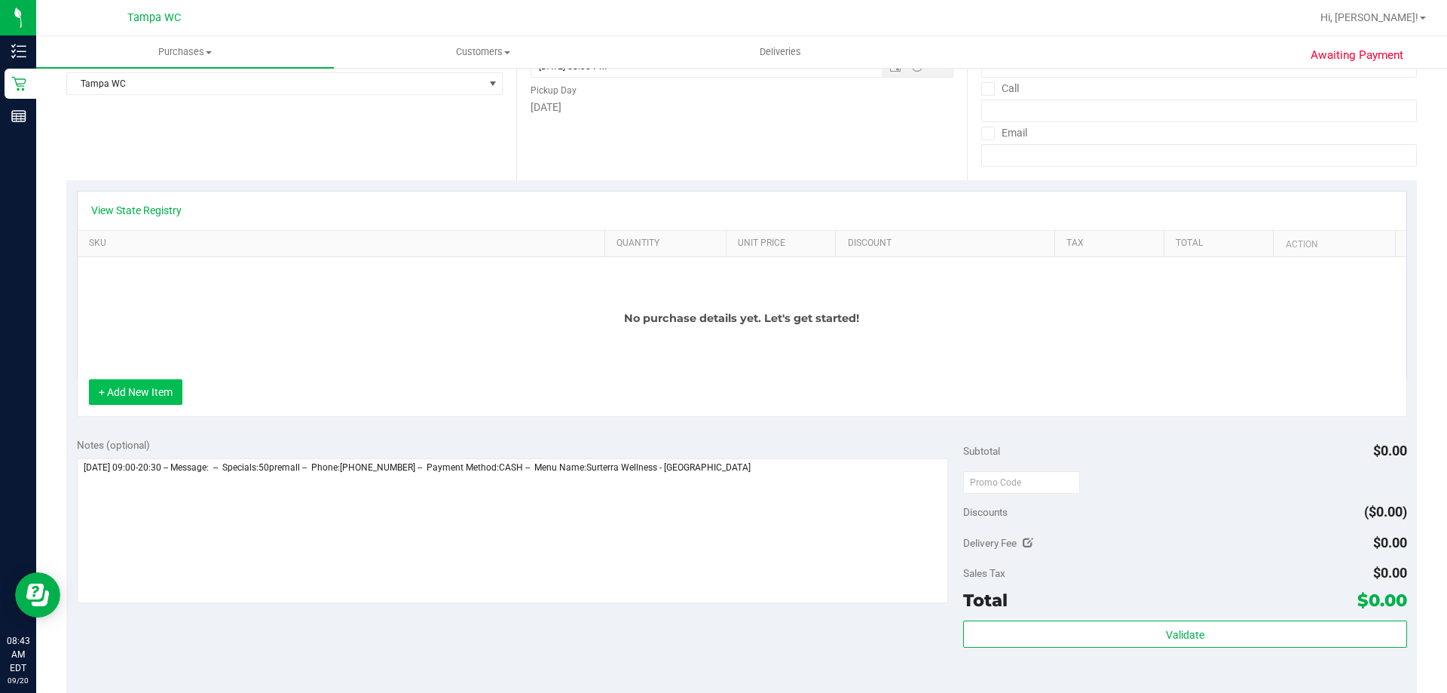
click at [140, 393] on button "+ Add New Item" at bounding box center [135, 392] width 93 height 26
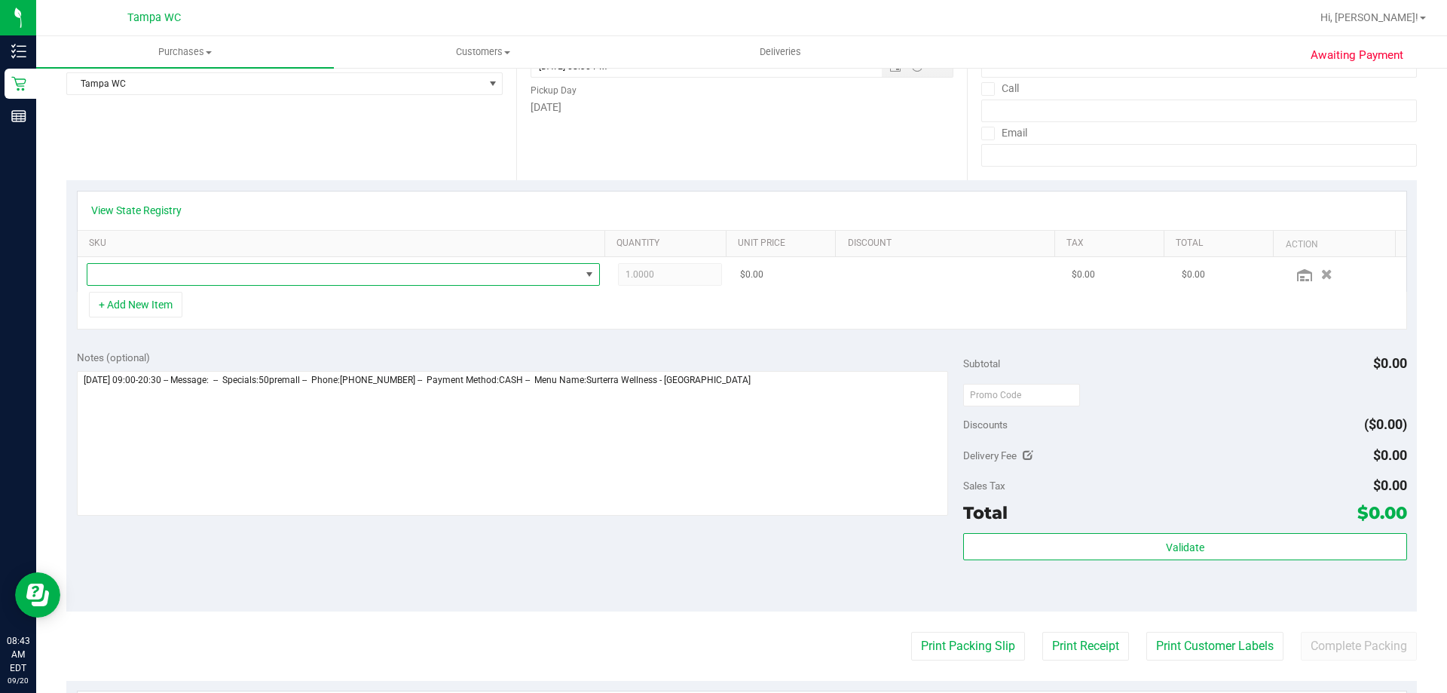
click at [286, 276] on span "NO DATA FOUND" at bounding box center [333, 274] width 493 height 21
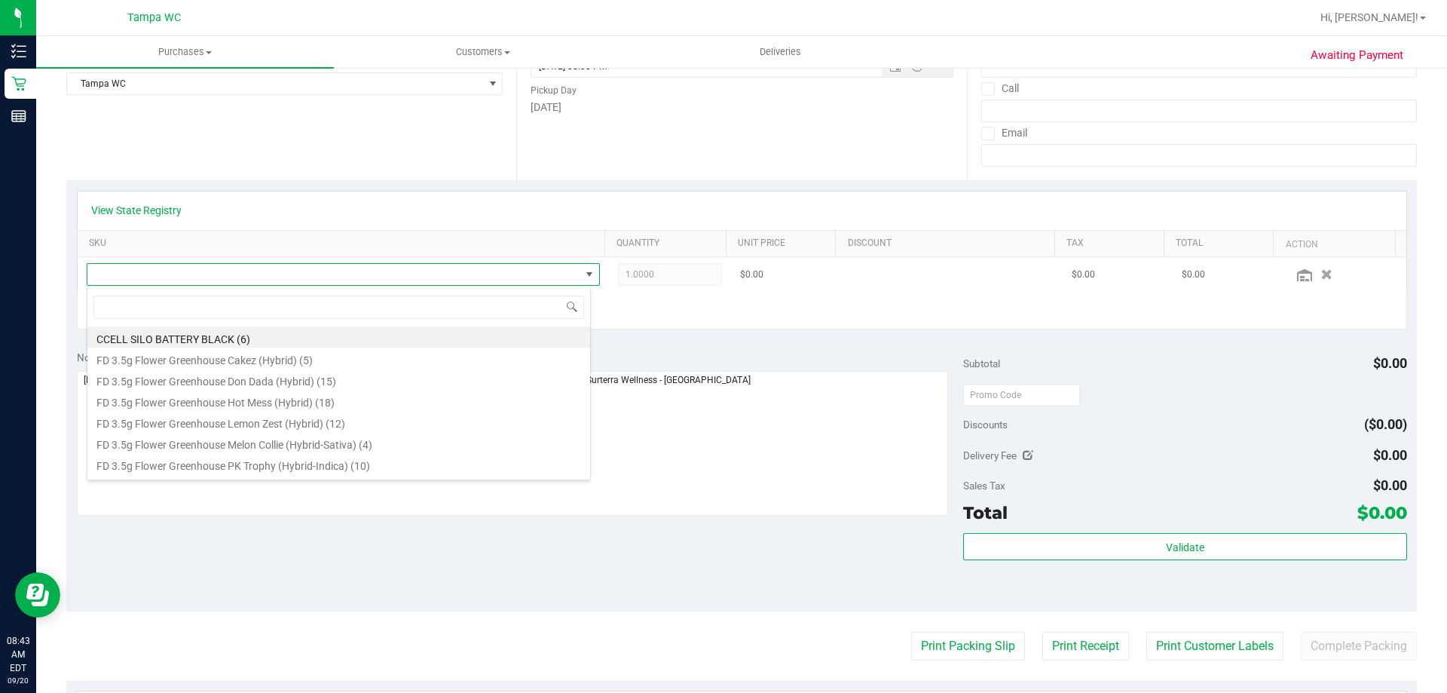
scroll to position [23, 504]
type input "delux"
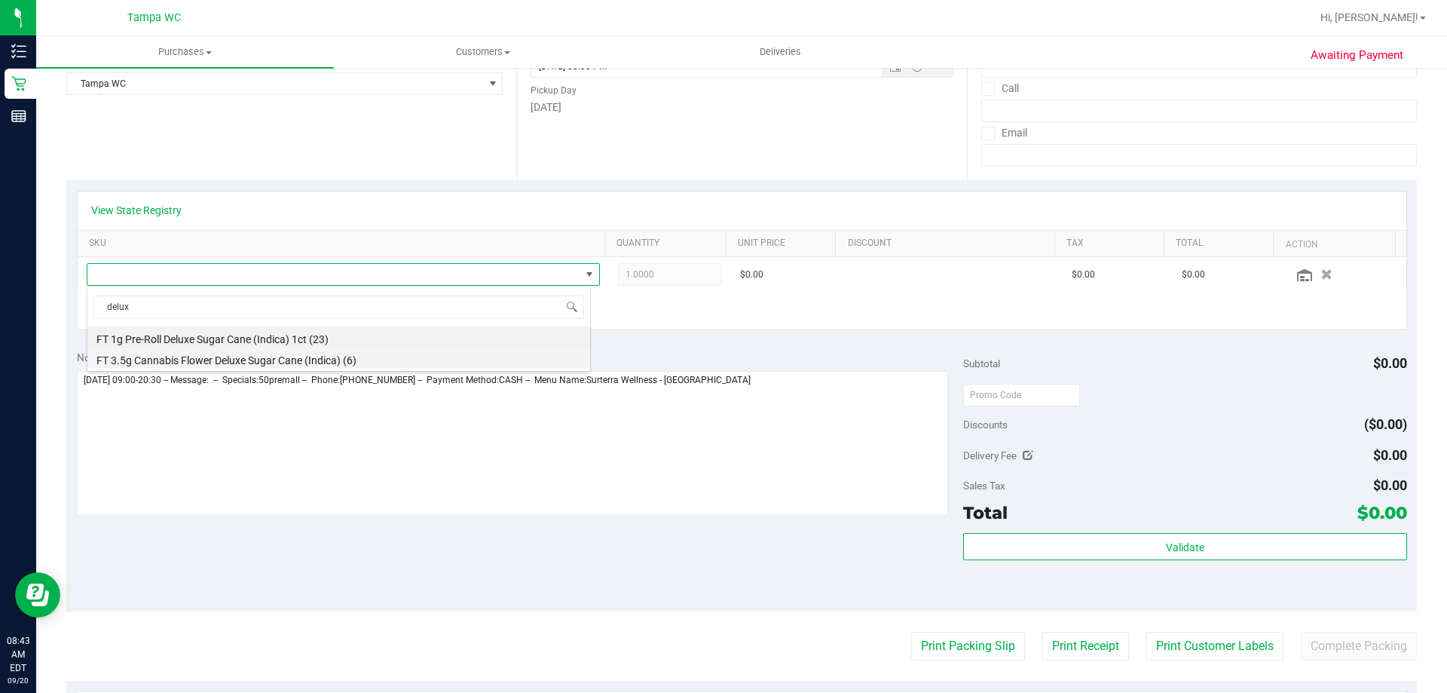
click at [265, 358] on li "FT 3.5g Cannabis Flower Deluxe Sugar Cane (Indica) (6)" at bounding box center [338, 358] width 503 height 21
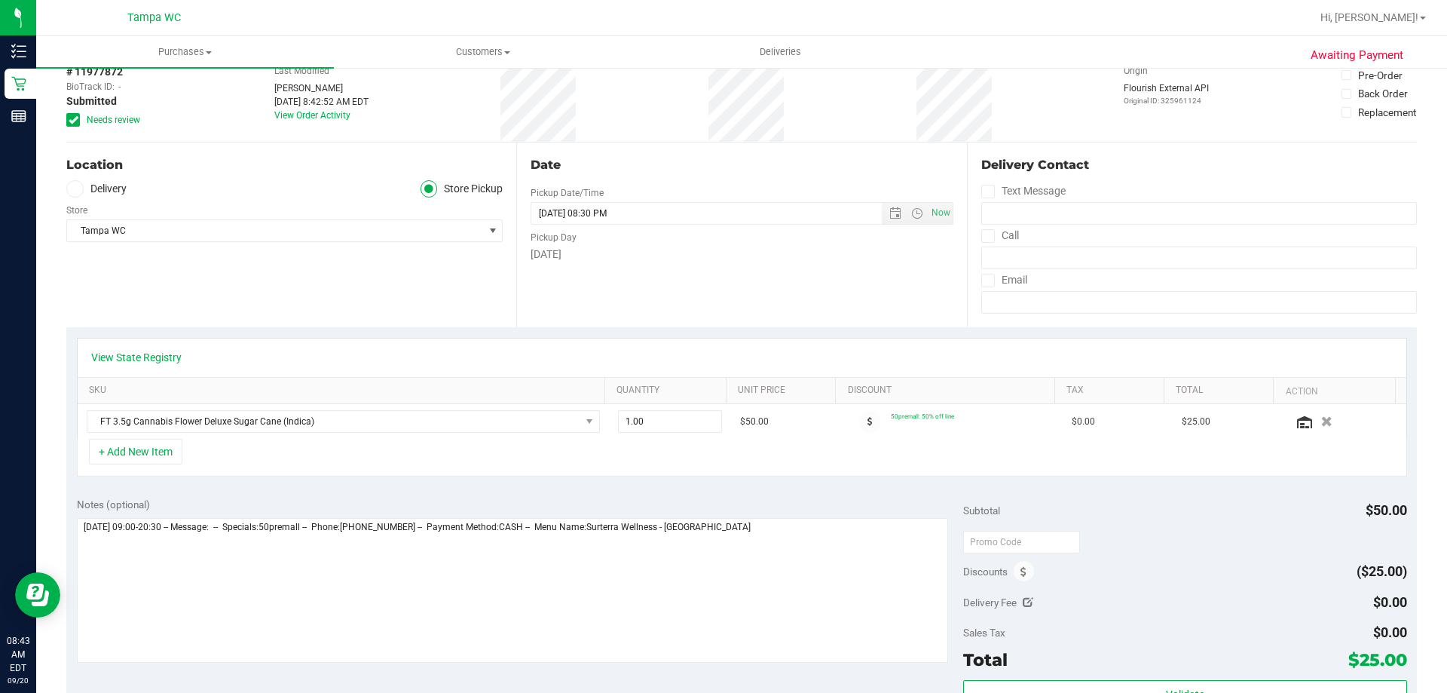
scroll to position [0, 0]
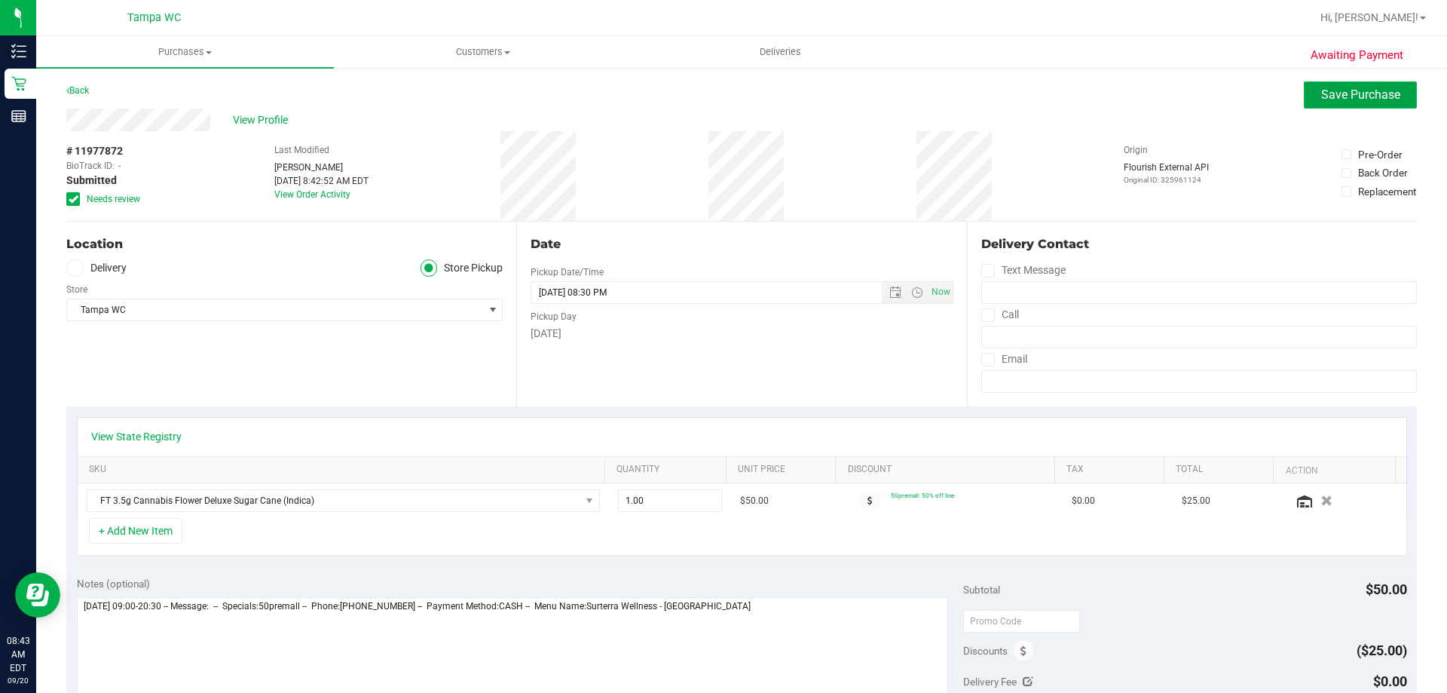
click at [1344, 99] on span "Save Purchase" at bounding box center [1361, 94] width 79 height 14
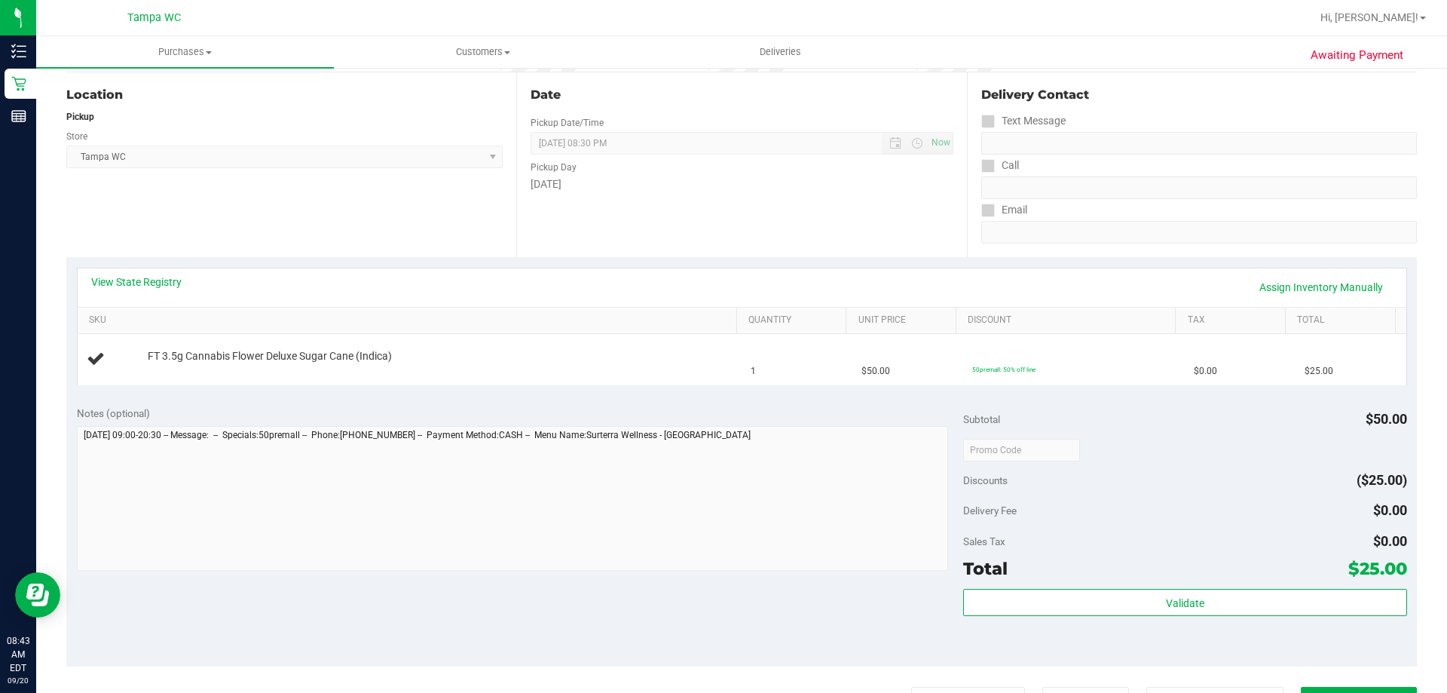
scroll to position [151, 0]
click at [1144, 404] on div "Subtotal $50.00" at bounding box center [1184, 417] width 443 height 27
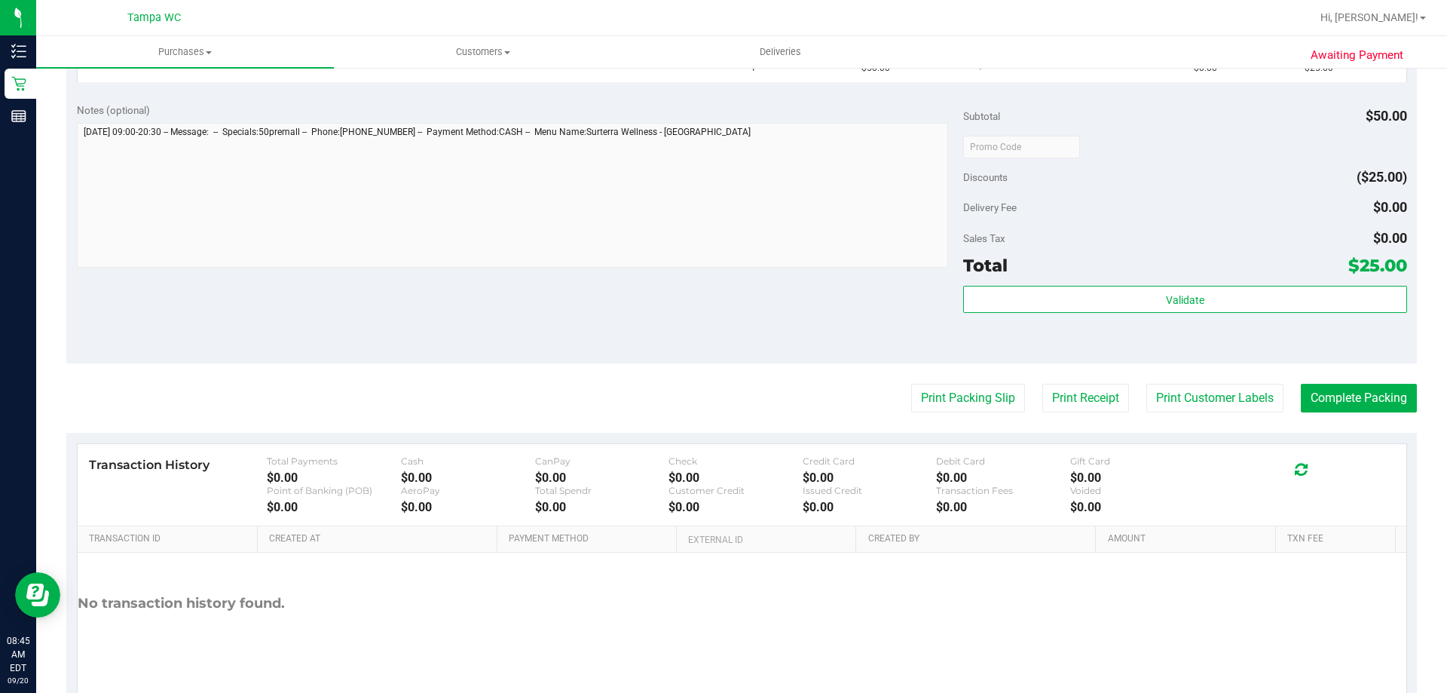
scroll to position [0, 0]
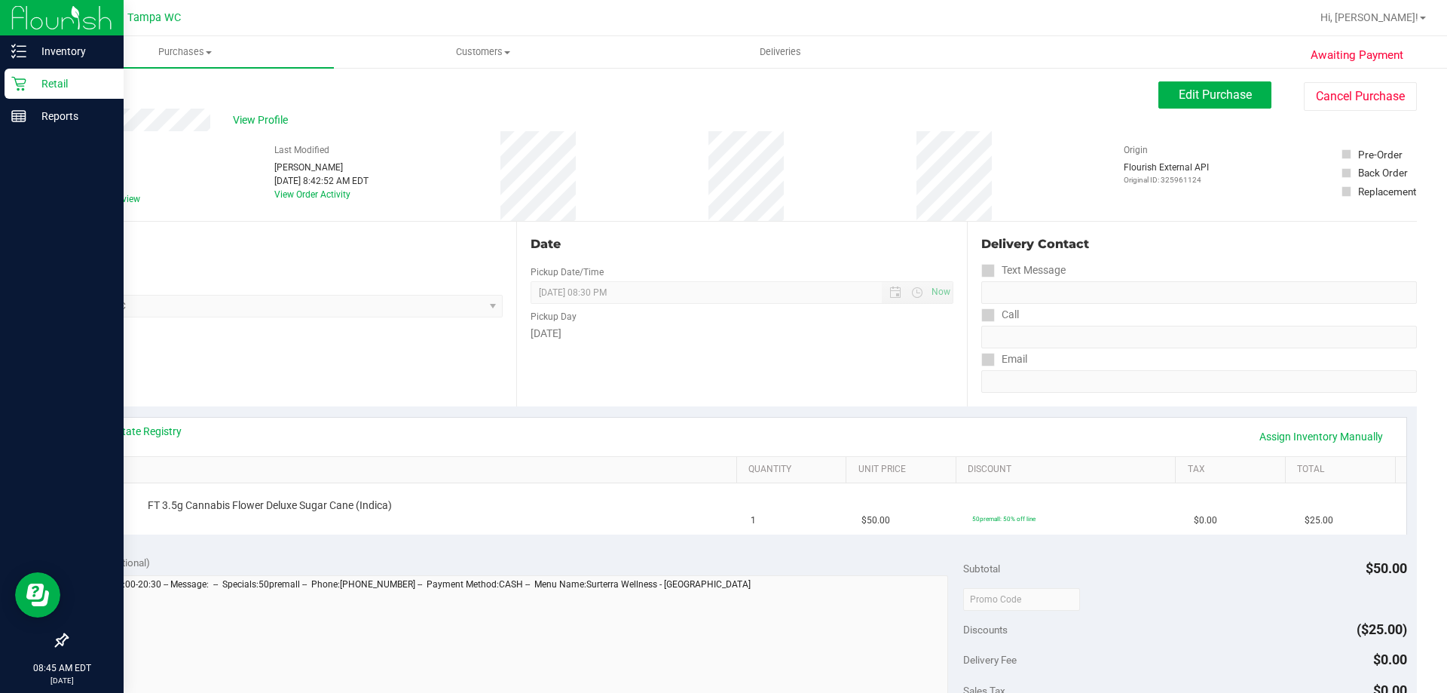
click at [43, 88] on p "Retail" at bounding box center [71, 84] width 90 height 18
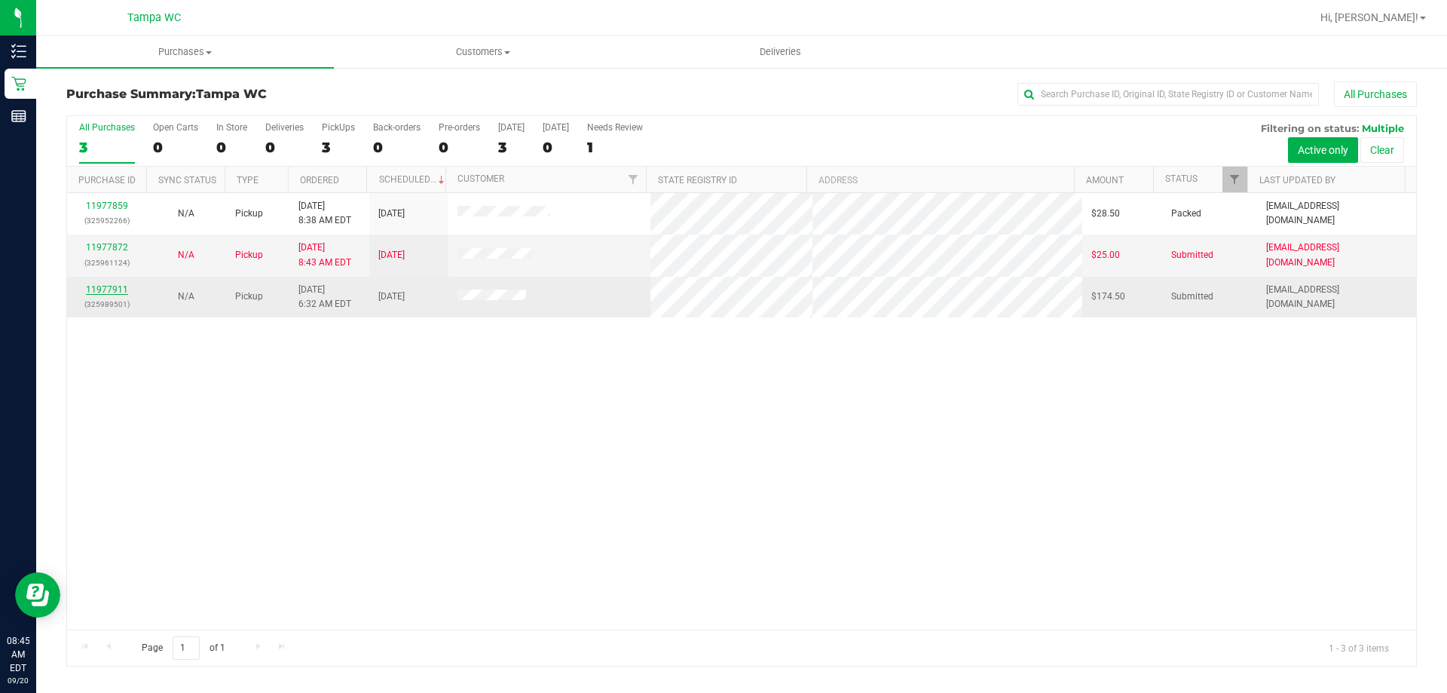
click at [103, 294] on link "11977911" at bounding box center [107, 289] width 42 height 11
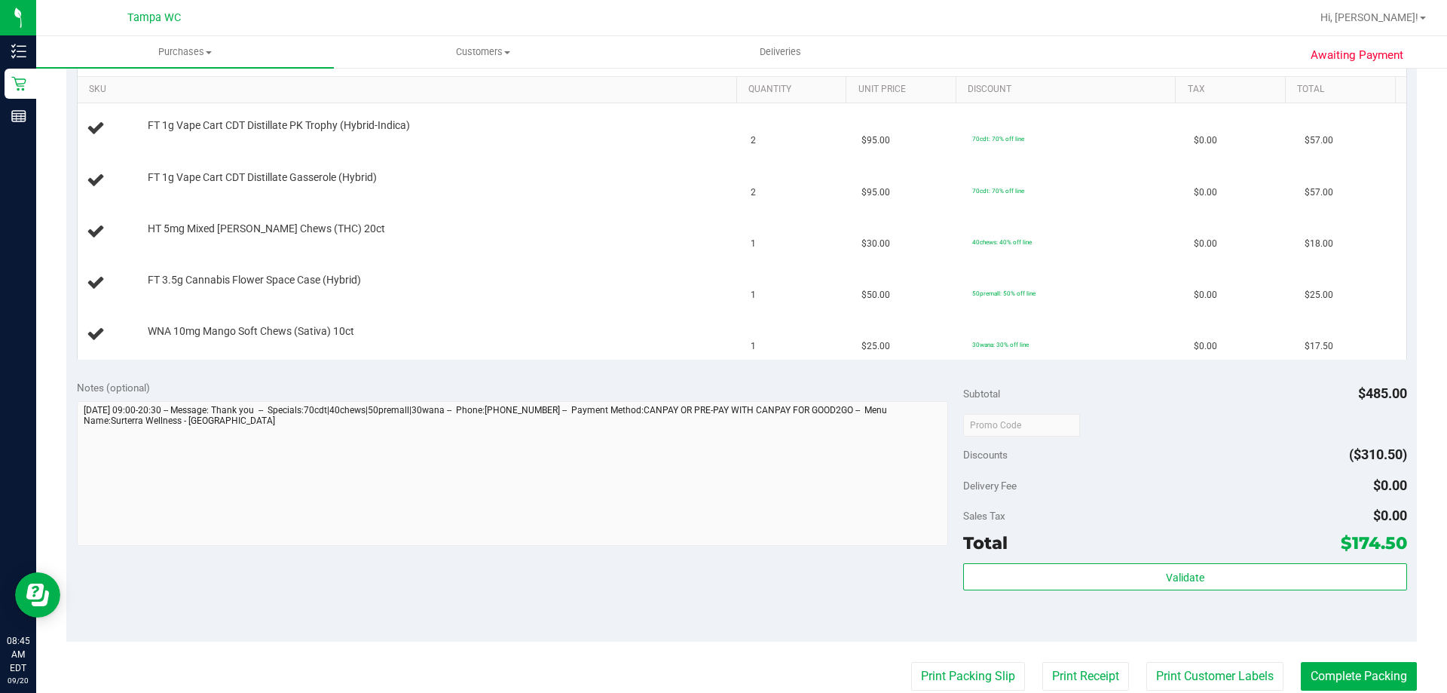
scroll to position [528, 0]
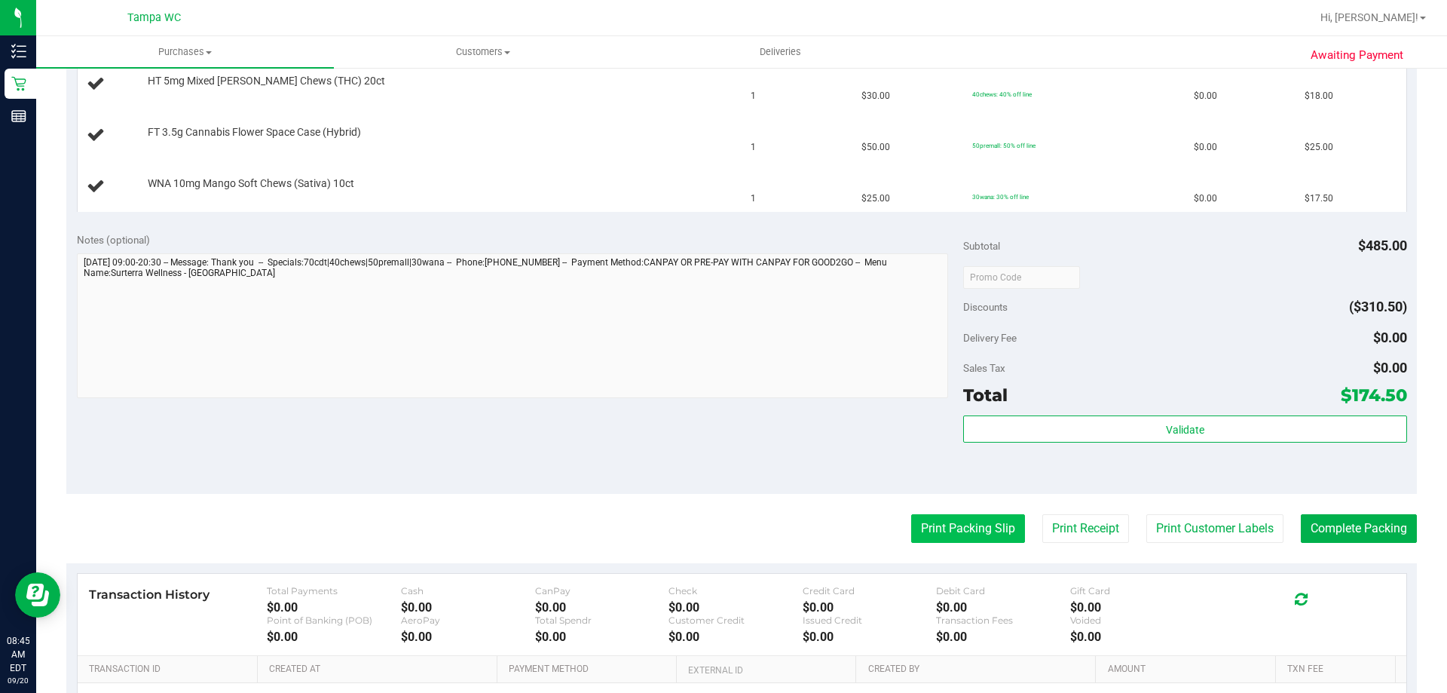
click at [925, 528] on button "Print Packing Slip" at bounding box center [968, 528] width 114 height 29
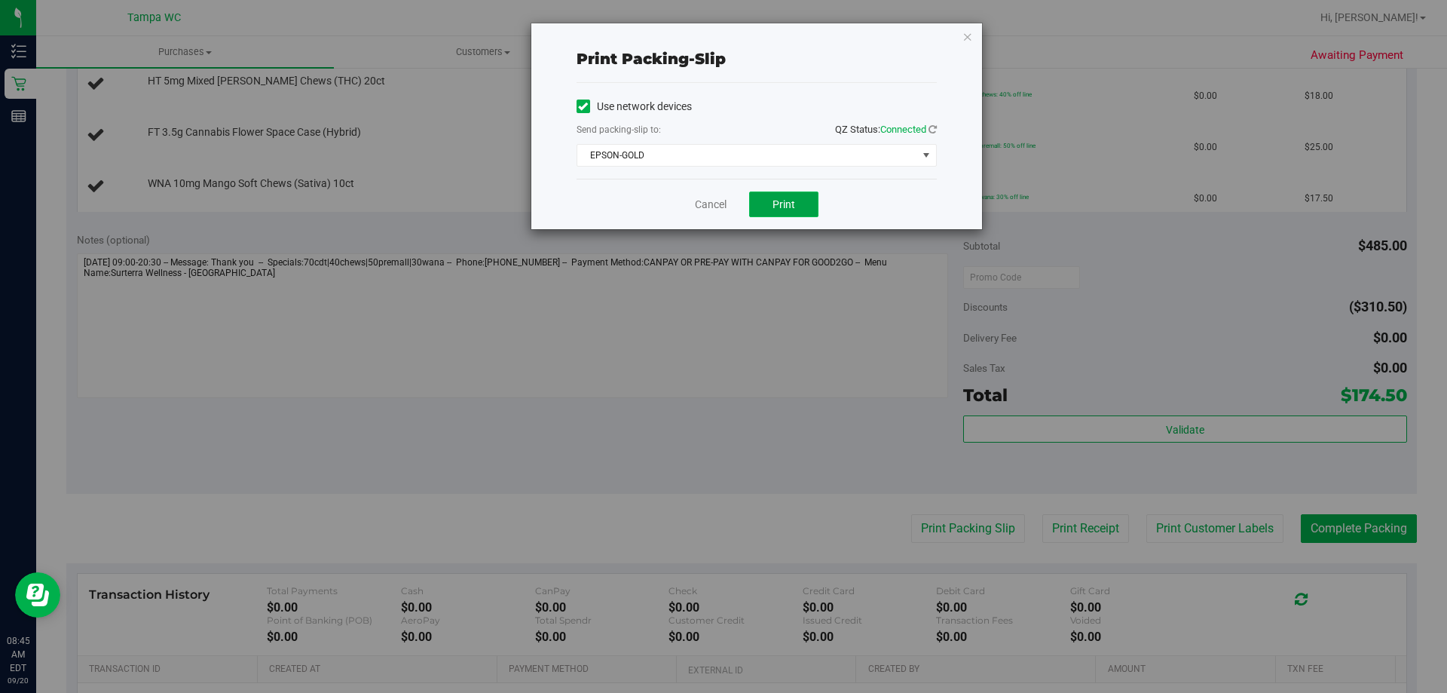
click at [776, 198] on span "Print" at bounding box center [784, 204] width 23 height 12
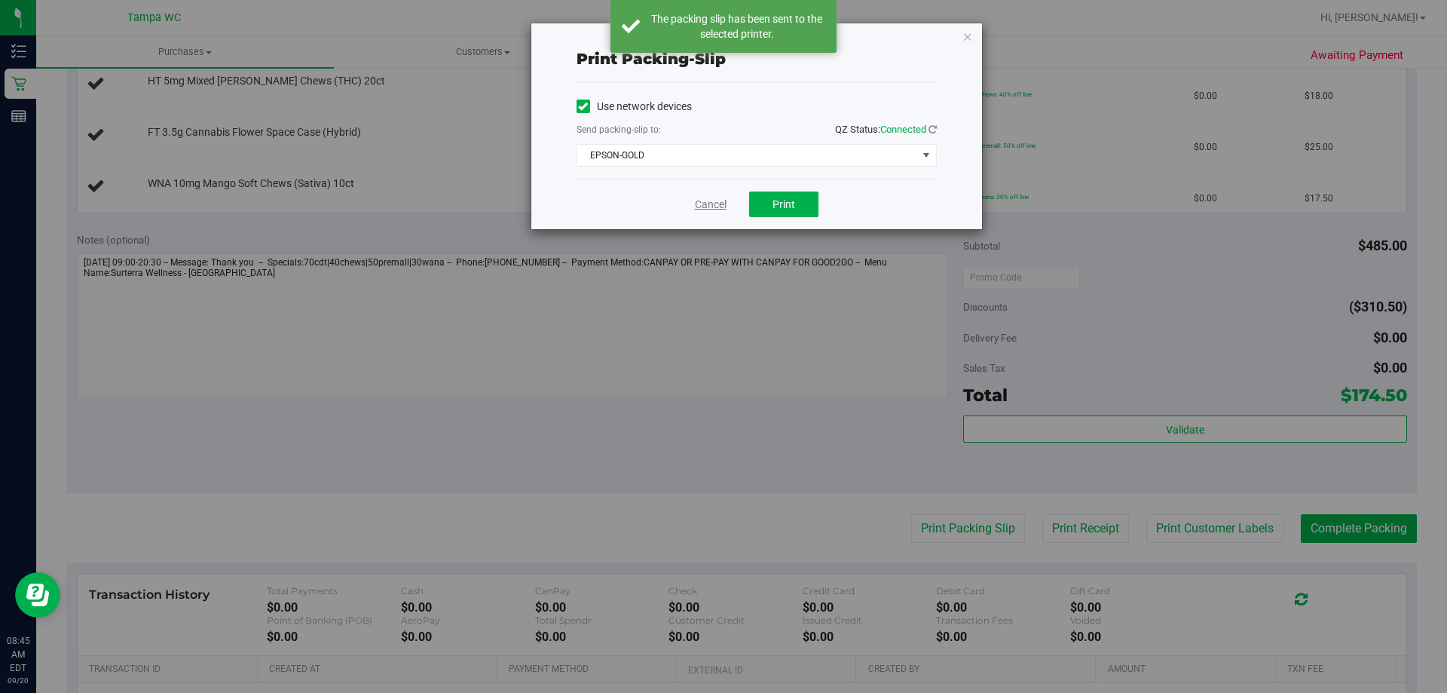
click at [709, 203] on link "Cancel" at bounding box center [711, 205] width 32 height 16
click at [709, 203] on td "WNA 10mg Mango Soft Chews (Sativa) 10ct" at bounding box center [410, 186] width 665 height 51
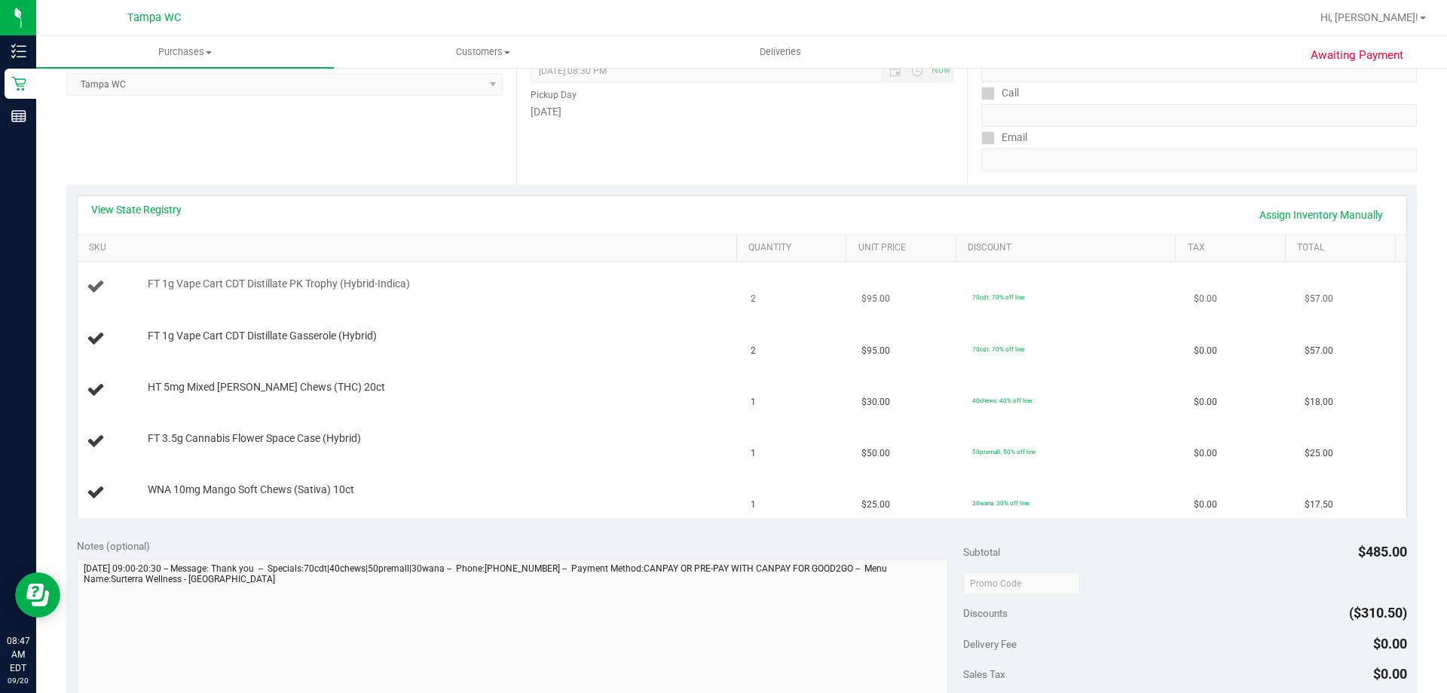
scroll to position [226, 0]
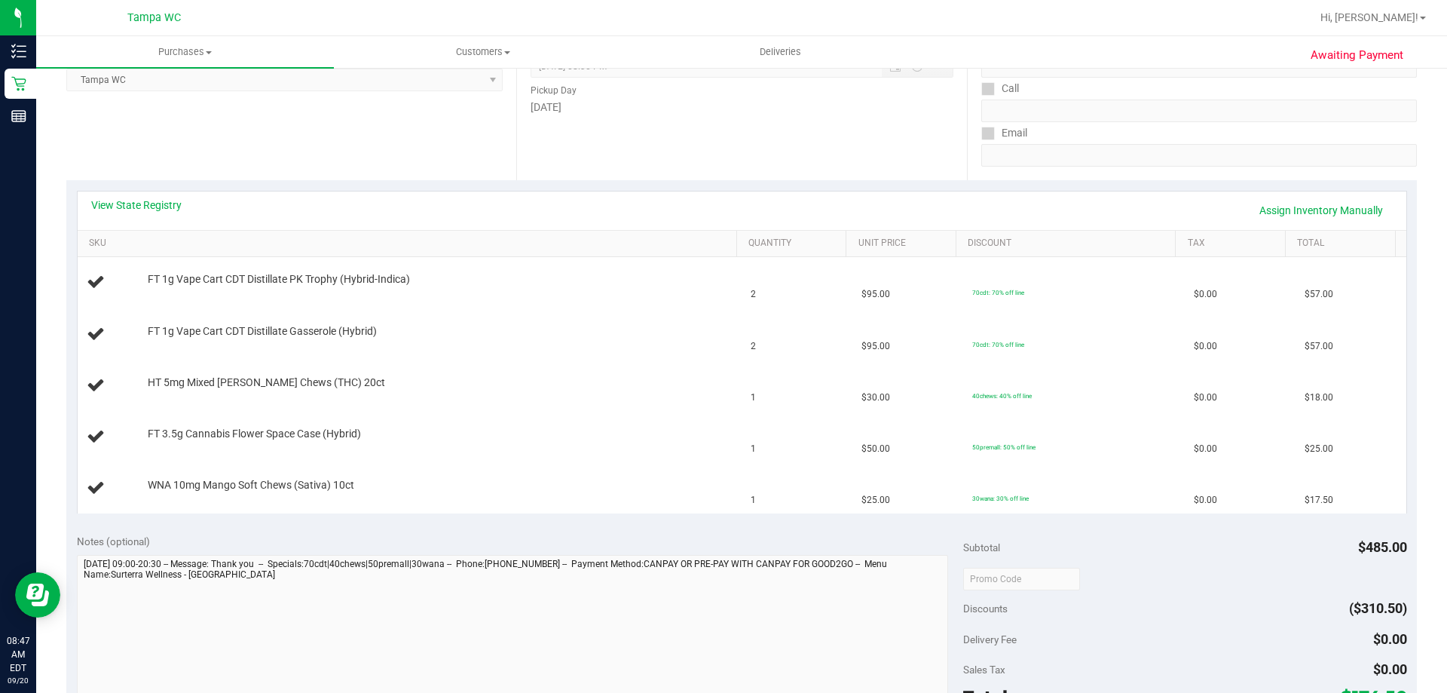
click at [757, 26] on div at bounding box center [790, 17] width 1041 height 29
click at [556, 312] on td "FT 1g Vape Cart CDT Distillate Gasserole (Hybrid)" at bounding box center [410, 334] width 665 height 51
click at [487, 412] on td "FT 3.5g Cannabis Flower Space Case (Hybrid)" at bounding box center [410, 437] width 665 height 51
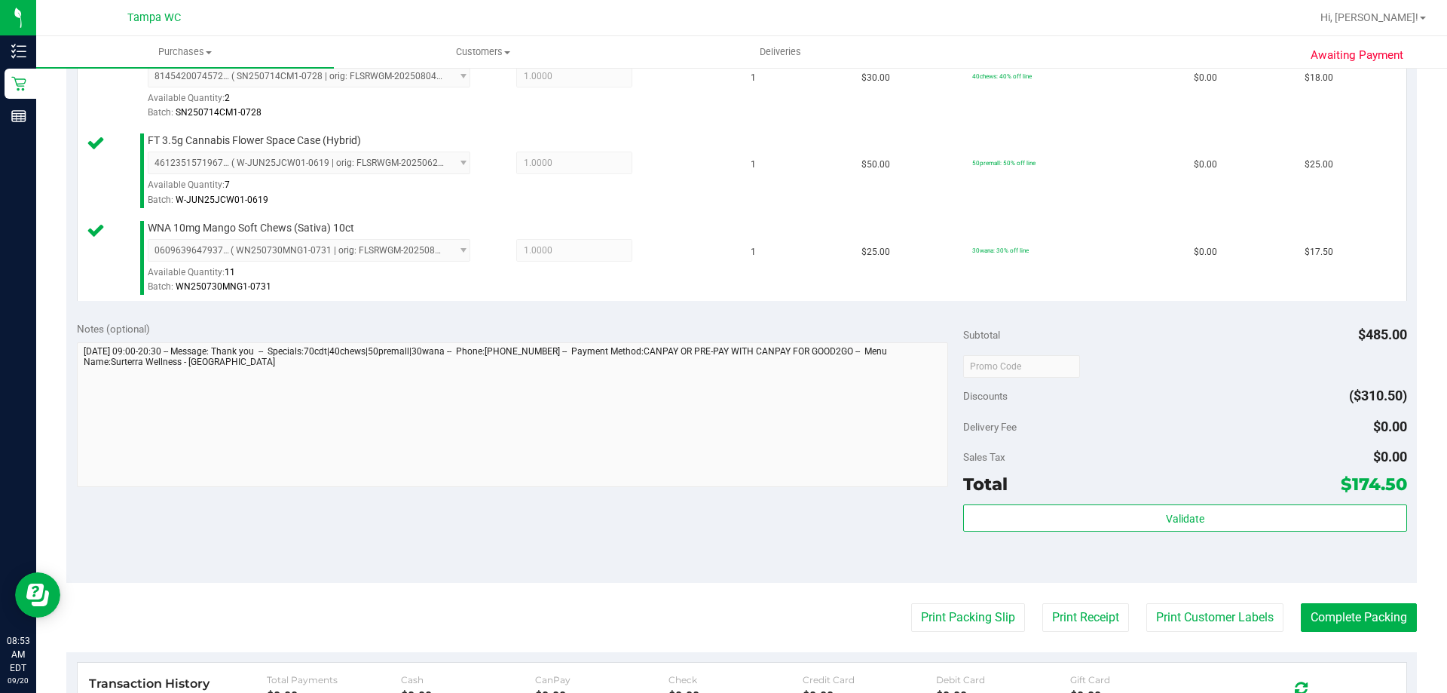
scroll to position [678, 0]
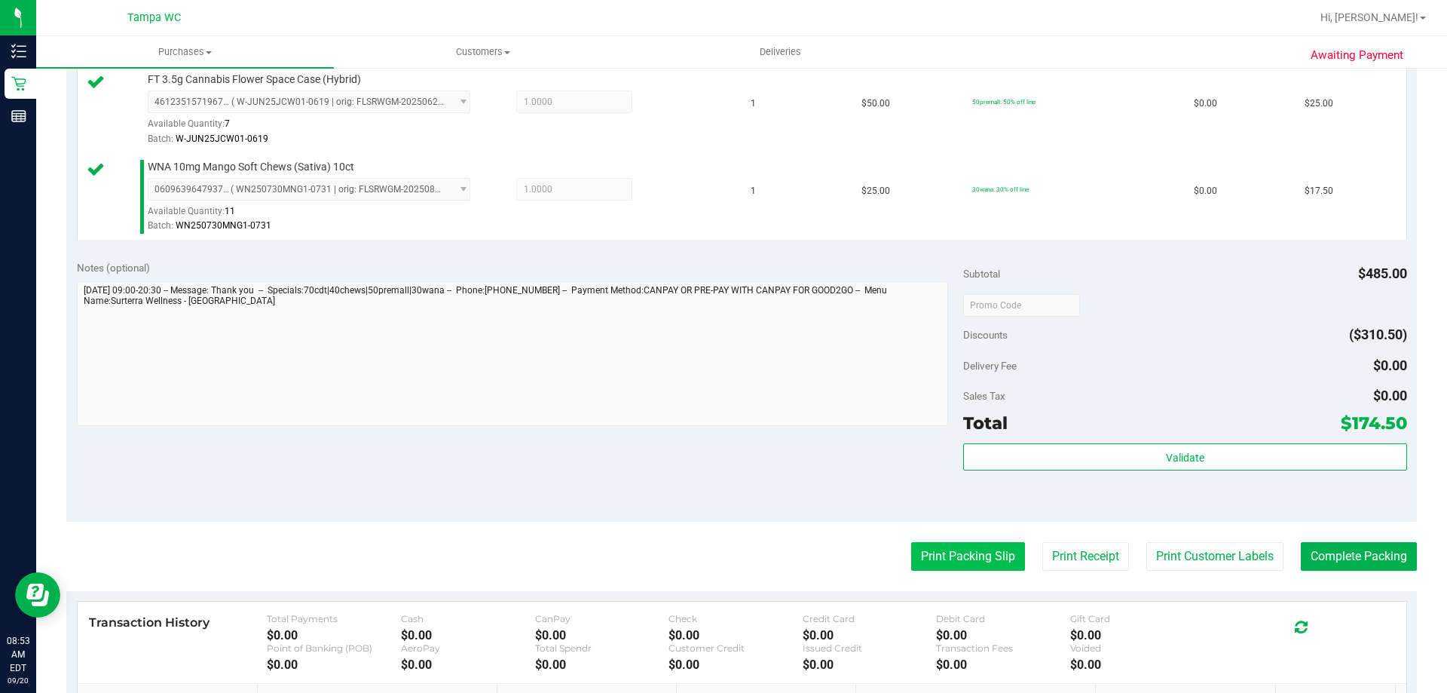
click at [938, 551] on button "Print Packing Slip" at bounding box center [968, 556] width 114 height 29
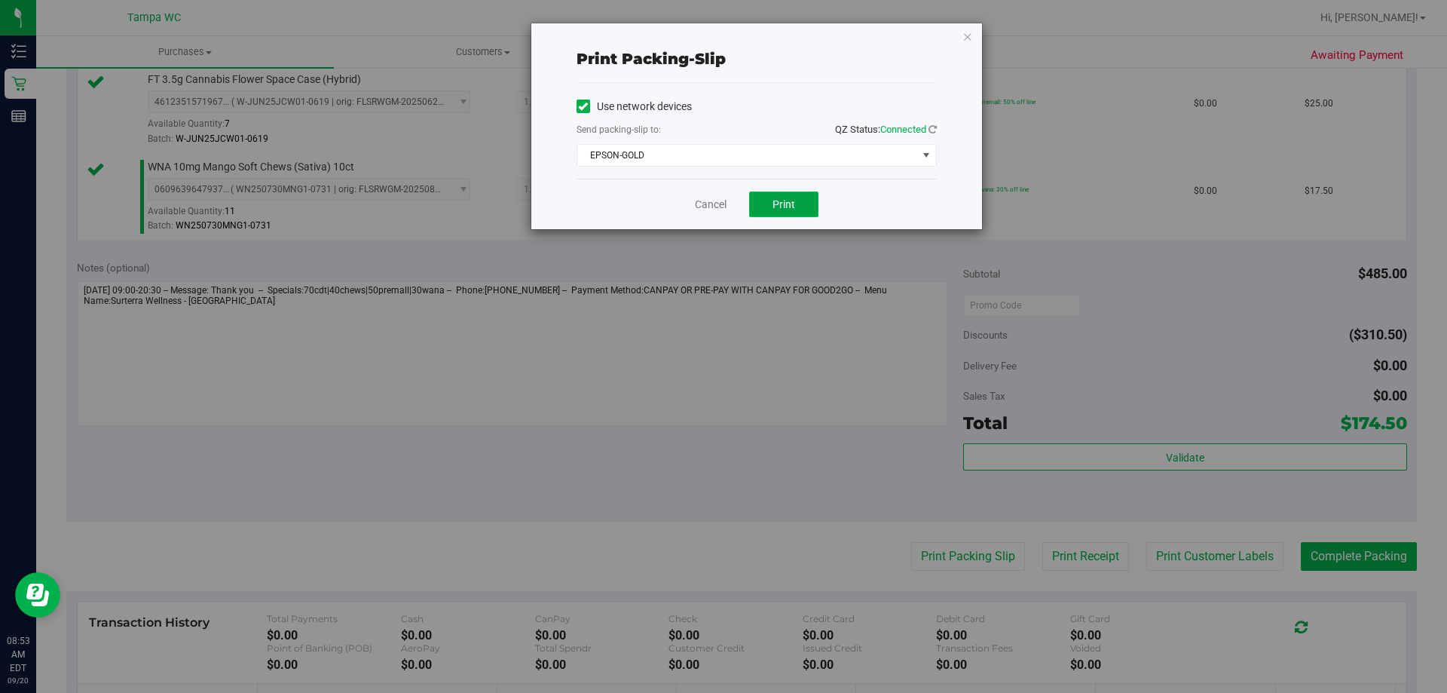
click at [790, 204] on span "Print" at bounding box center [784, 204] width 23 height 12
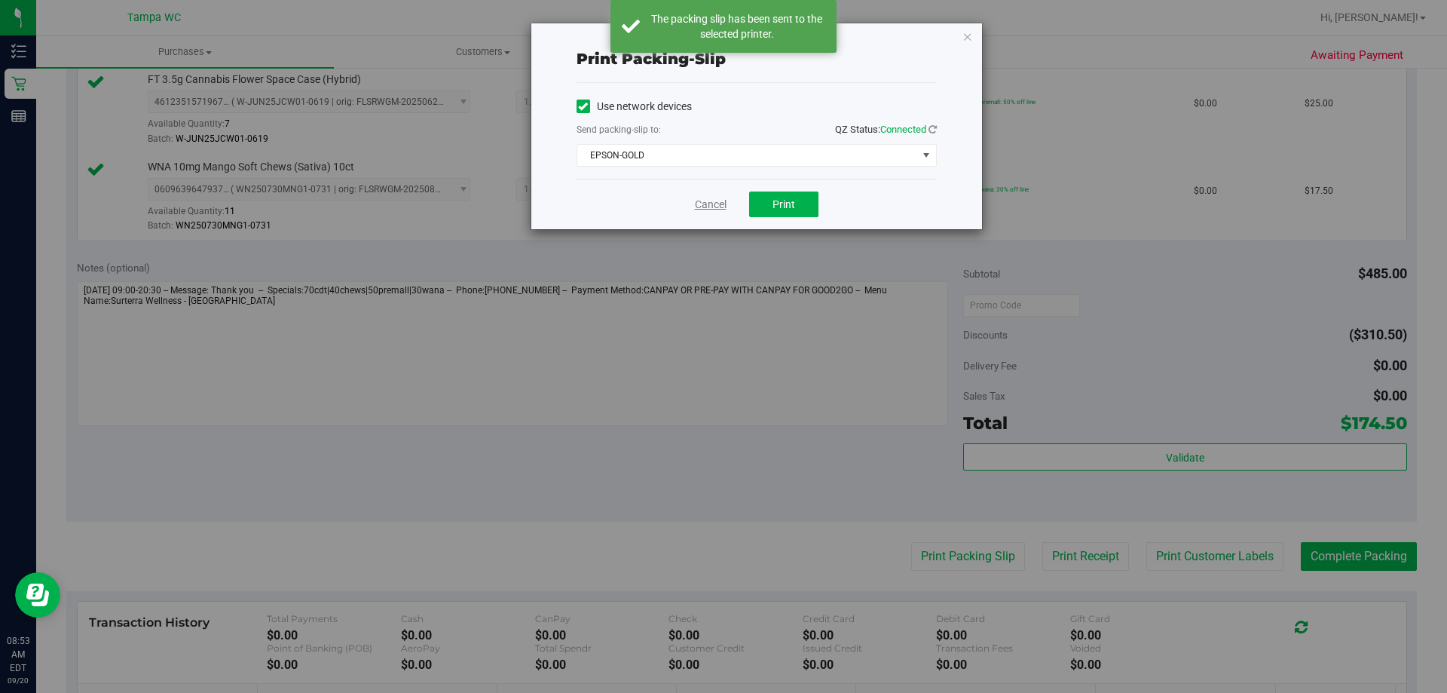
click at [708, 203] on link "Cancel" at bounding box center [711, 205] width 32 height 16
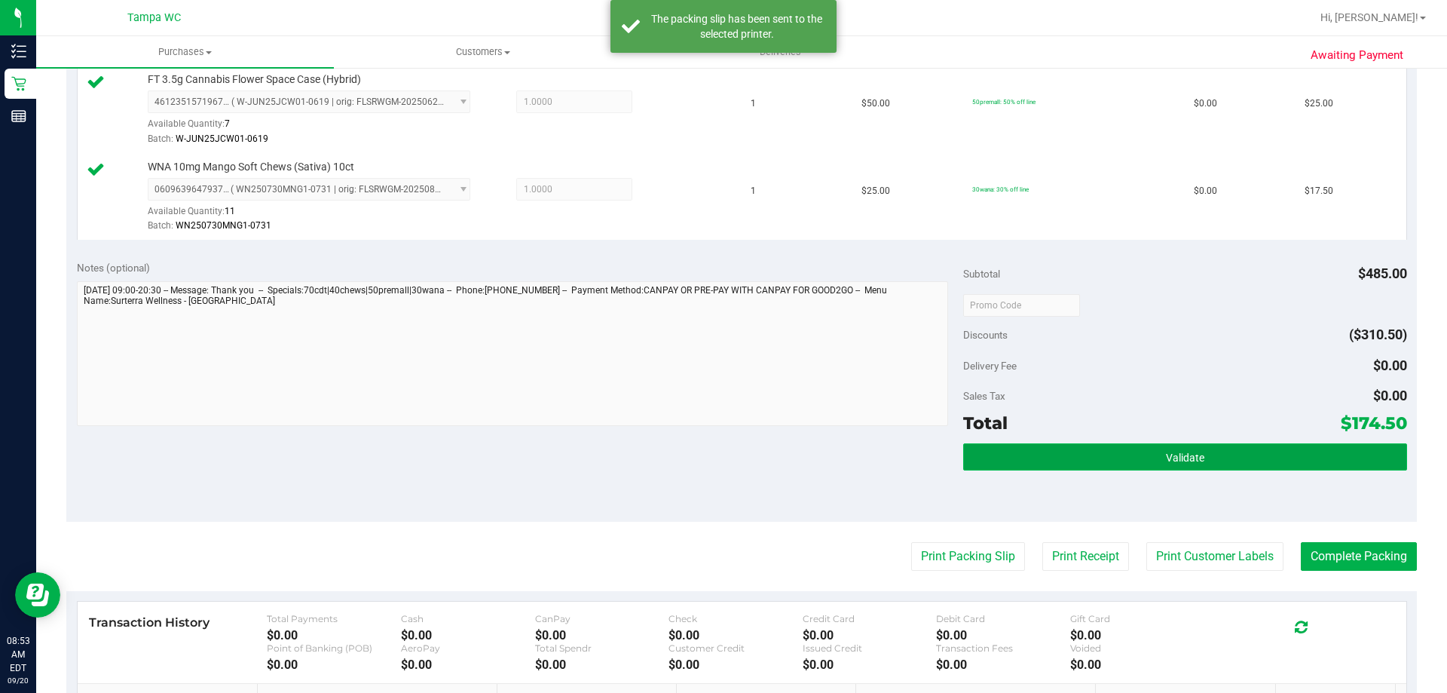
click at [1151, 461] on button "Validate" at bounding box center [1184, 456] width 443 height 27
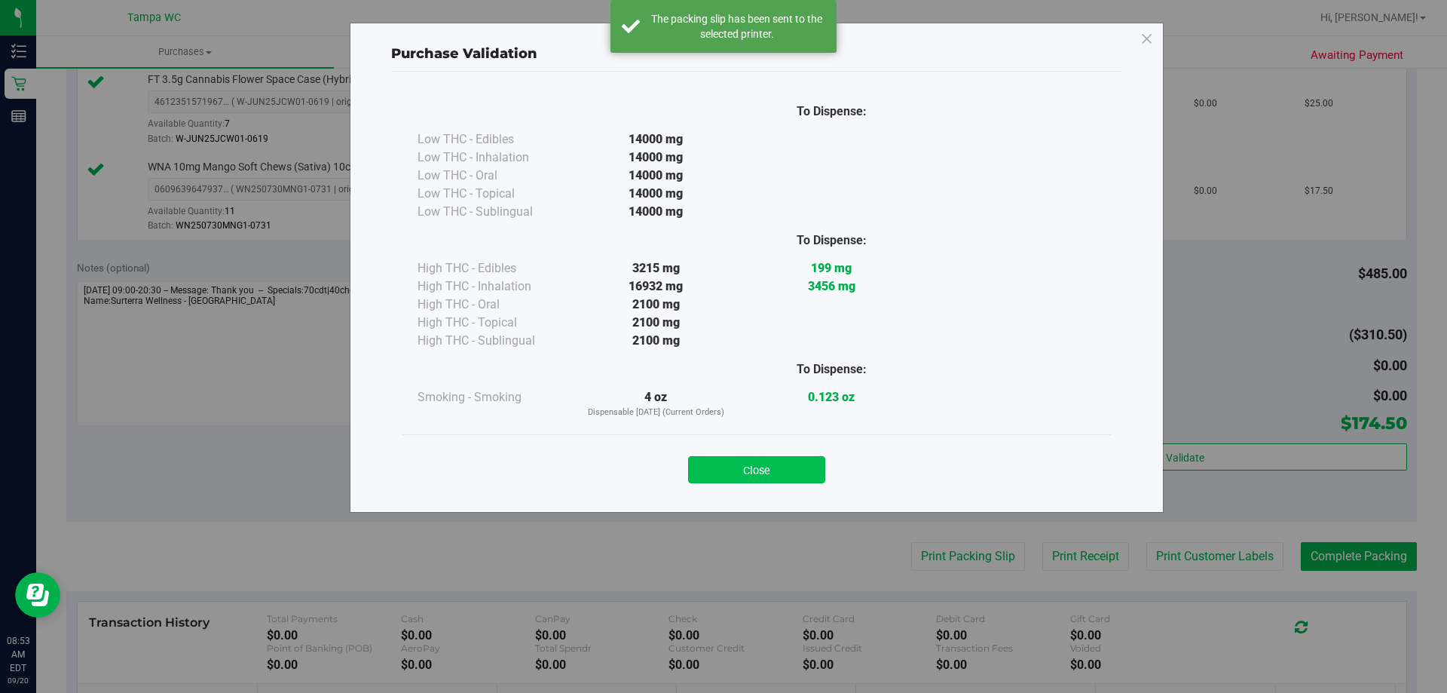
click at [784, 464] on button "Close" at bounding box center [756, 469] width 137 height 27
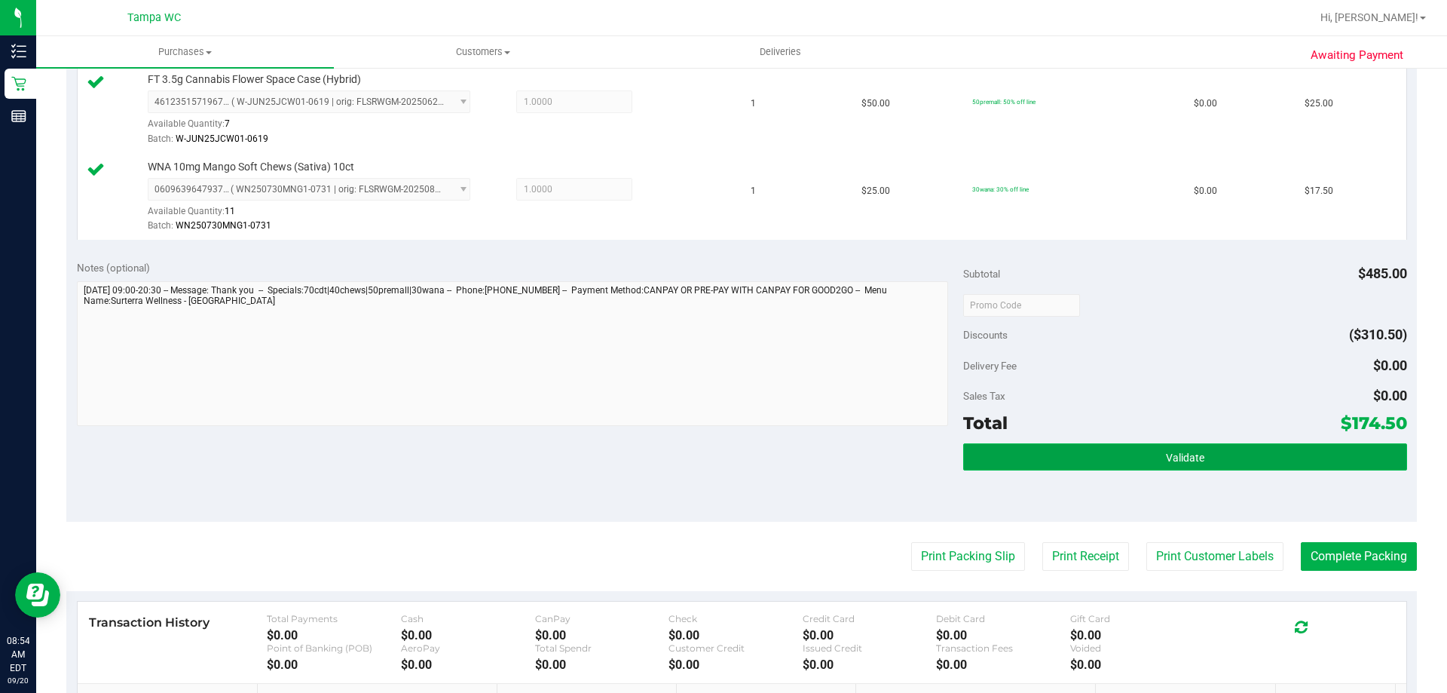
click at [1254, 448] on button "Validate" at bounding box center [1184, 456] width 443 height 27
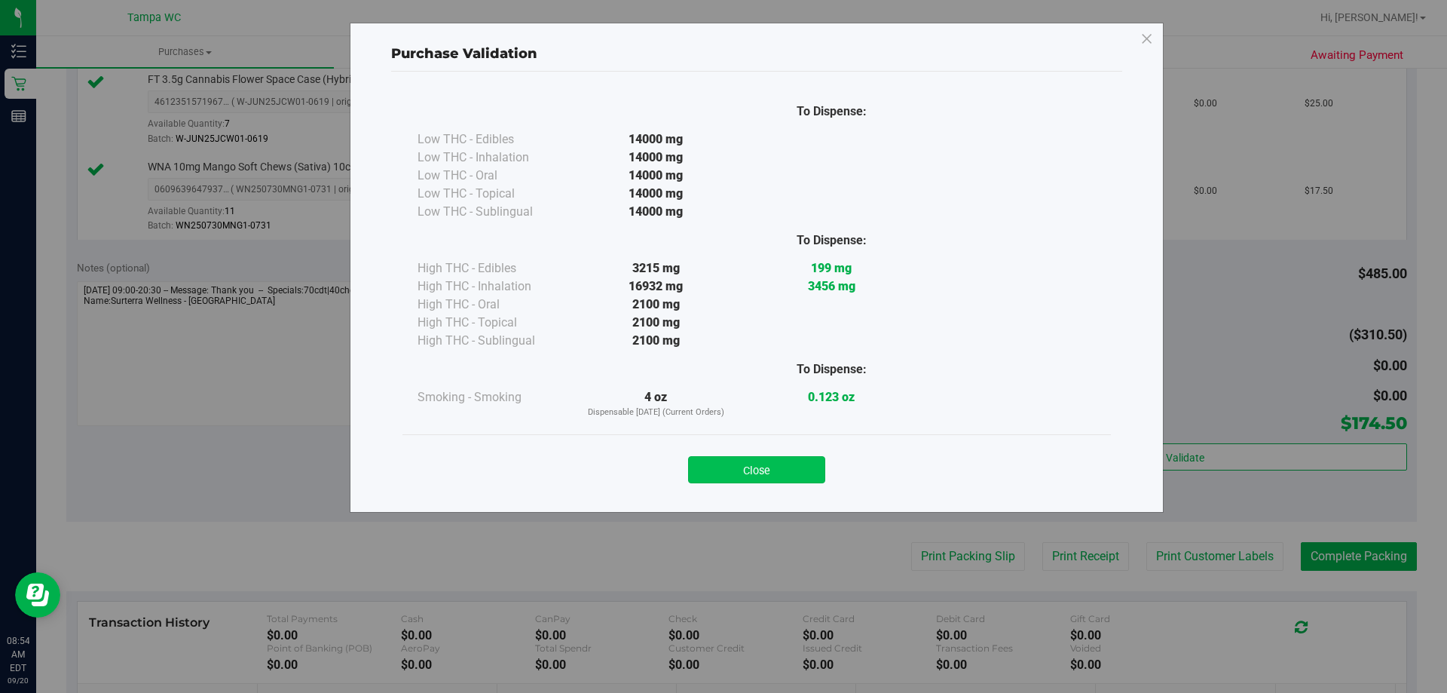
click at [743, 462] on button "Close" at bounding box center [756, 469] width 137 height 27
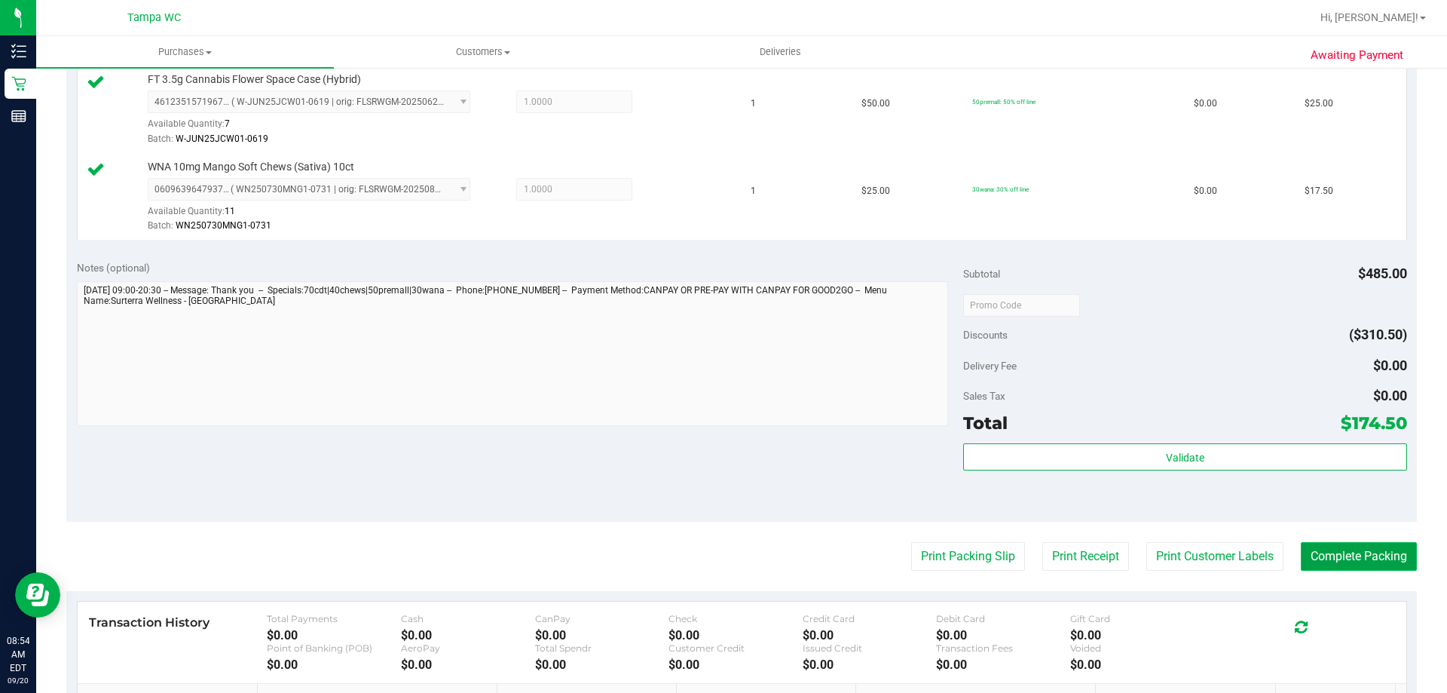
click at [1340, 549] on button "Complete Packing" at bounding box center [1359, 556] width 116 height 29
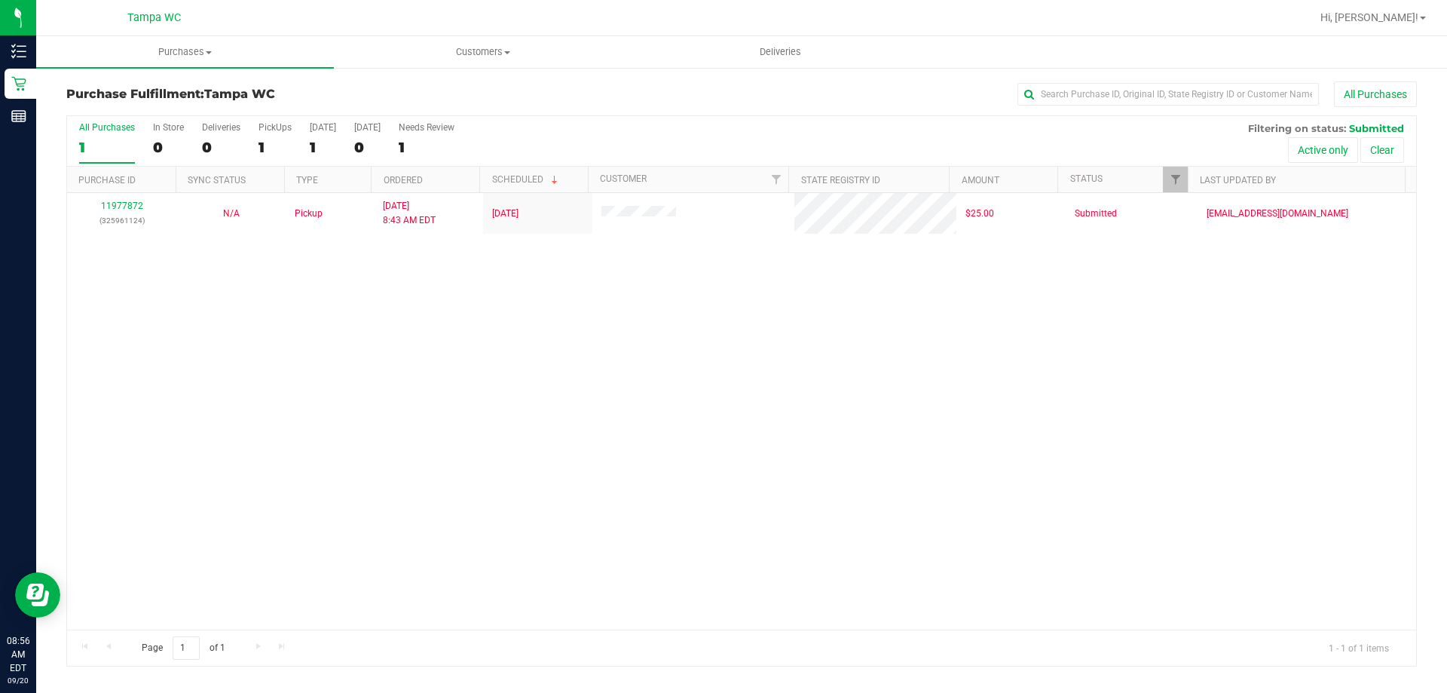
click at [40, 87] on div "Purchase Fulfillment: Tampa WC All Purchases All Purchases 1 In Store 0 Deliver…" at bounding box center [741, 373] width 1411 height 615
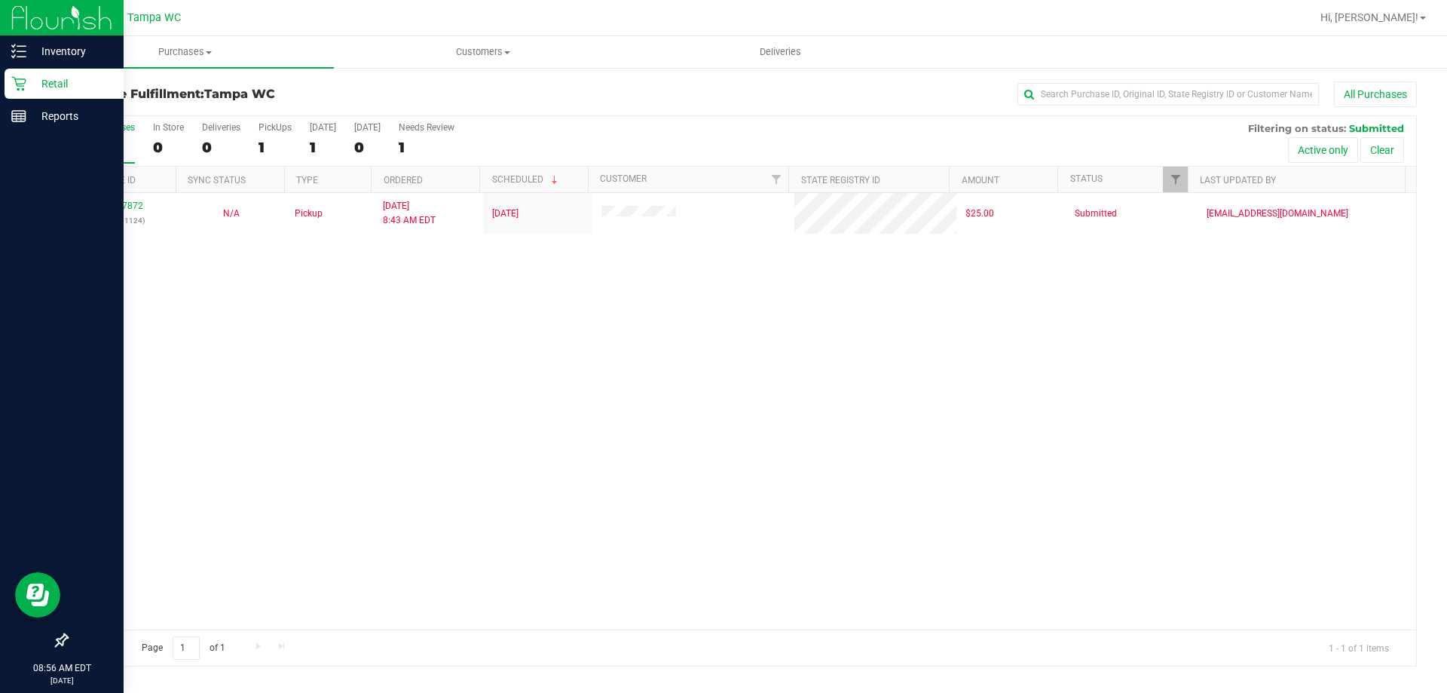
click at [30, 87] on p "Retail" at bounding box center [71, 84] width 90 height 18
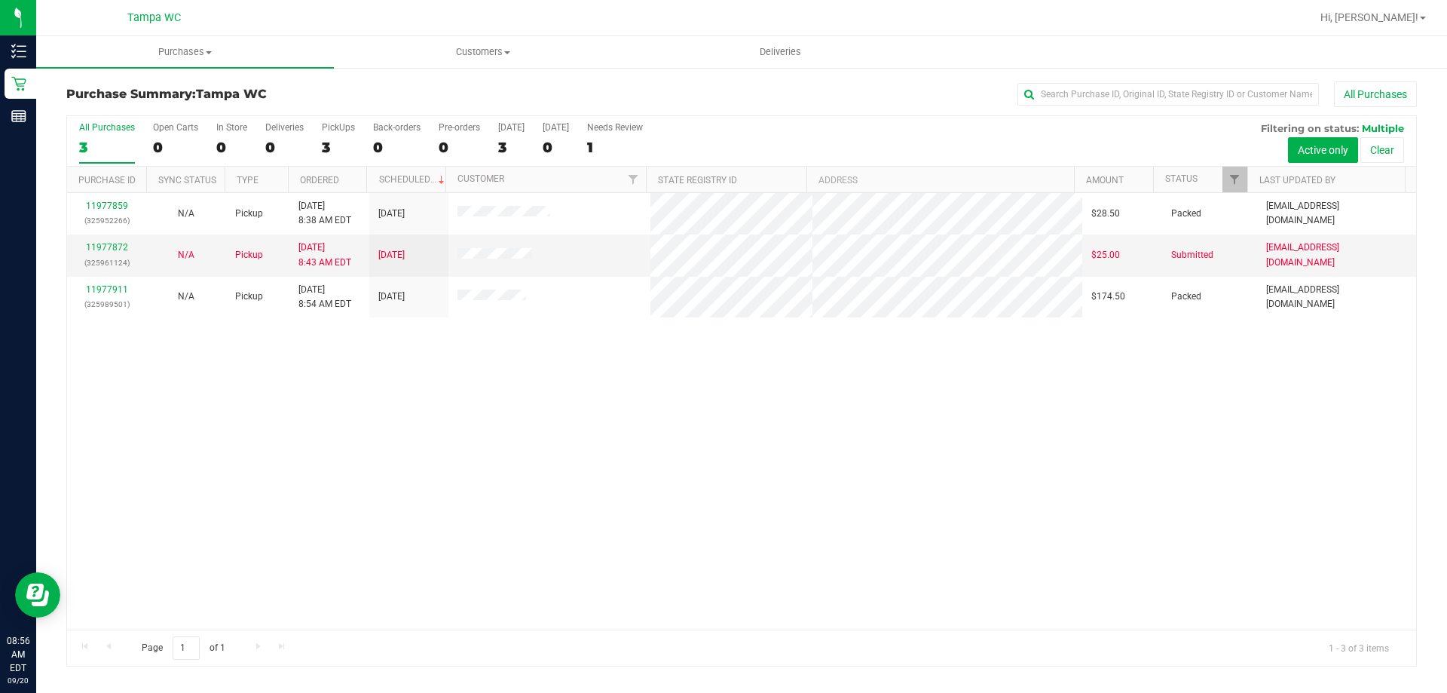
click at [583, 103] on div "All Purchases" at bounding box center [966, 94] width 901 height 26
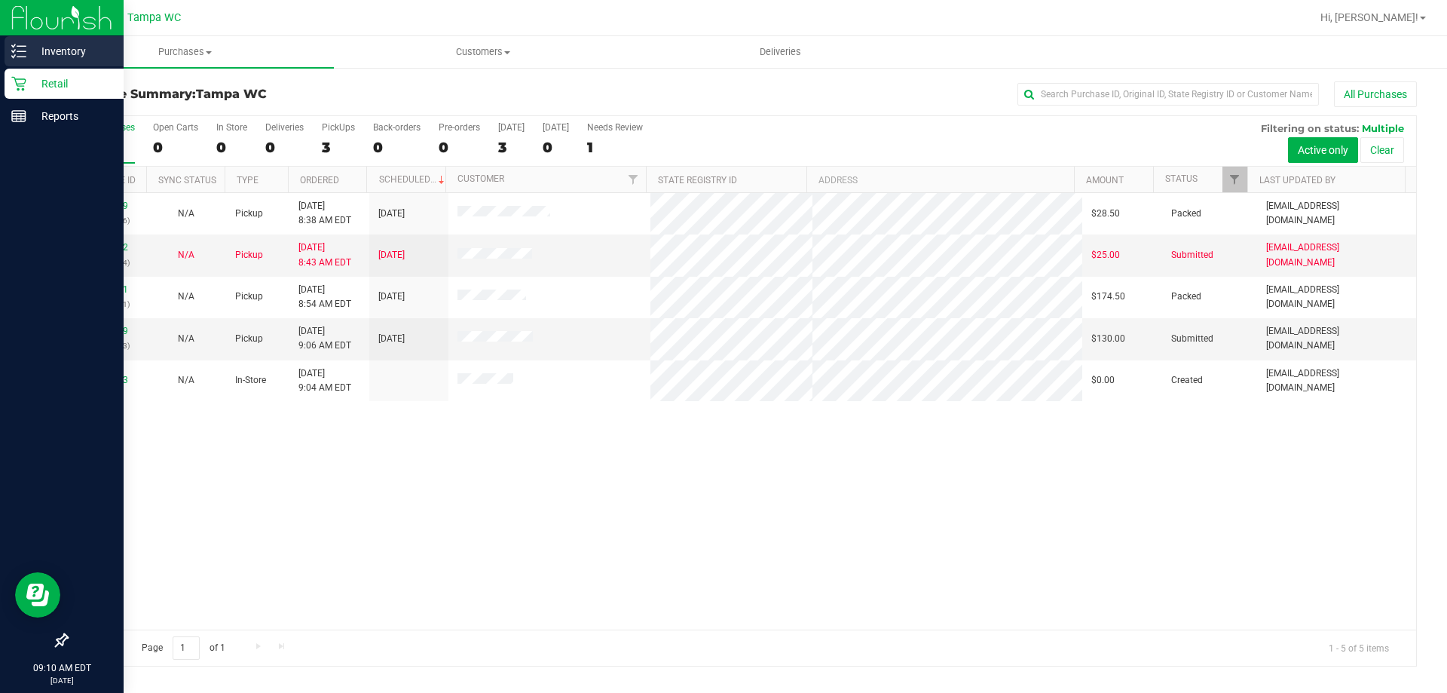
click at [96, 60] on p "Inventory" at bounding box center [71, 51] width 90 height 18
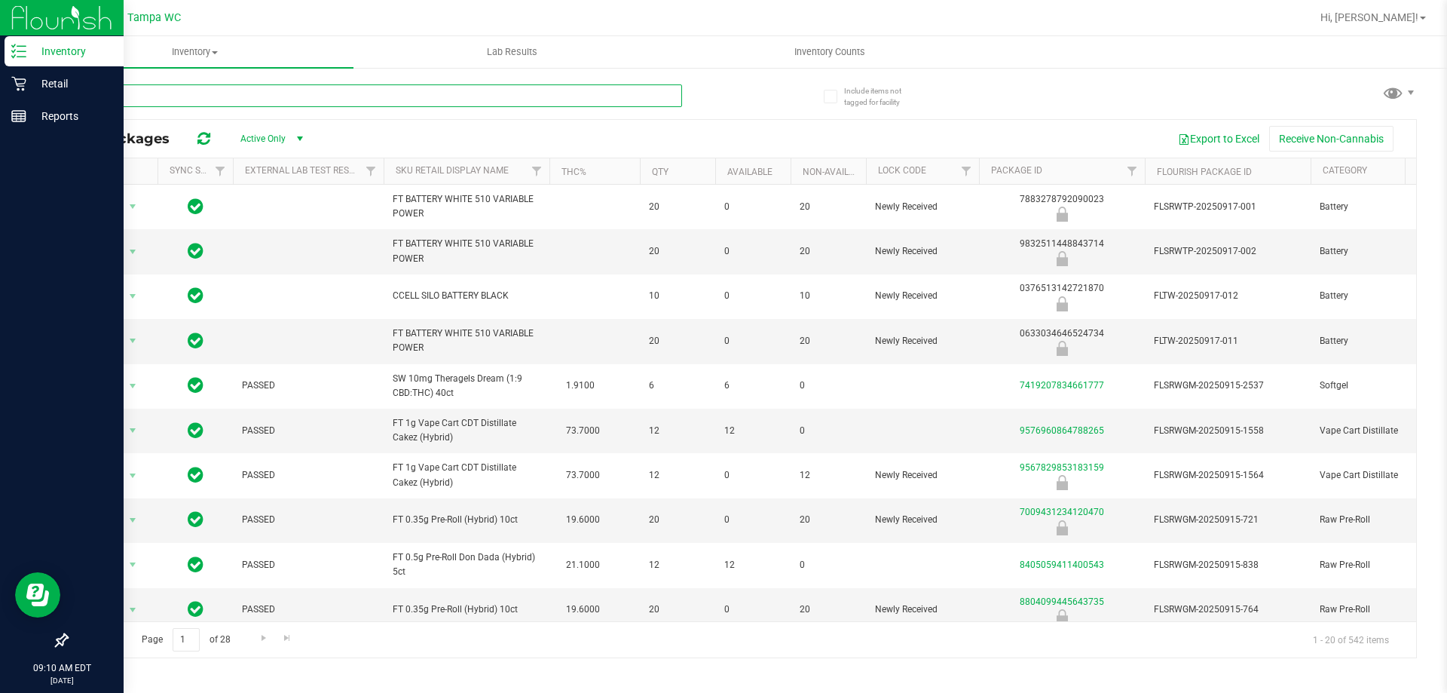
click at [231, 103] on input "text" at bounding box center [374, 95] width 616 height 23
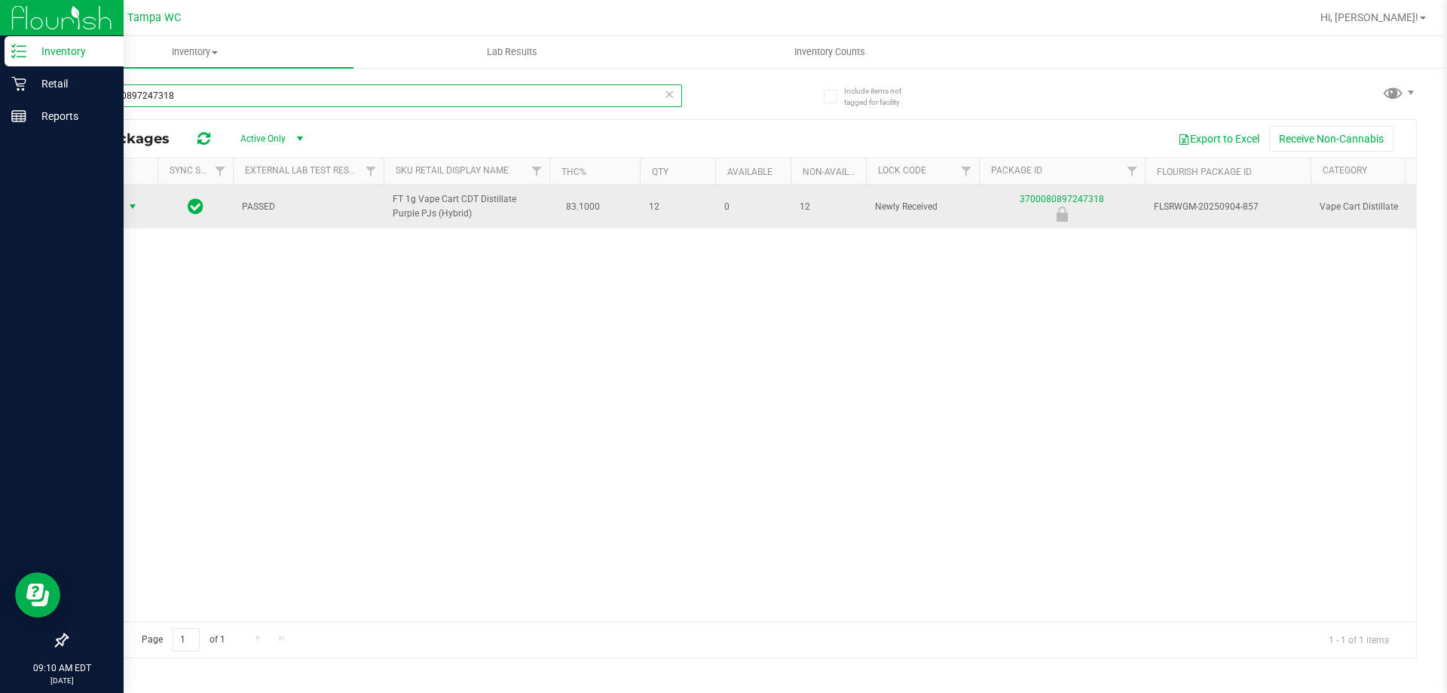
type input "3700080897247318"
click at [120, 210] on span "Action" at bounding box center [102, 206] width 41 height 21
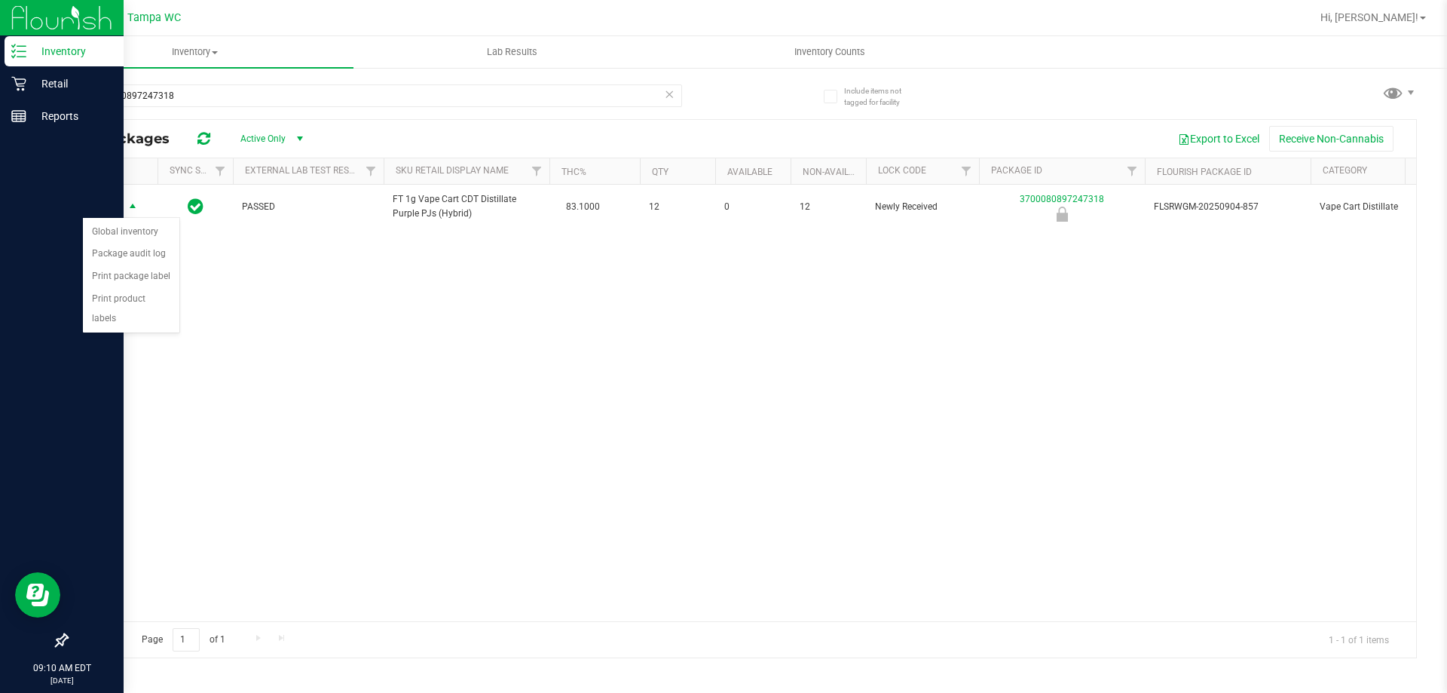
click at [369, 283] on div "Action Action Global inventory Package audit log Print package label Print prod…" at bounding box center [741, 403] width 1349 height 436
click at [38, 87] on p "Retail" at bounding box center [71, 84] width 90 height 18
